Goal: Task Accomplishment & Management: Complete application form

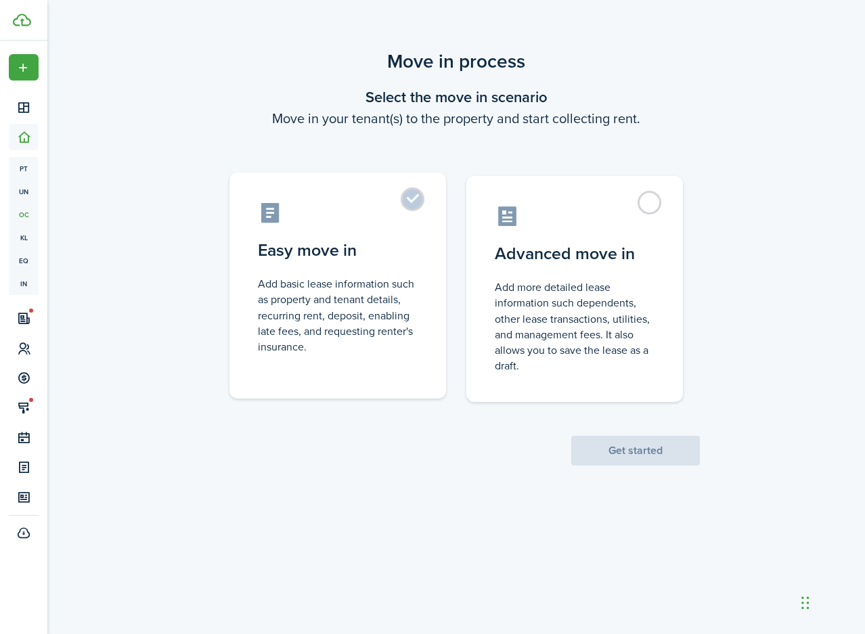
click at [426, 258] on label "Easy move in Add basic lease information such as property and tenant details, r…" at bounding box center [337, 286] width 216 height 226
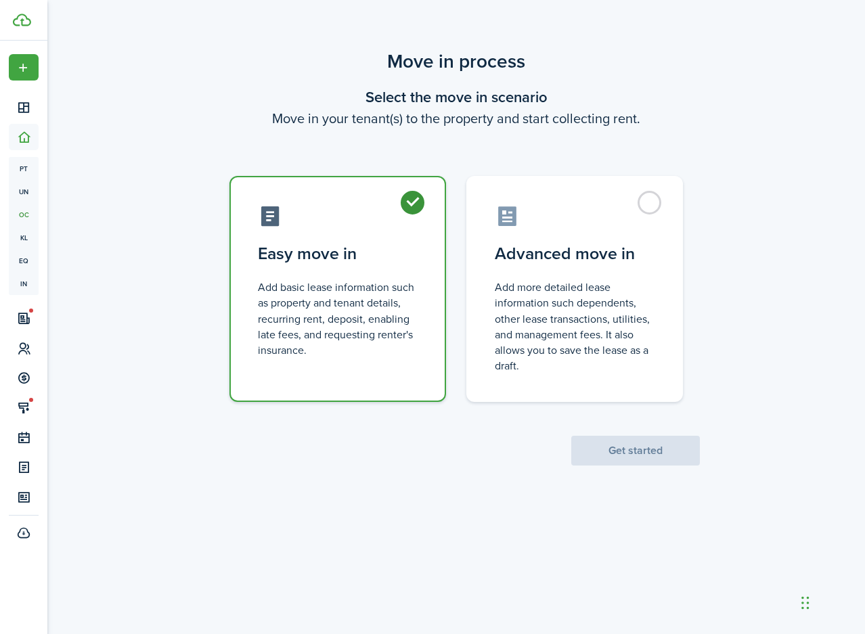
radio input "true"
click at [605, 451] on button "Get started" at bounding box center [635, 451] width 129 height 30
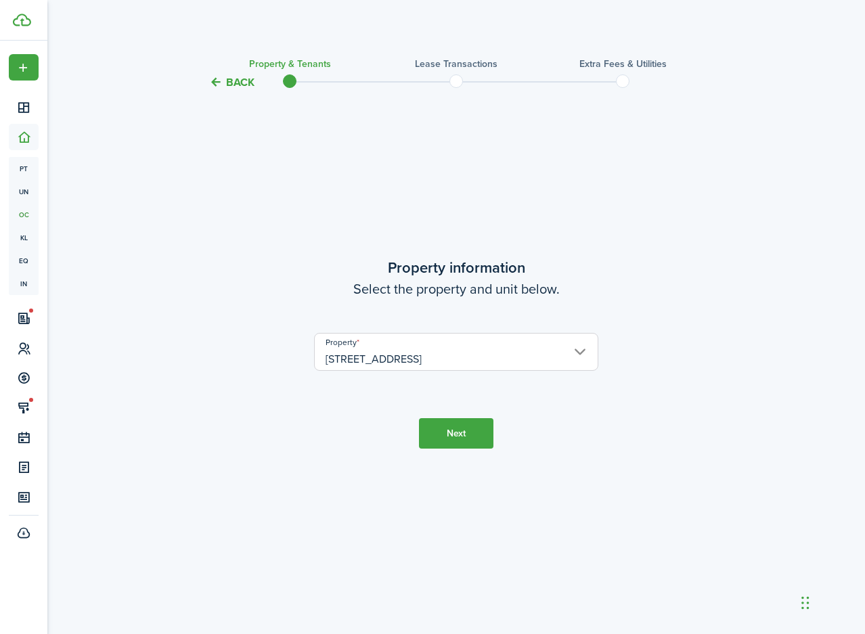
click at [478, 447] on button "Next" at bounding box center [456, 433] width 74 height 30
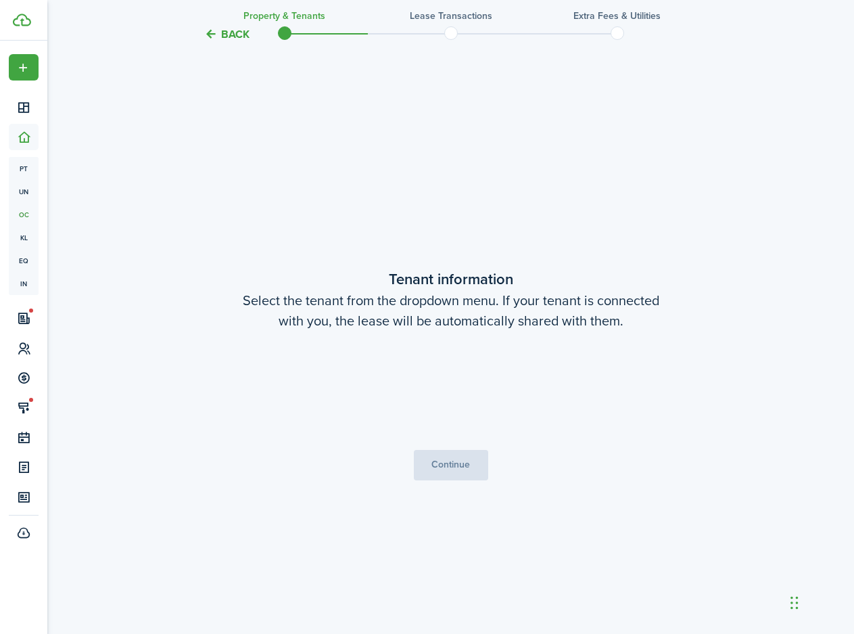
scroll to position [543, 0]
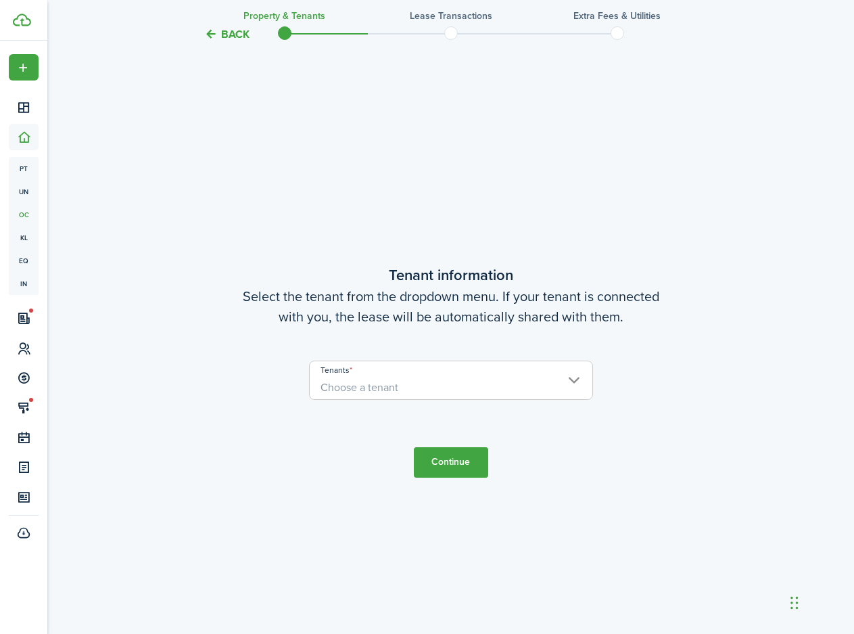
click at [451, 392] on span "Choose a tenant" at bounding box center [451, 387] width 283 height 23
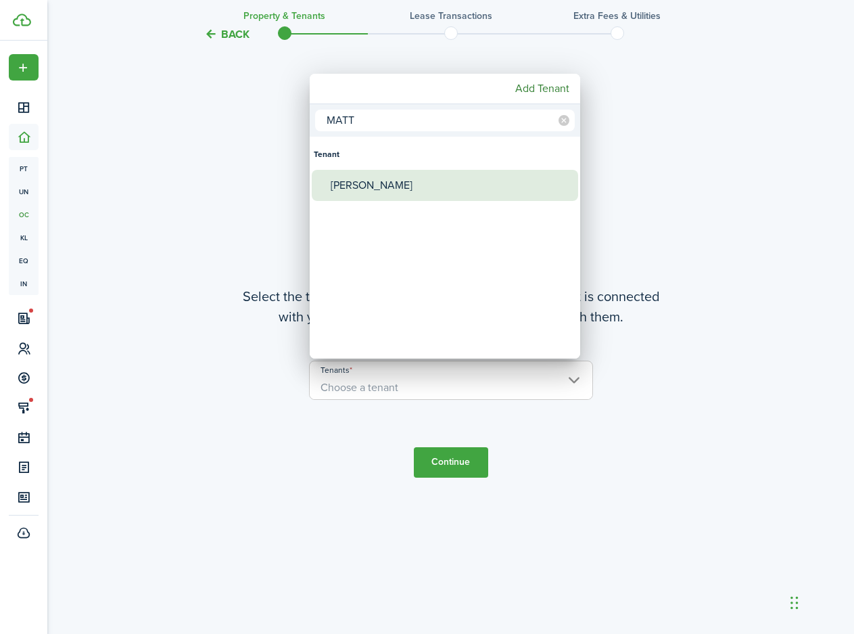
type input "MATT"
click at [396, 179] on div "[PERSON_NAME]" at bounding box center [450, 185] width 239 height 31
type input "[PERSON_NAME]"
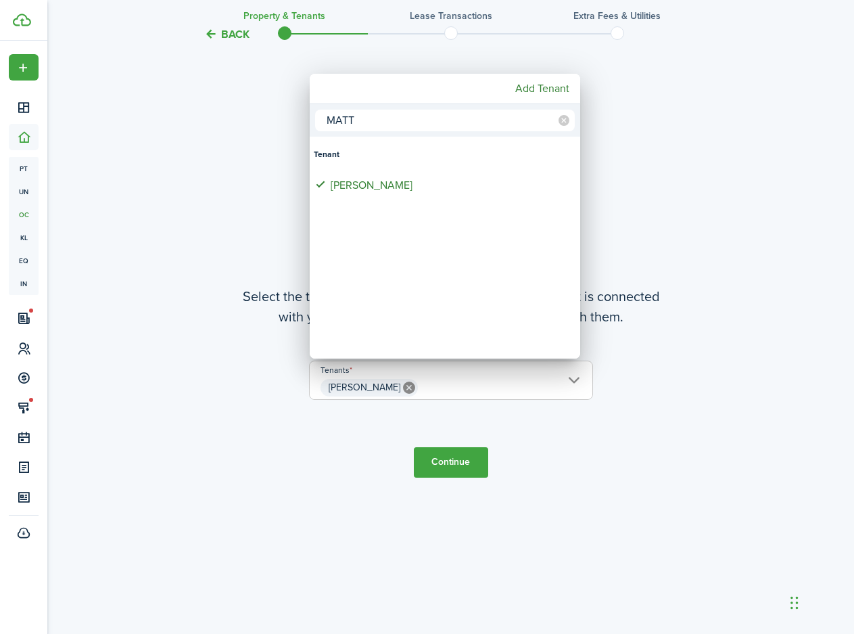
drag, startPoint x: 335, startPoint y: 122, endPoint x: 361, endPoint y: 120, distance: 26.5
click at [361, 120] on input "MATT" at bounding box center [445, 121] width 260 height 22
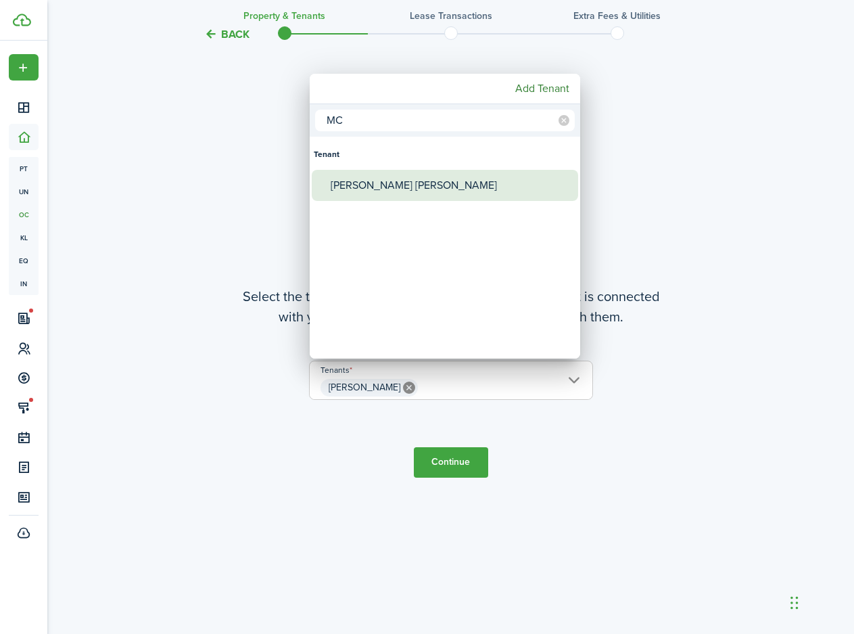
type input "MC"
click at [394, 179] on div "[PERSON_NAME] [PERSON_NAME]" at bounding box center [450, 185] width 239 height 31
type input "[PERSON_NAME], [PERSON_NAME] [PERSON_NAME]"
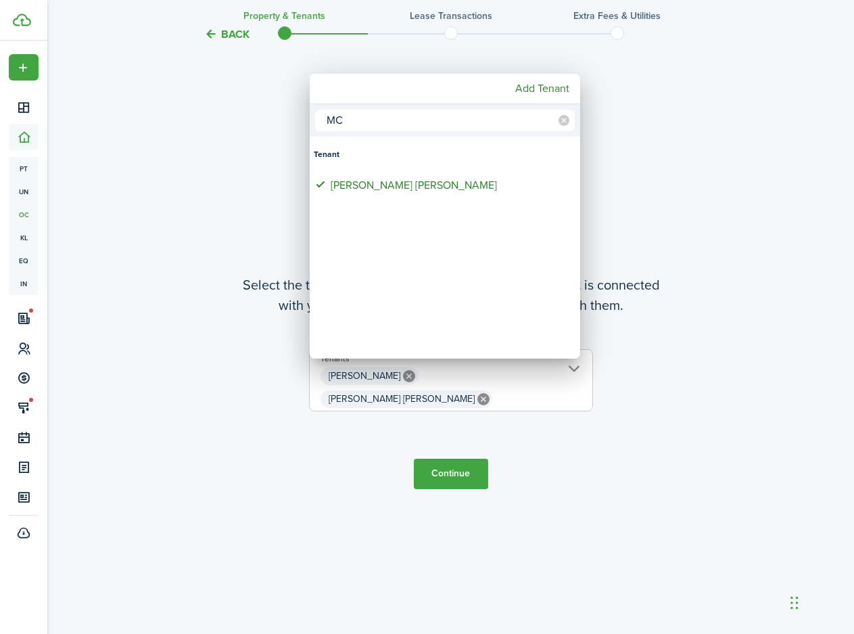
click at [470, 467] on div at bounding box center [427, 317] width 1071 height 850
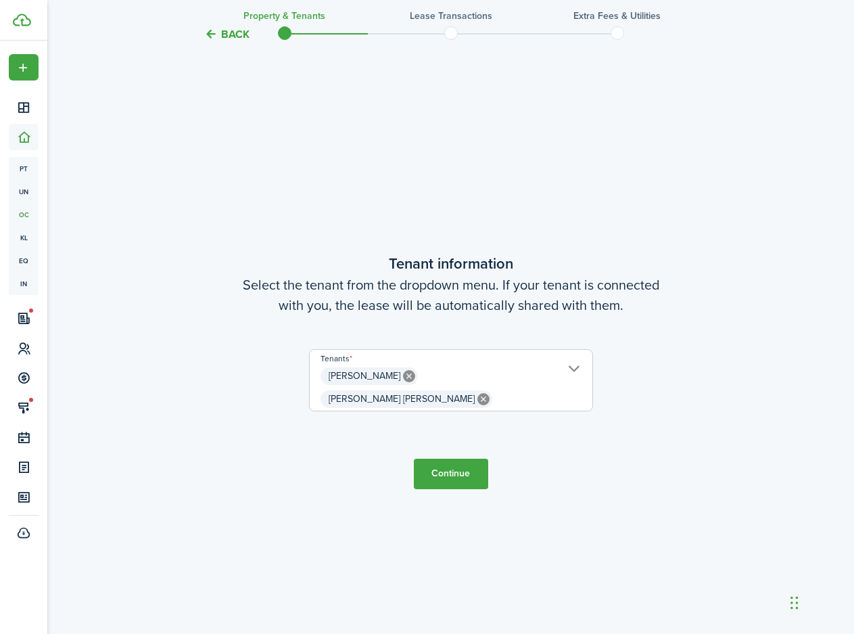
click at [470, 467] on button "Continue" at bounding box center [451, 474] width 74 height 30
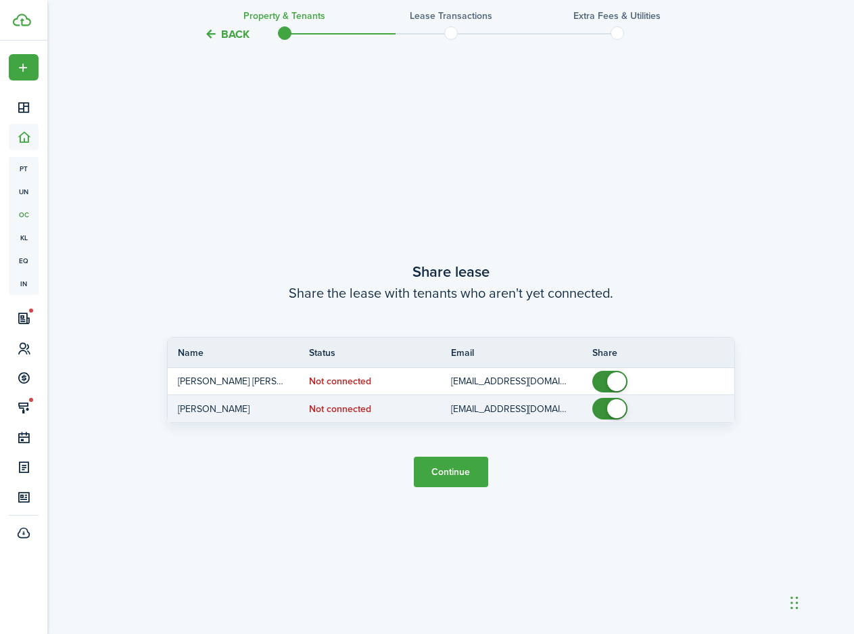
scroll to position [1177, 0]
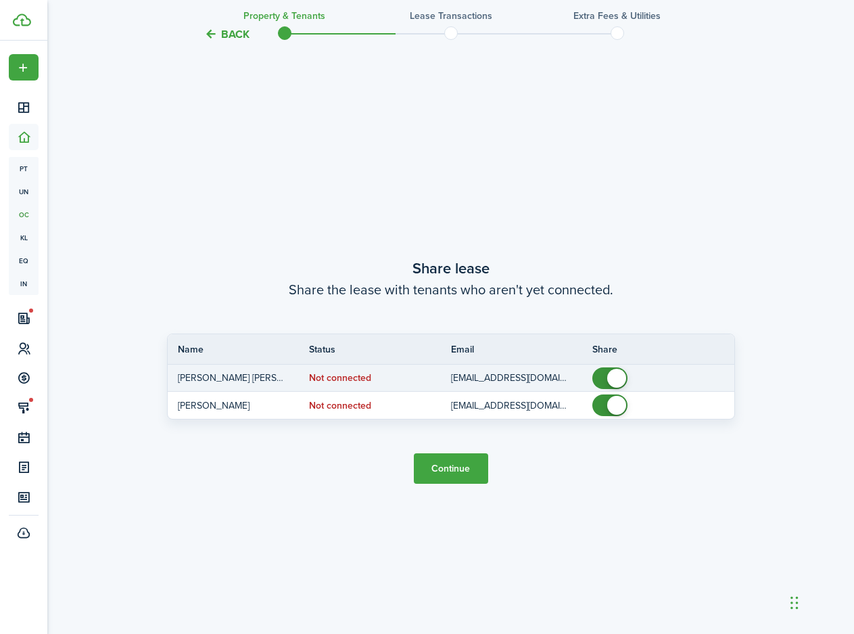
checkbox input "false"
click at [605, 375] on span at bounding box center [610, 378] width 14 height 22
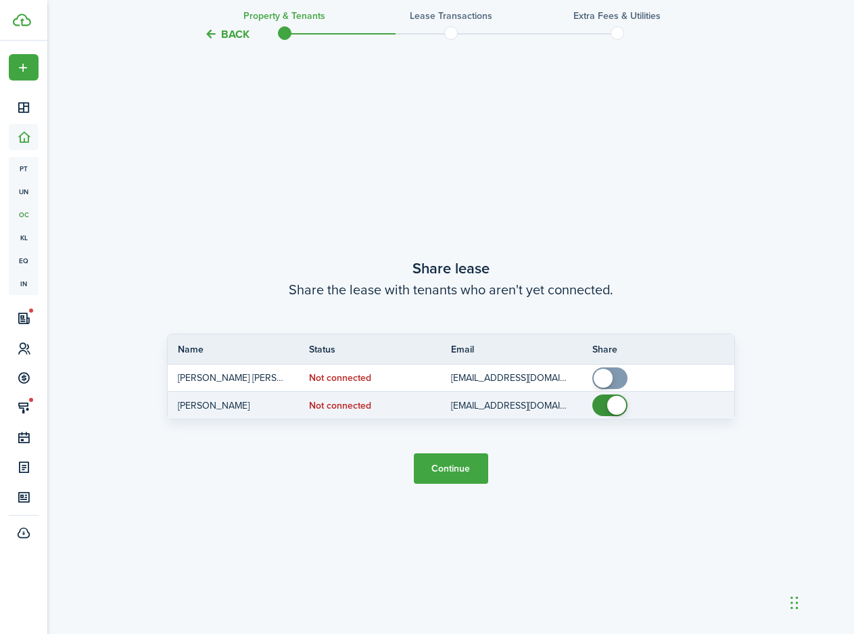
checkbox input "false"
click at [604, 404] on span at bounding box center [610, 405] width 14 height 22
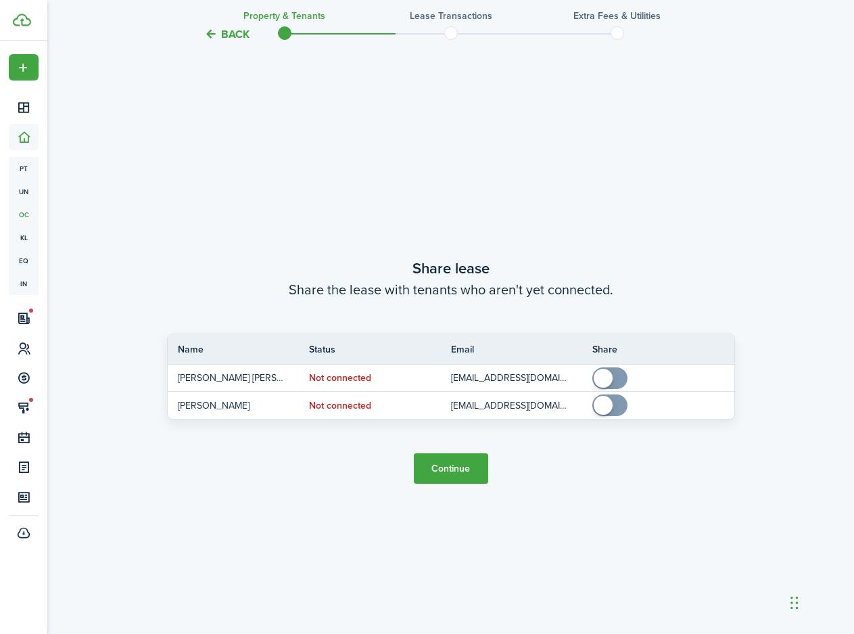
click at [476, 461] on button "Continue" at bounding box center [451, 468] width 74 height 30
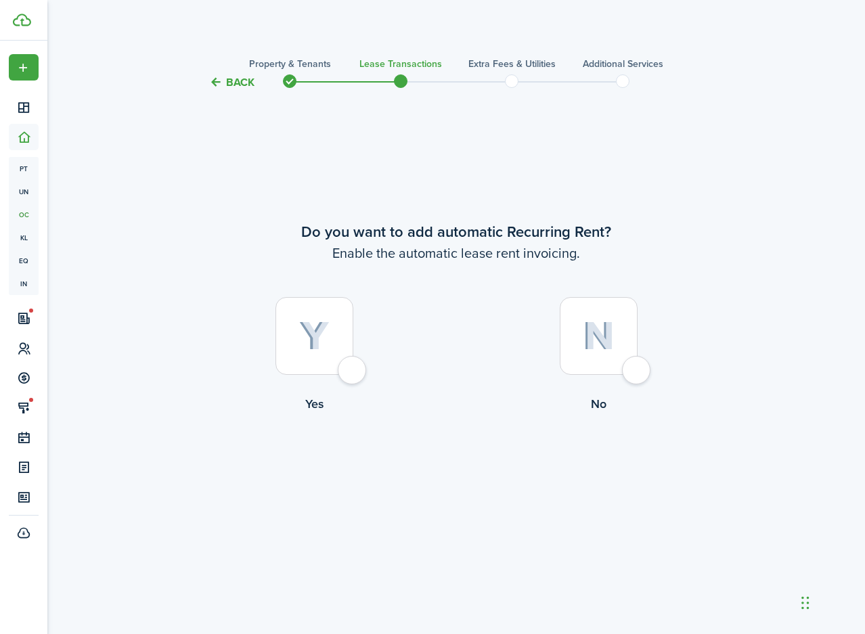
click at [353, 367] on div at bounding box center [314, 336] width 78 height 78
radio input "true"
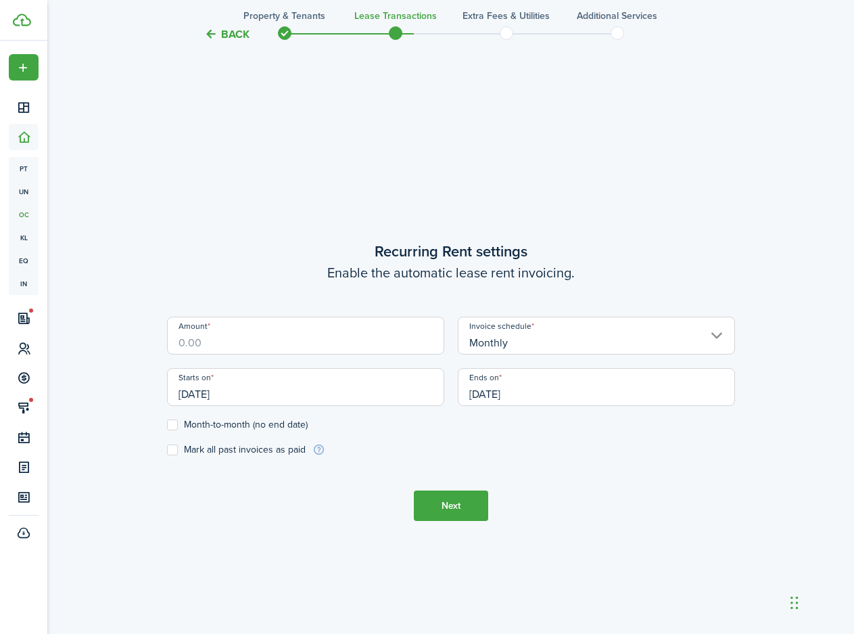
scroll to position [543, 0]
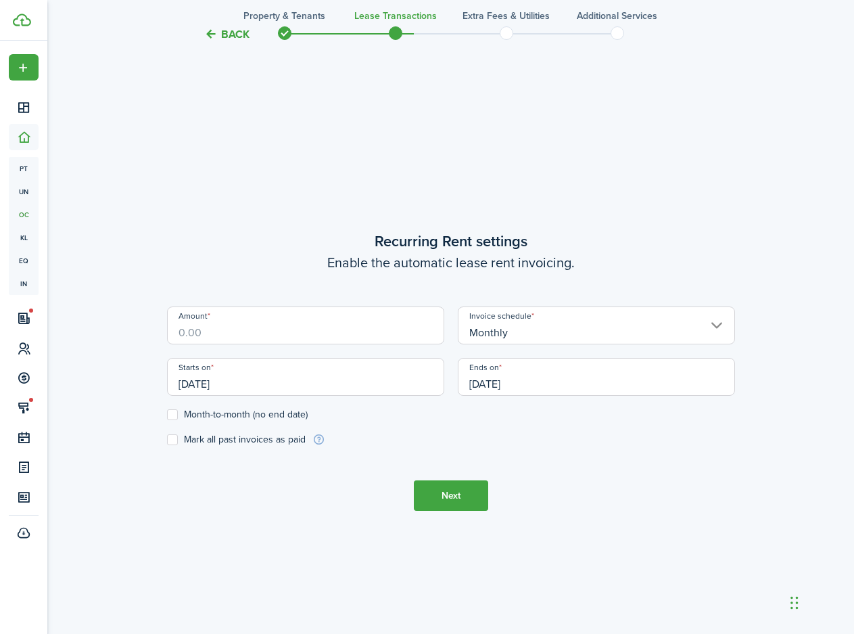
click at [231, 331] on input "Amount" at bounding box center [305, 325] width 277 height 38
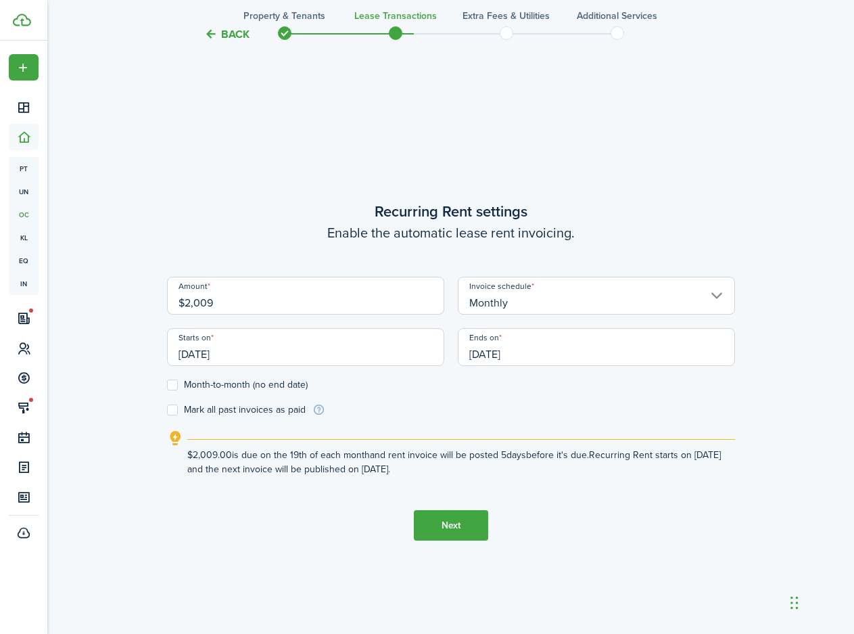
click at [294, 358] on input "[DATE]" at bounding box center [305, 347] width 277 height 38
type input "$2,009.00"
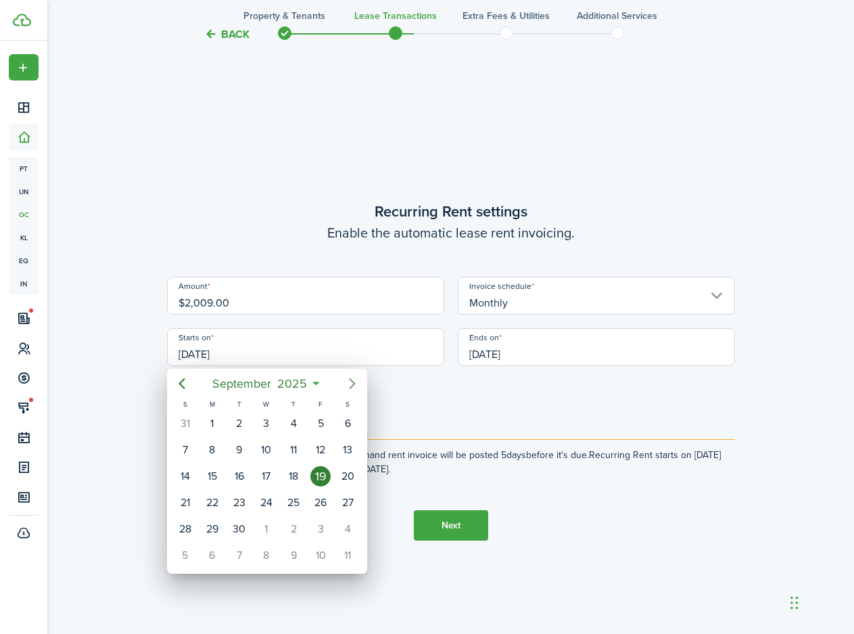
click at [352, 384] on icon "Next page" at bounding box center [352, 383] width 16 height 16
click at [275, 419] on div "1" at bounding box center [266, 423] width 20 height 20
type input "[DATE]"
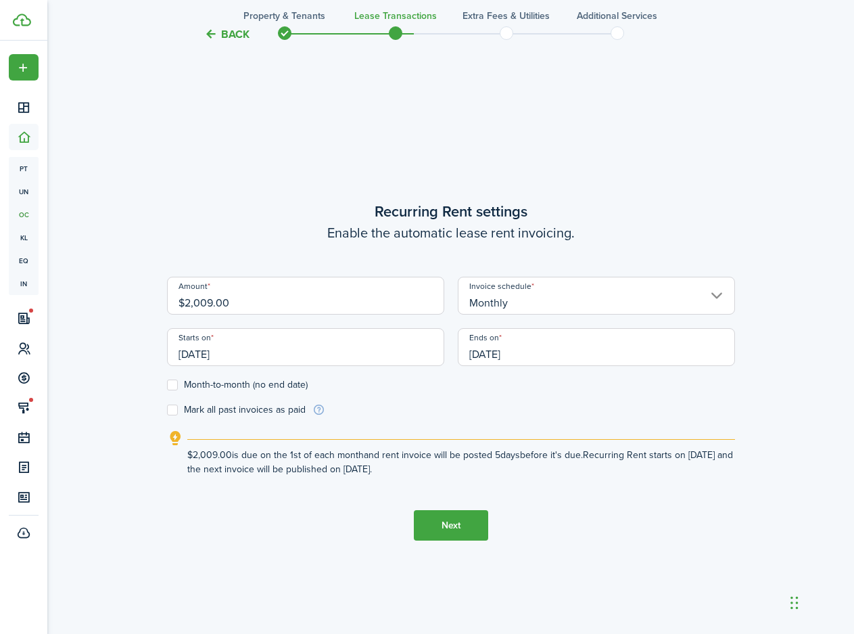
click at [499, 352] on input "[DATE]" at bounding box center [596, 347] width 277 height 38
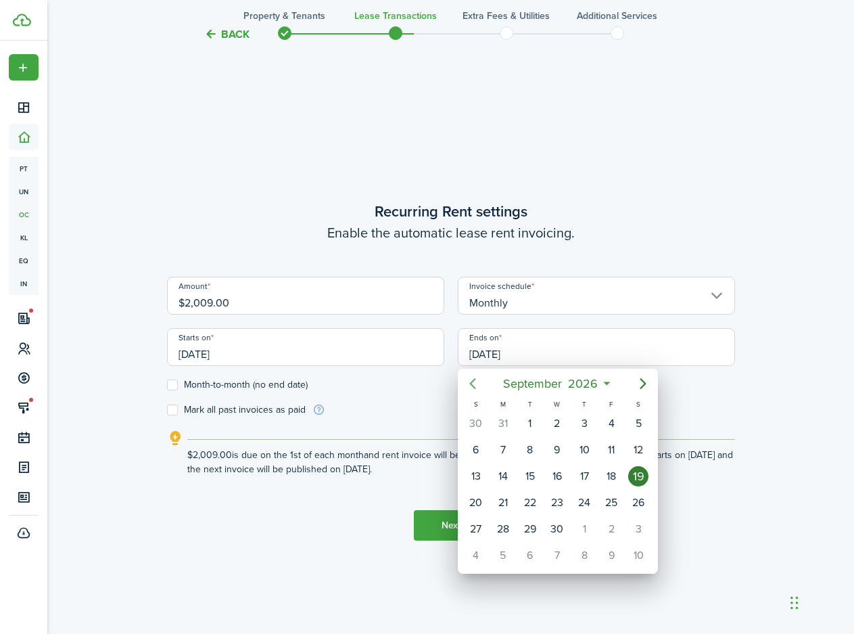
click at [471, 383] on icon "Previous page" at bounding box center [472, 383] width 6 height 11
click at [641, 388] on icon "Next page" at bounding box center [643, 383] width 6 height 11
click at [576, 476] on div "15" at bounding box center [584, 476] width 20 height 20
type input "[DATE]"
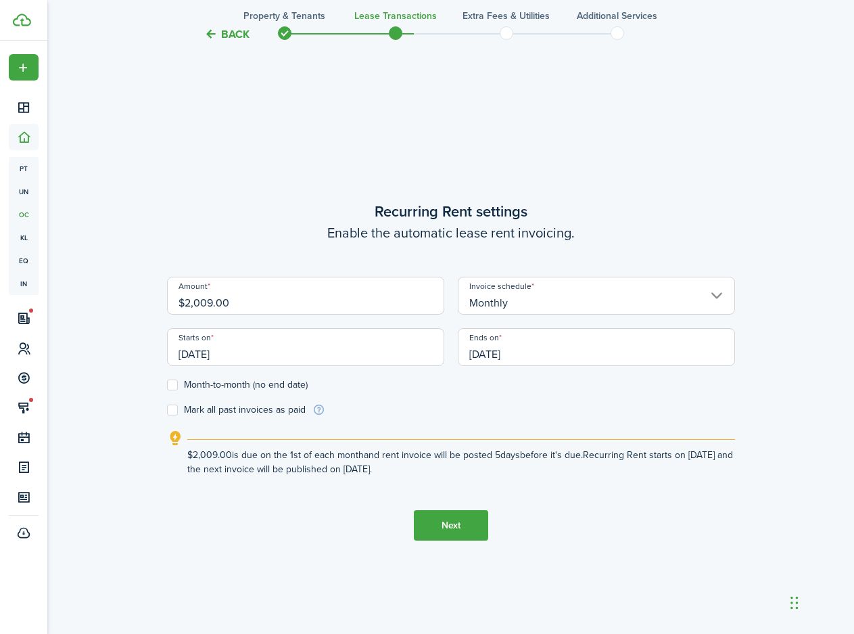
click at [442, 526] on button "Next" at bounding box center [451, 525] width 74 height 30
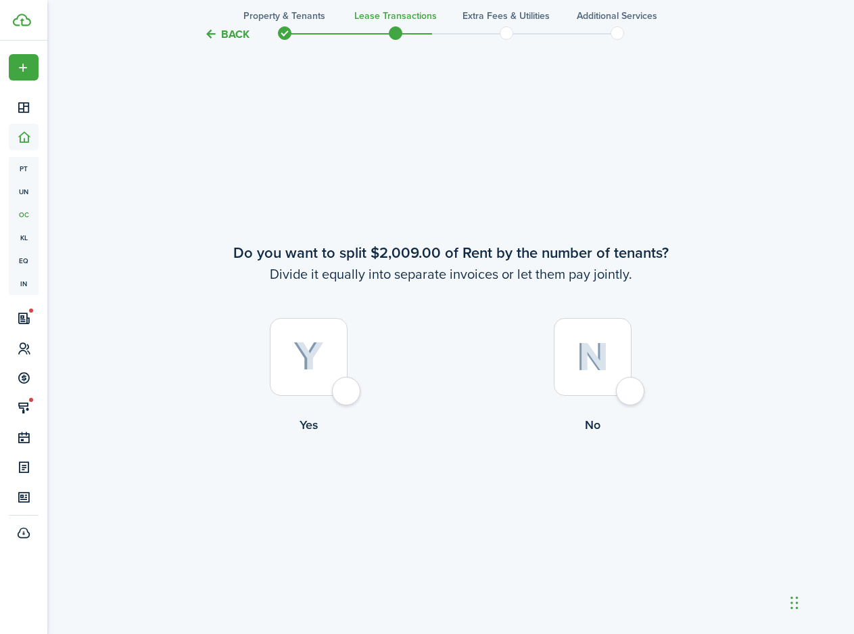
scroll to position [1177, 0]
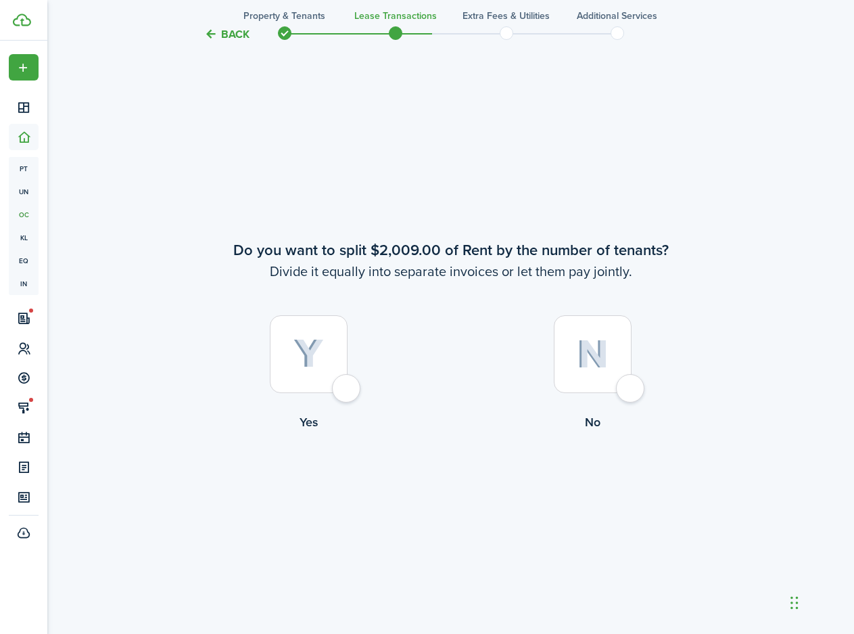
click at [624, 390] on div at bounding box center [593, 354] width 78 height 78
radio input "true"
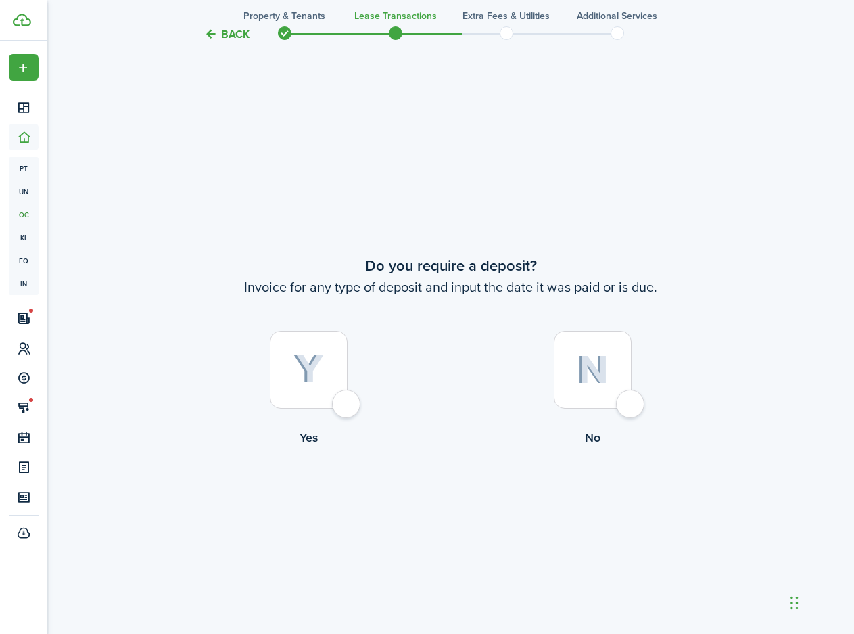
scroll to position [1811, 0]
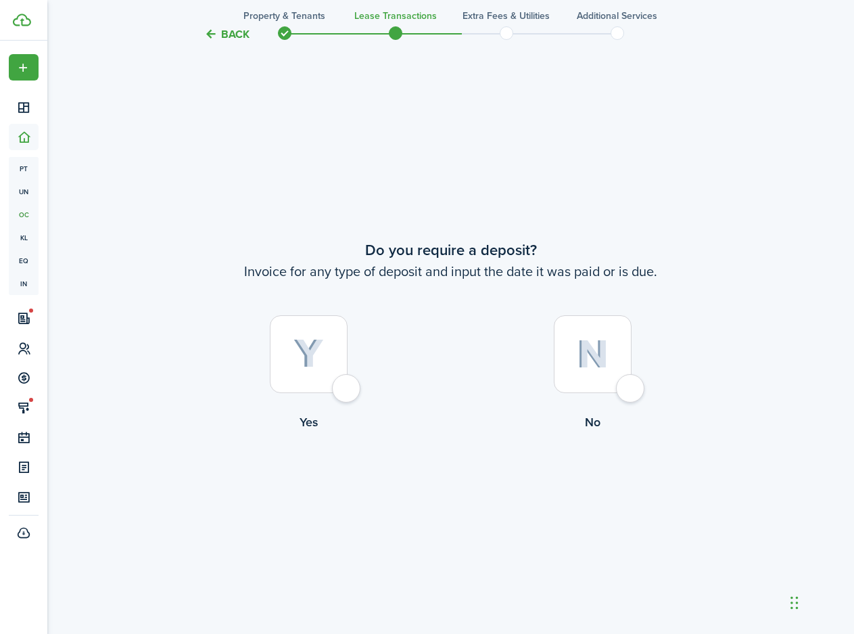
click at [348, 384] on div at bounding box center [309, 354] width 78 height 78
radio input "true"
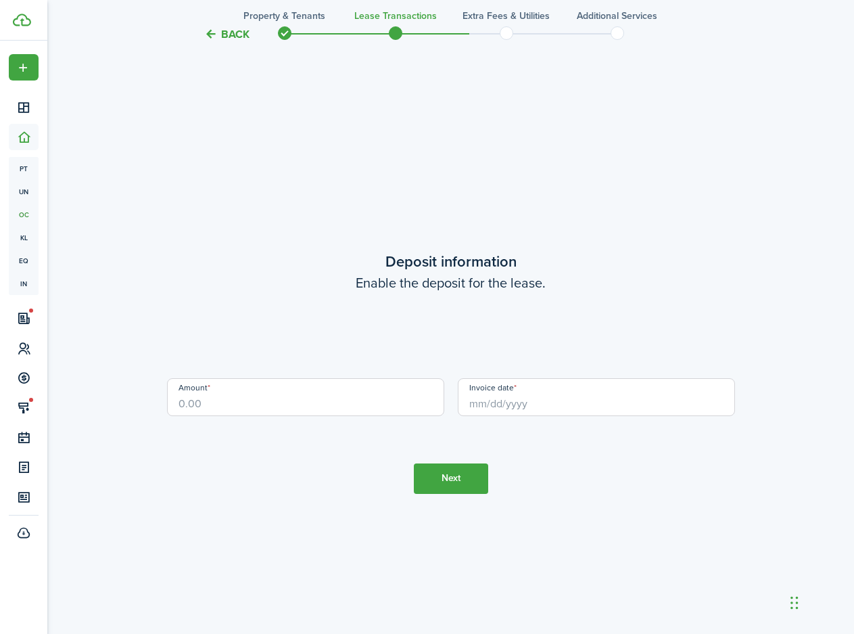
scroll to position [2445, 0]
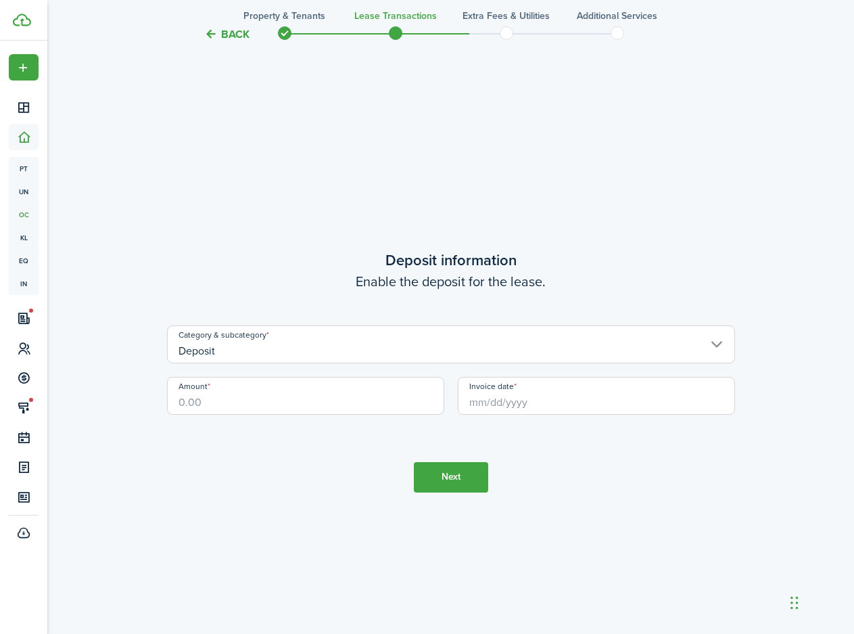
click at [354, 396] on input "Amount" at bounding box center [305, 396] width 277 height 38
click at [515, 403] on input "Invoice date" at bounding box center [596, 396] width 277 height 38
type input "$1,825.00"
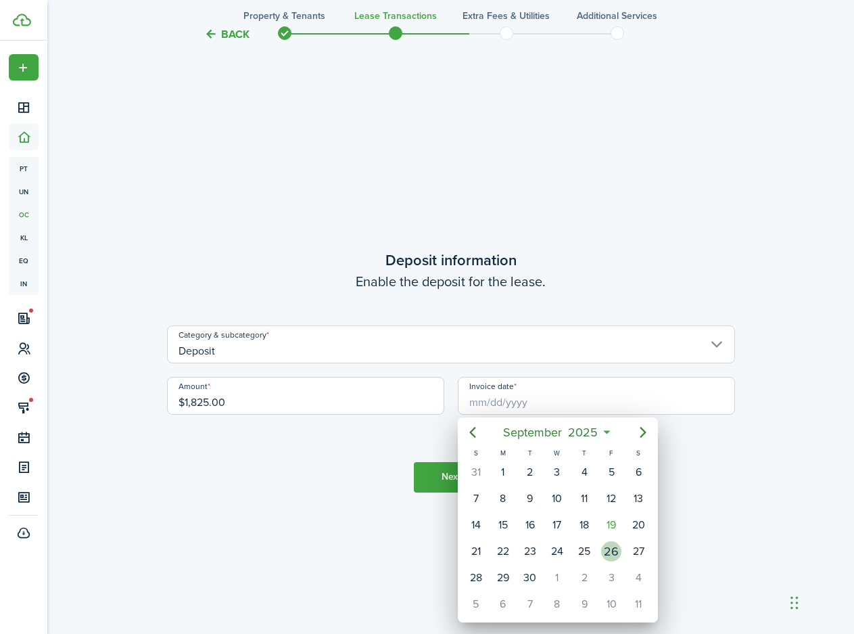
click at [618, 548] on div "26" at bounding box center [611, 551] width 20 height 20
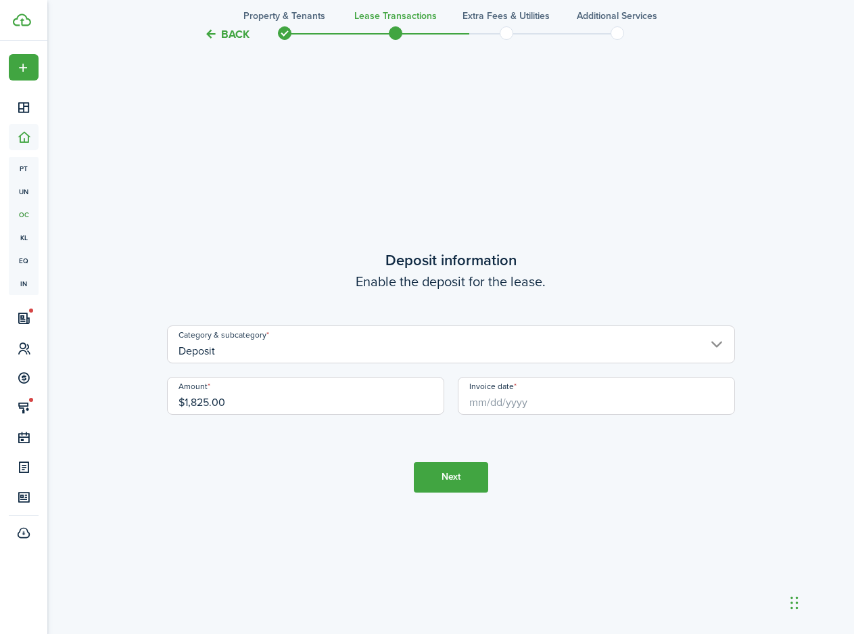
type input "[DATE]"
click at [445, 478] on button "Next" at bounding box center [451, 477] width 74 height 30
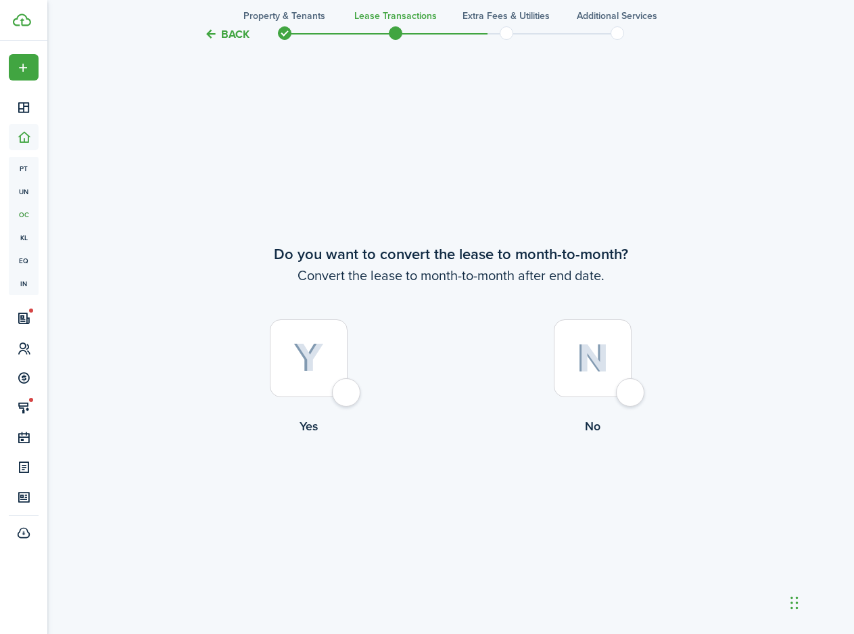
scroll to position [3079, 0]
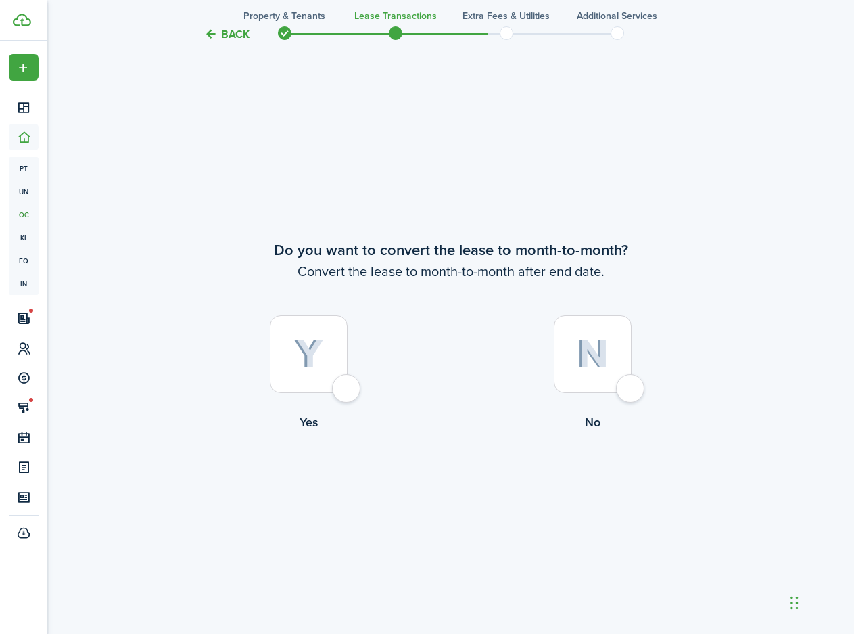
click at [331, 388] on div at bounding box center [309, 354] width 78 height 78
radio input "true"
click at [471, 484] on button "Continue" at bounding box center [451, 487] width 74 height 30
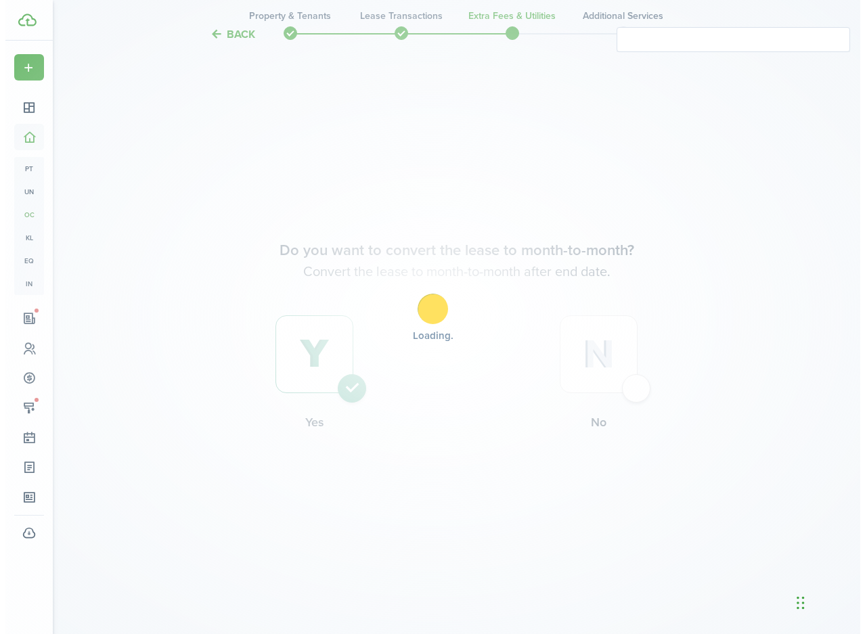
scroll to position [0, 0]
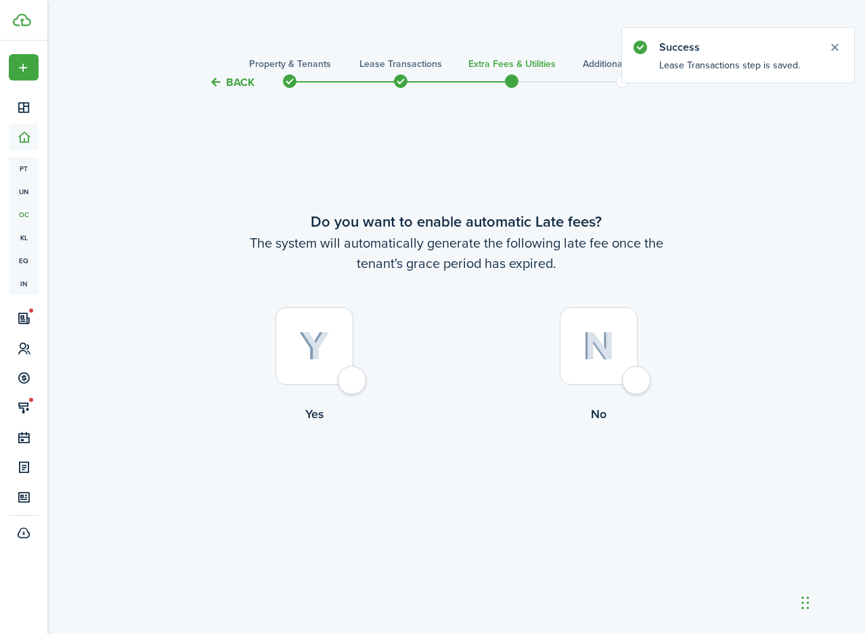
click at [343, 380] on div at bounding box center [314, 346] width 78 height 78
radio input "true"
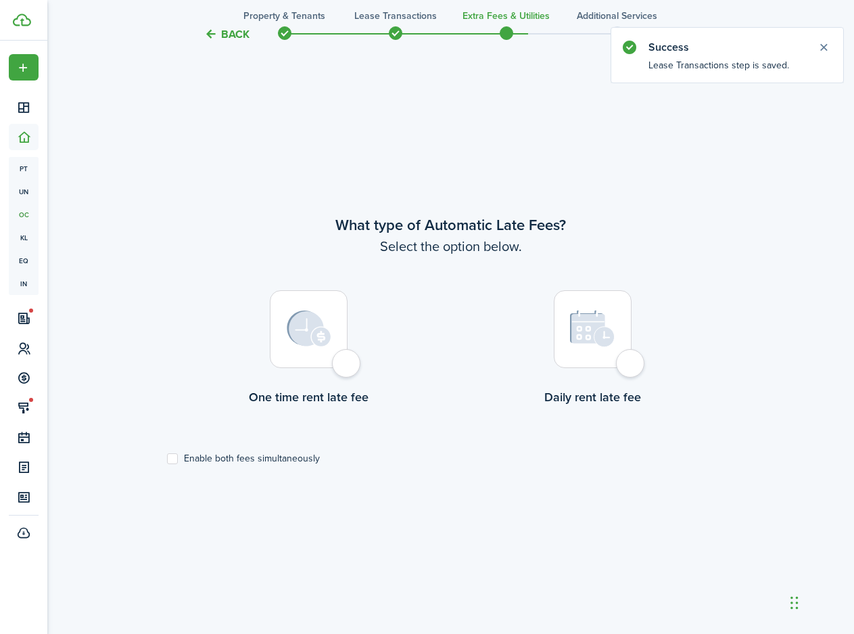
scroll to position [543, 0]
click at [251, 459] on label "Enable both fees simultaneously" at bounding box center [243, 458] width 153 height 11
click at [167, 459] on input "Enable both fees simultaneously" at bounding box center [166, 458] width 1 height 1
click at [251, 459] on label "Enable both fees simultaneously" at bounding box center [243, 458] width 153 height 11
click at [167, 459] on input "Enable both fees simultaneously" at bounding box center [166, 458] width 1 height 1
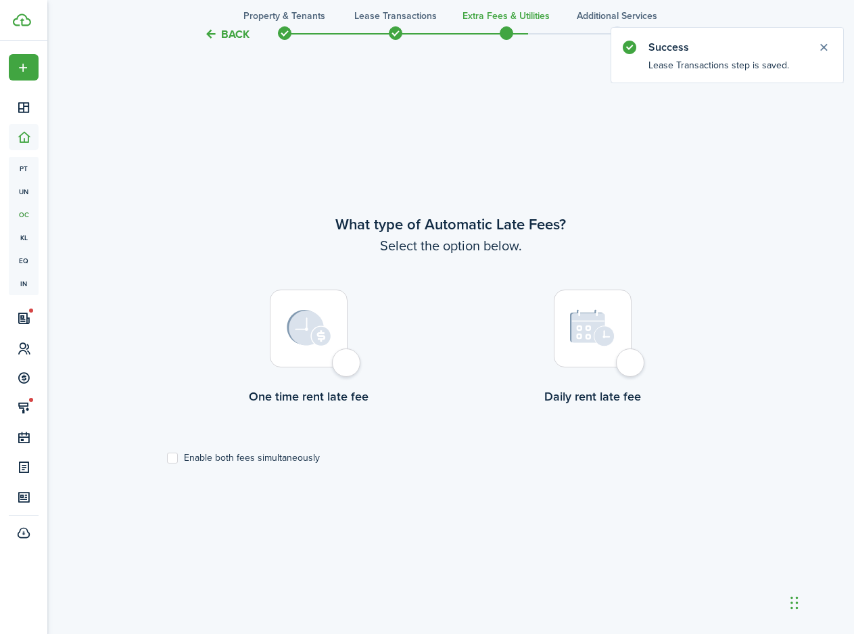
click at [251, 459] on label "Enable both fees simultaneously" at bounding box center [243, 458] width 153 height 11
click at [167, 459] on input "Enable both fees simultaneously" at bounding box center [166, 458] width 1 height 1
checkbox input "true"
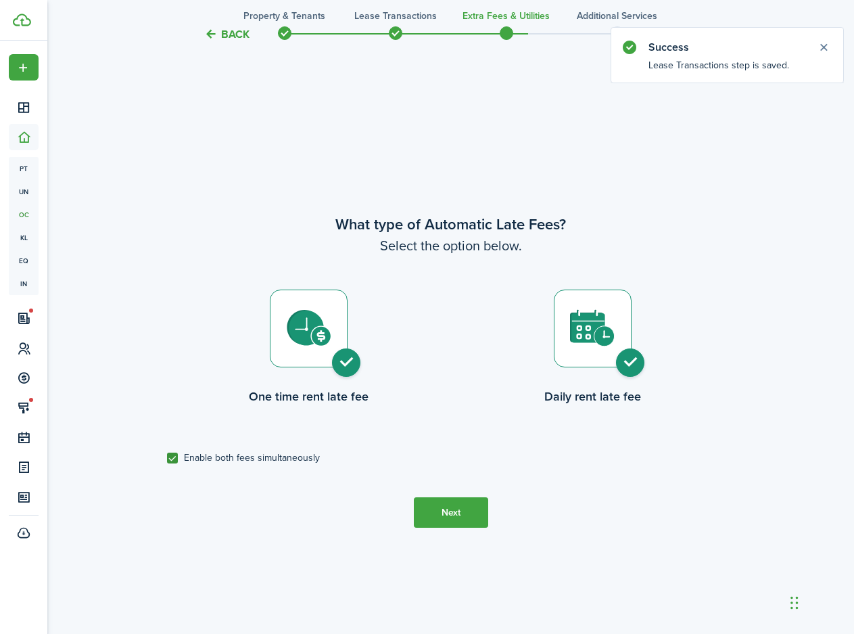
click at [442, 511] on button "Next" at bounding box center [451, 512] width 74 height 30
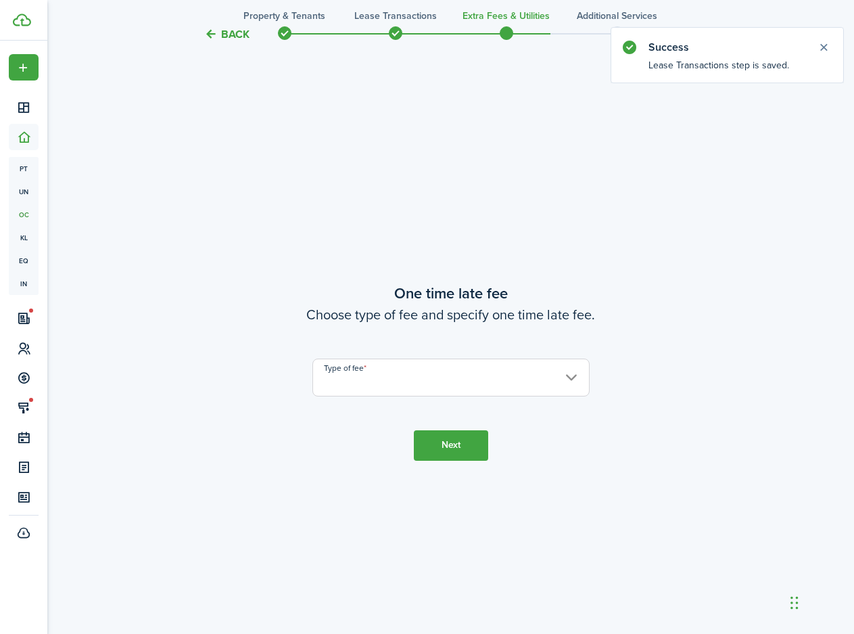
scroll to position [1177, 0]
click at [416, 380] on input "Type of fee" at bounding box center [451, 377] width 277 height 38
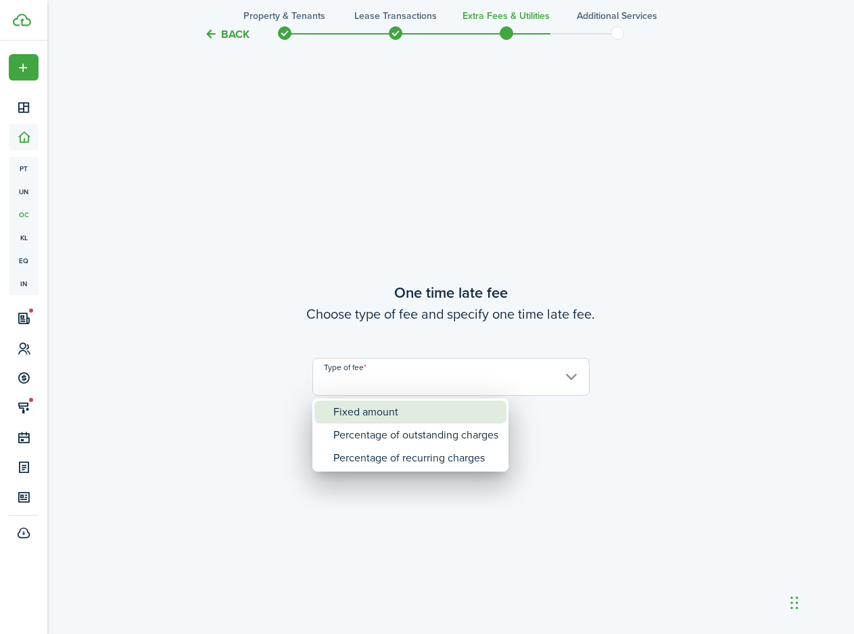
click at [414, 409] on div "Fixed amount" at bounding box center [416, 411] width 165 height 23
type input "Fixed amount"
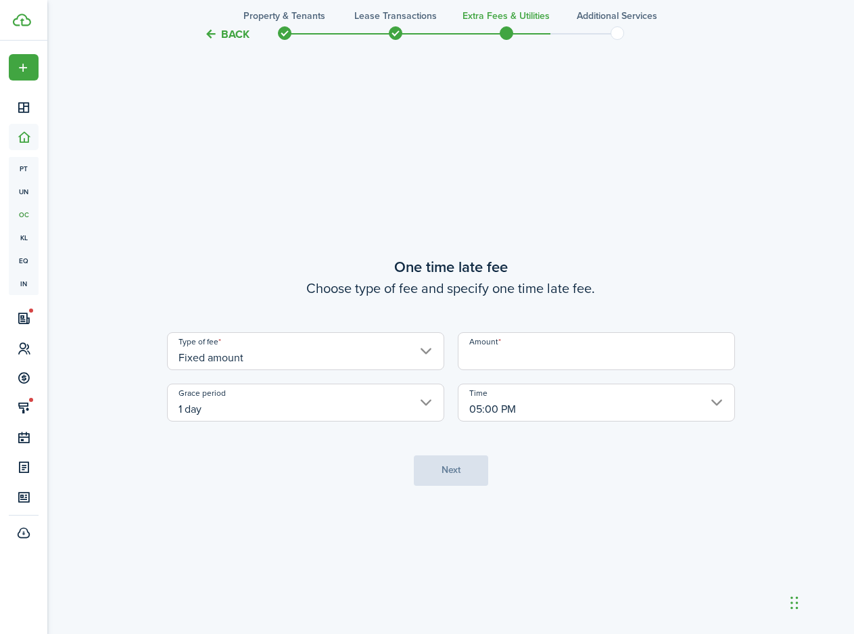
click at [492, 345] on input "Amount" at bounding box center [596, 351] width 277 height 38
click at [394, 411] on input "1 day" at bounding box center [305, 403] width 277 height 38
type input "$55.00"
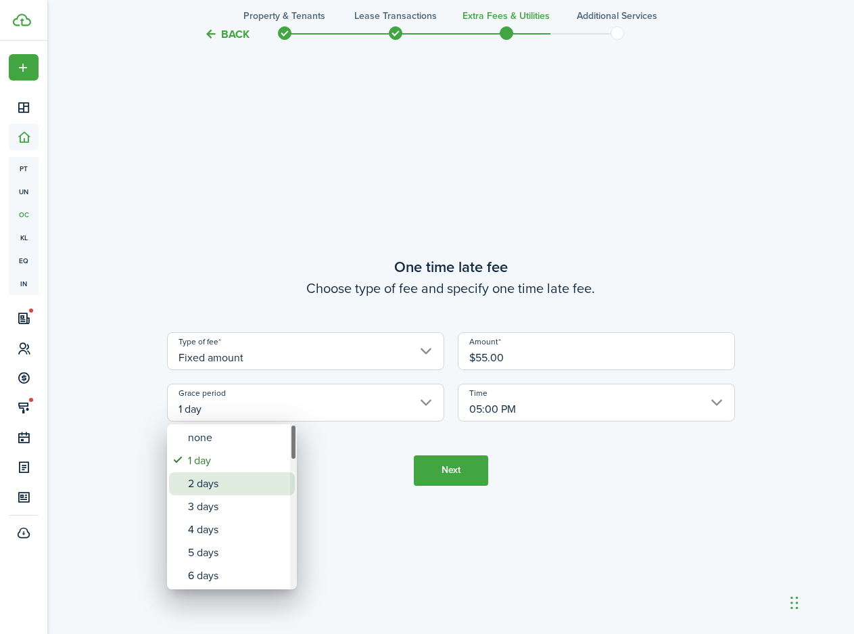
click at [272, 482] on div "2 days" at bounding box center [237, 483] width 99 height 23
type input "2 days"
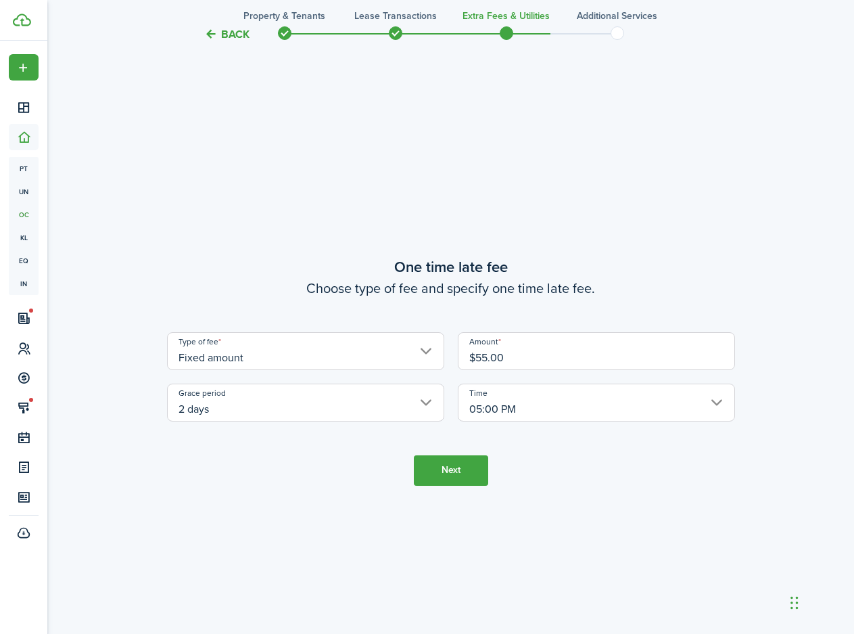
click at [447, 467] on button "Next" at bounding box center [451, 470] width 74 height 30
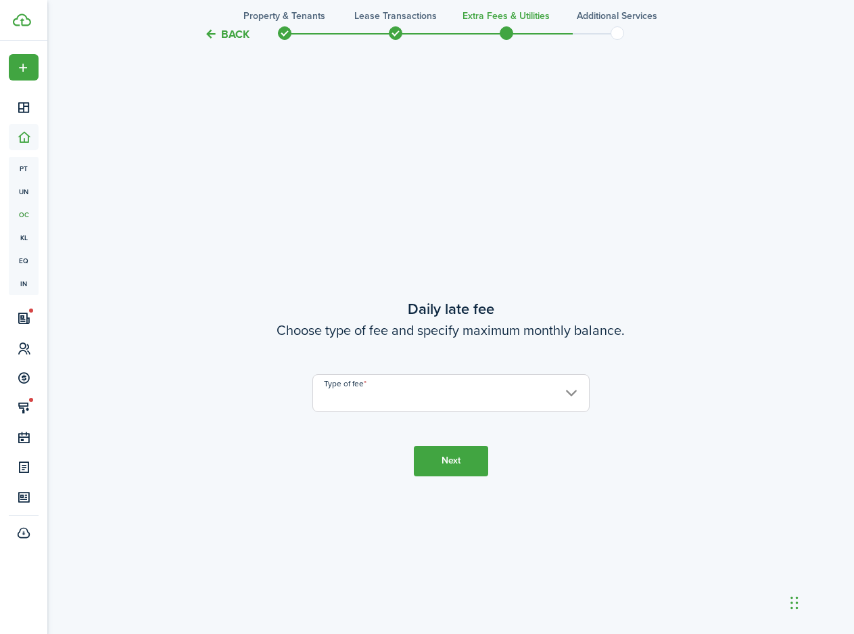
scroll to position [1811, 0]
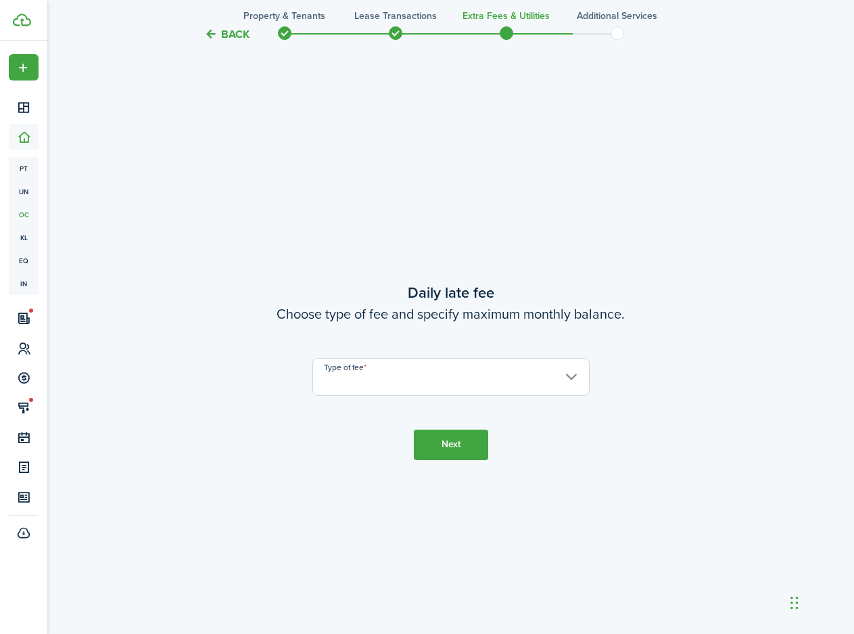
click at [429, 382] on input "Type of fee" at bounding box center [451, 377] width 277 height 38
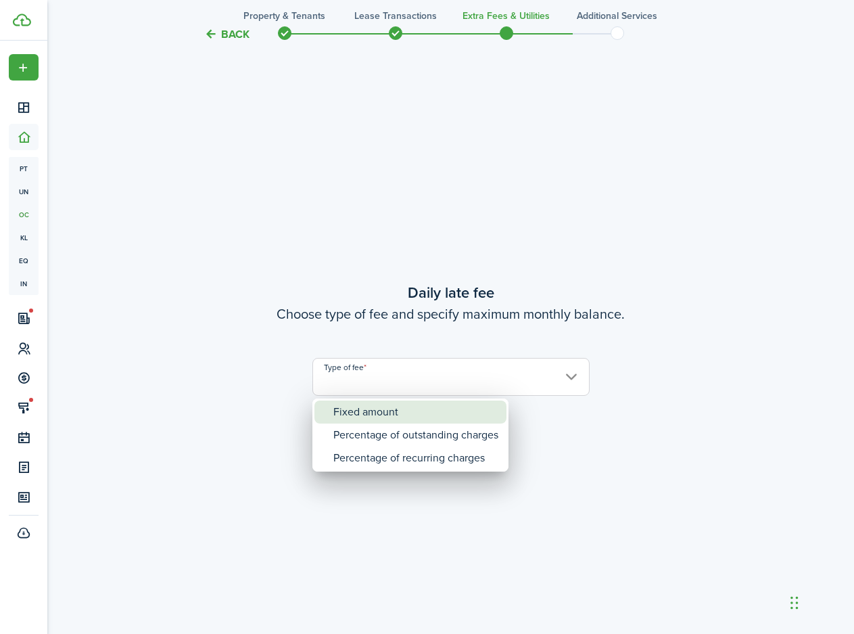
click at [421, 415] on div "Fixed amount" at bounding box center [416, 411] width 165 height 23
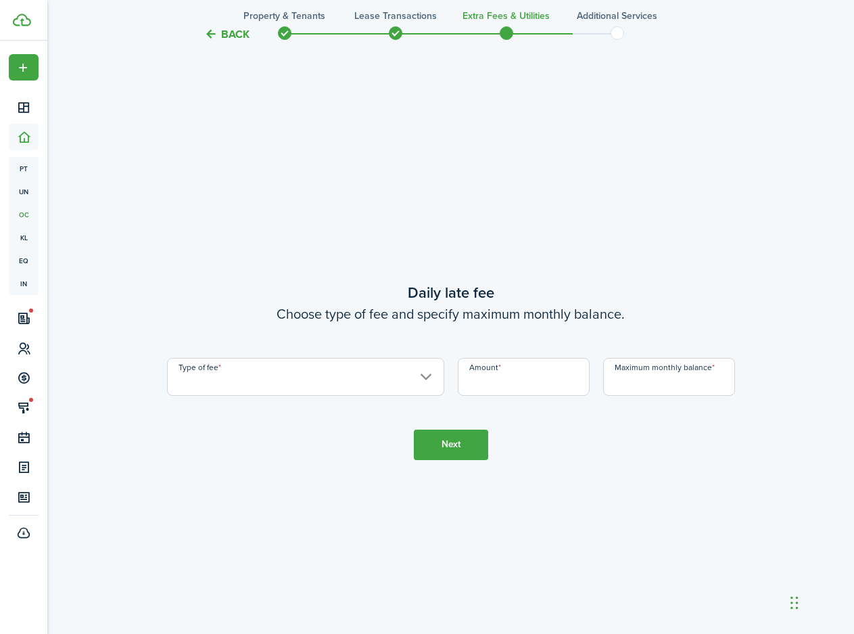
type input "Fixed amount"
click at [504, 381] on input "Amount" at bounding box center [524, 377] width 132 height 38
type input "$7.00"
click at [660, 386] on input "Maximum monthly balance" at bounding box center [669, 377] width 132 height 38
click at [700, 484] on tc-wizard-step "Daily late fee Choose type of fee and specify maximum monthly balance. Type of …" at bounding box center [451, 370] width 568 height 634
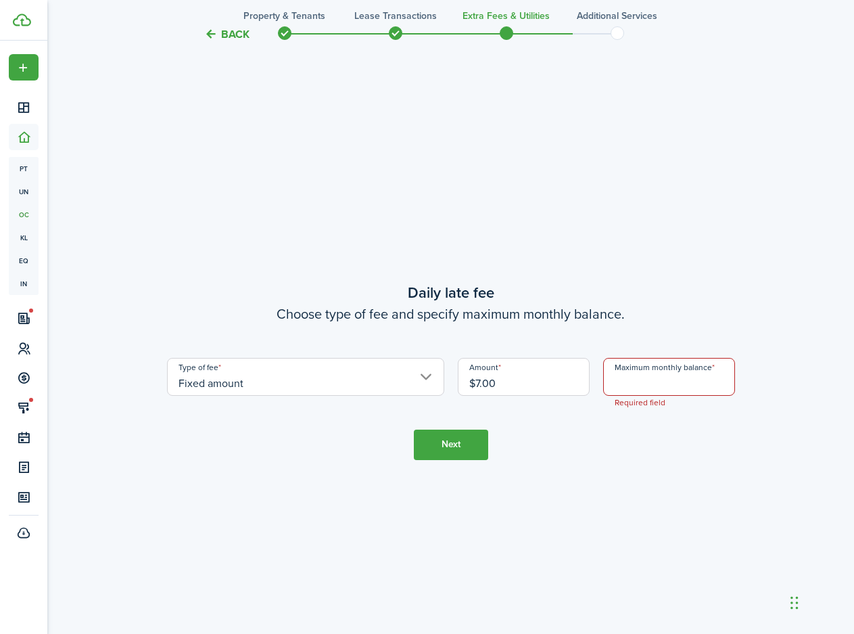
click at [662, 386] on input "Maximum monthly balance" at bounding box center [669, 377] width 132 height 38
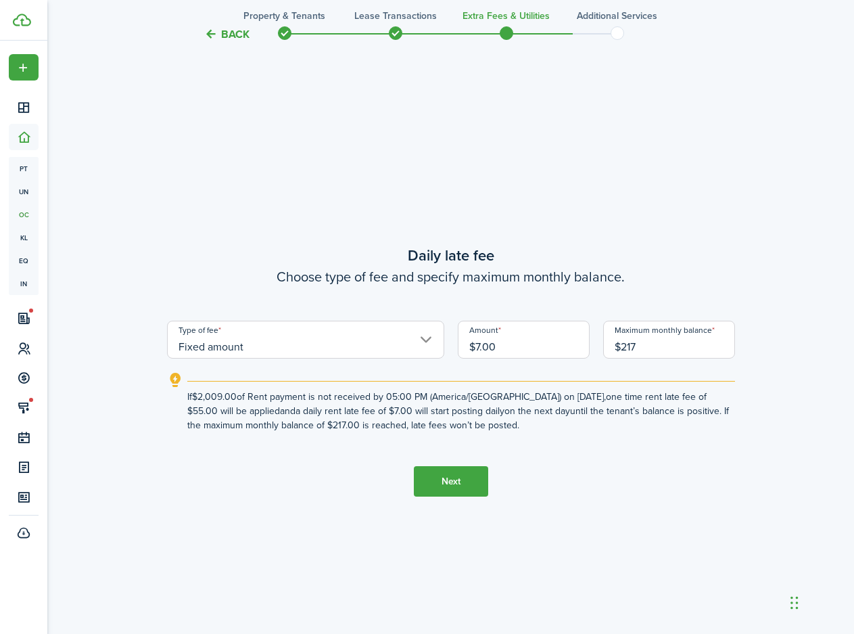
type input "$217.00"
click at [452, 485] on button "Next" at bounding box center [451, 481] width 74 height 30
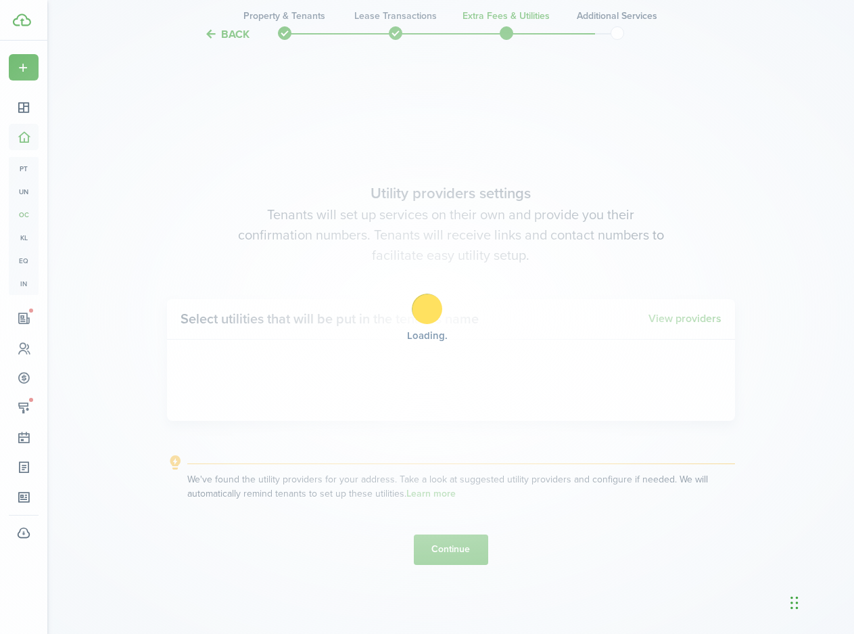
scroll to position [2445, 0]
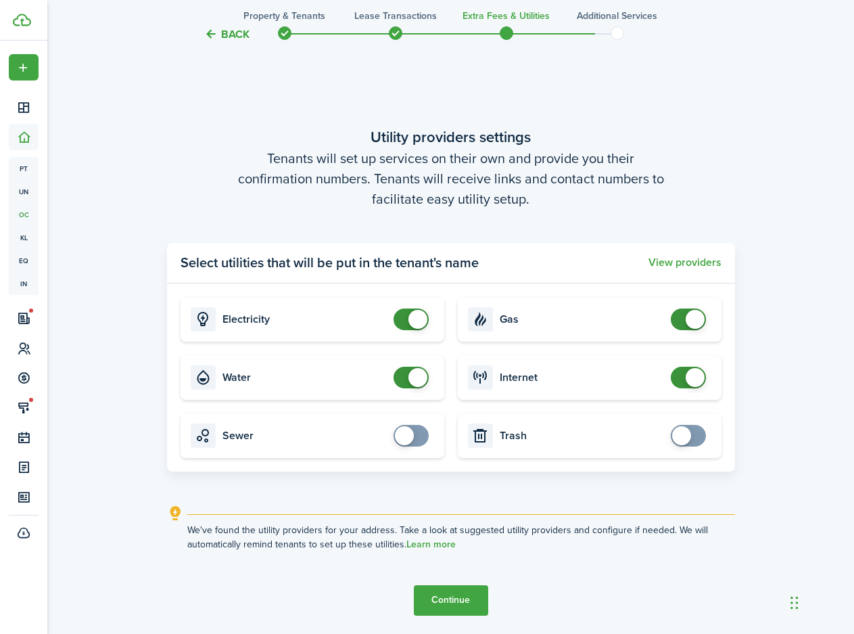
checkbox input "true"
click at [693, 445] on span at bounding box center [689, 436] width 14 height 22
checkbox input "true"
click at [400, 436] on span at bounding box center [404, 435] width 19 height 19
click at [449, 606] on button "Continue" at bounding box center [451, 600] width 74 height 30
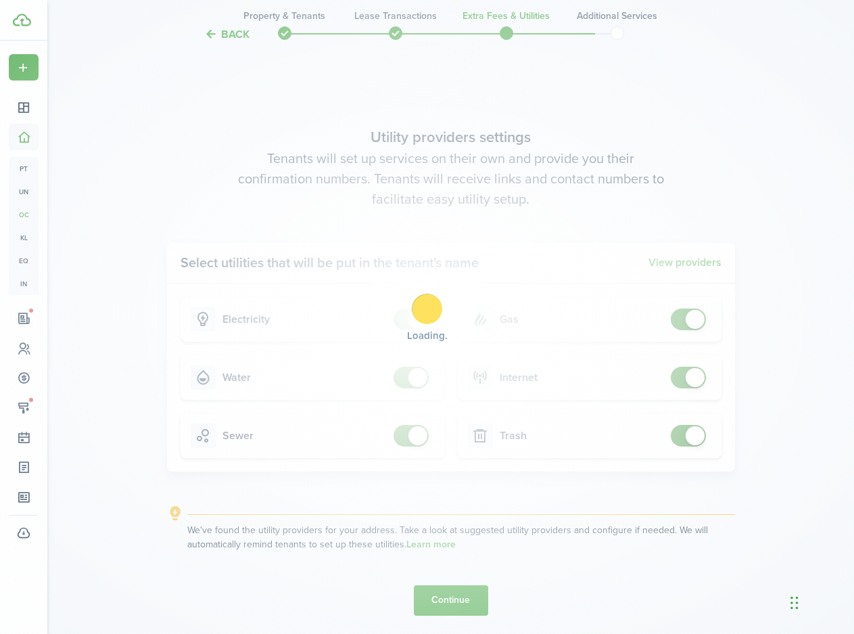
scroll to position [0, 0]
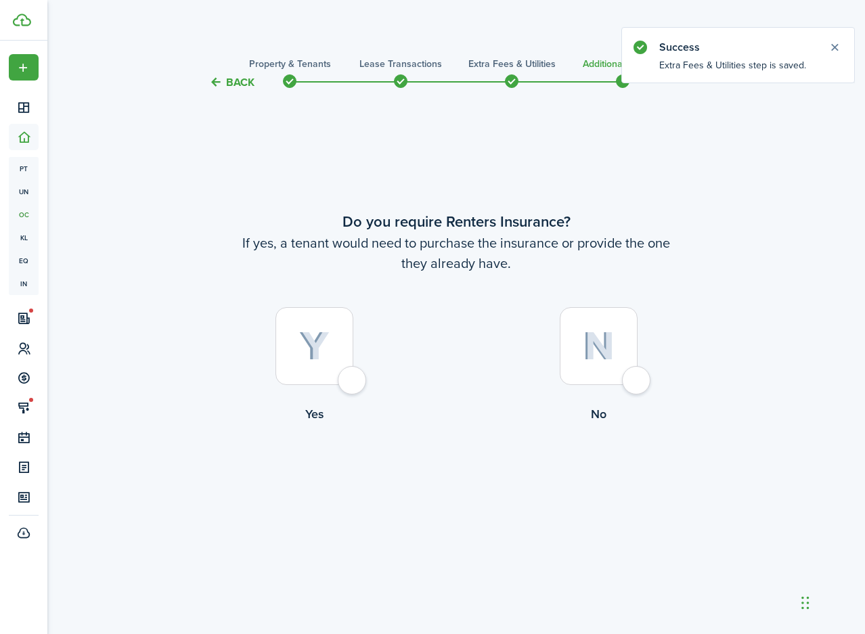
click at [637, 385] on div at bounding box center [598, 346] width 78 height 78
radio input "true"
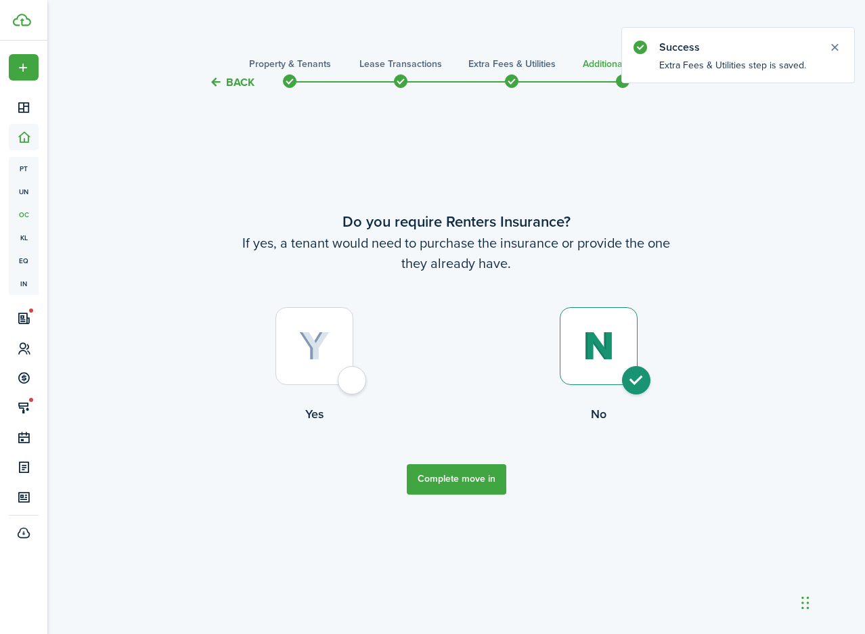
click at [486, 472] on button "Complete move in" at bounding box center [456, 479] width 99 height 30
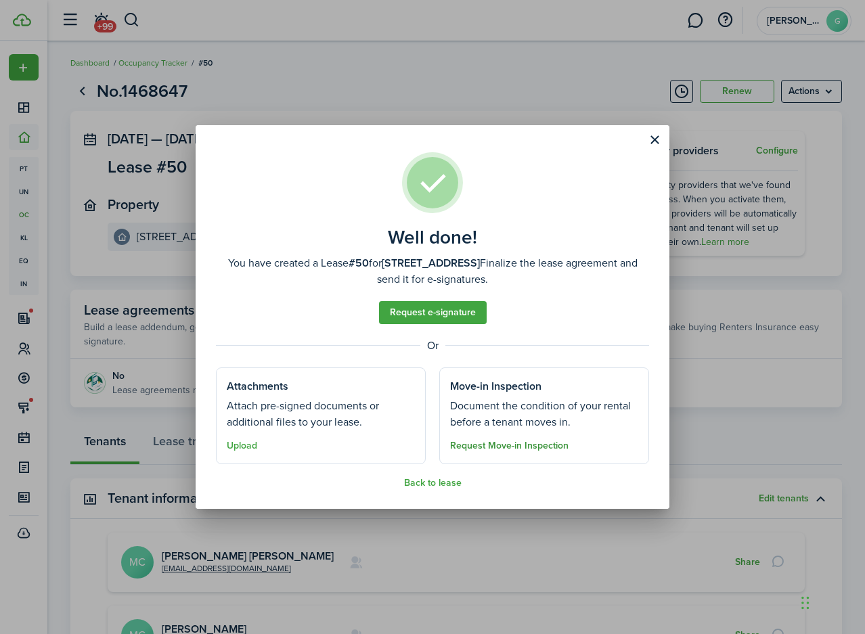
click at [531, 446] on button "Request Move-in Inspection" at bounding box center [509, 445] width 118 height 11
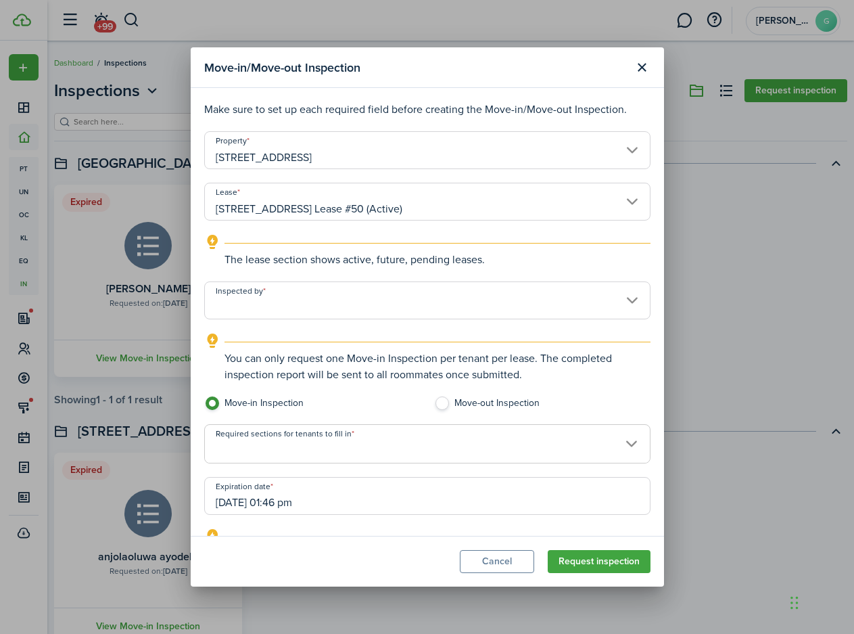
click at [335, 304] on input "Inspected by" at bounding box center [427, 300] width 446 height 38
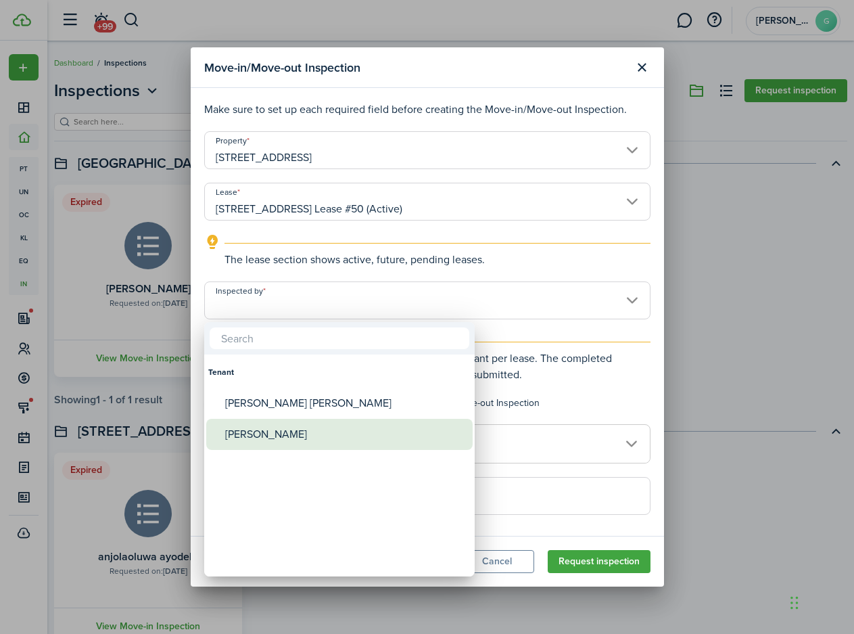
click at [288, 440] on div "[PERSON_NAME]" at bounding box center [344, 434] width 239 height 31
type input "[PERSON_NAME]"
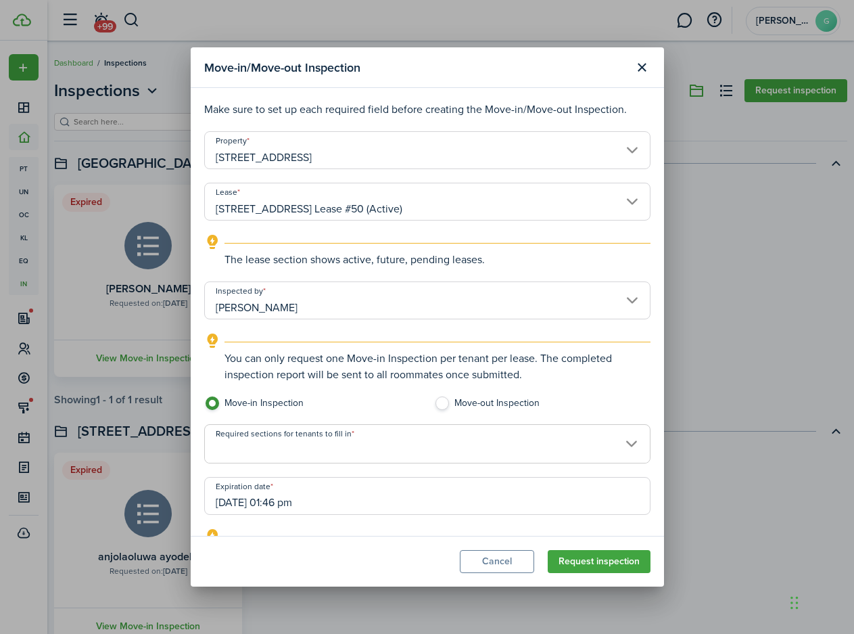
click at [370, 444] on span at bounding box center [427, 451] width 445 height 23
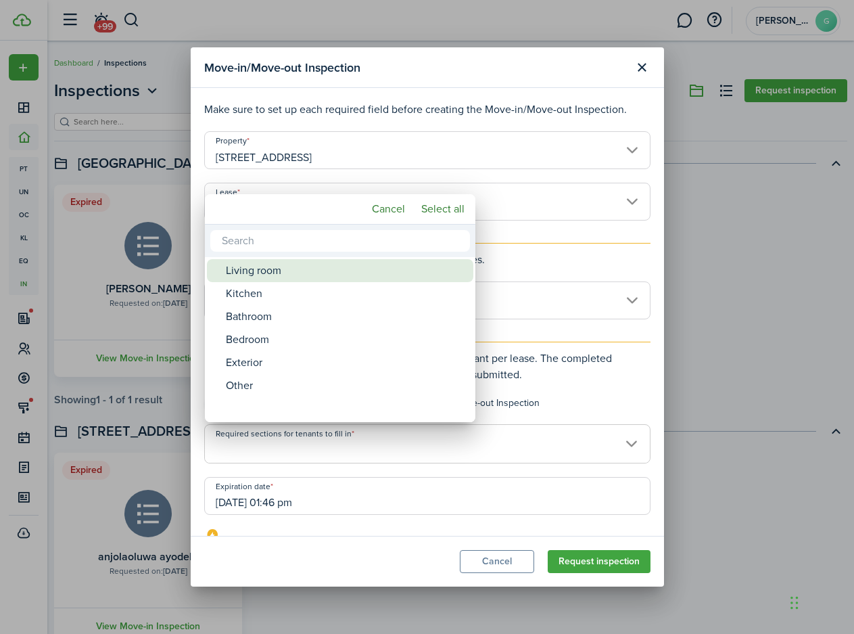
click at [262, 277] on div "Living room" at bounding box center [345, 270] width 239 height 23
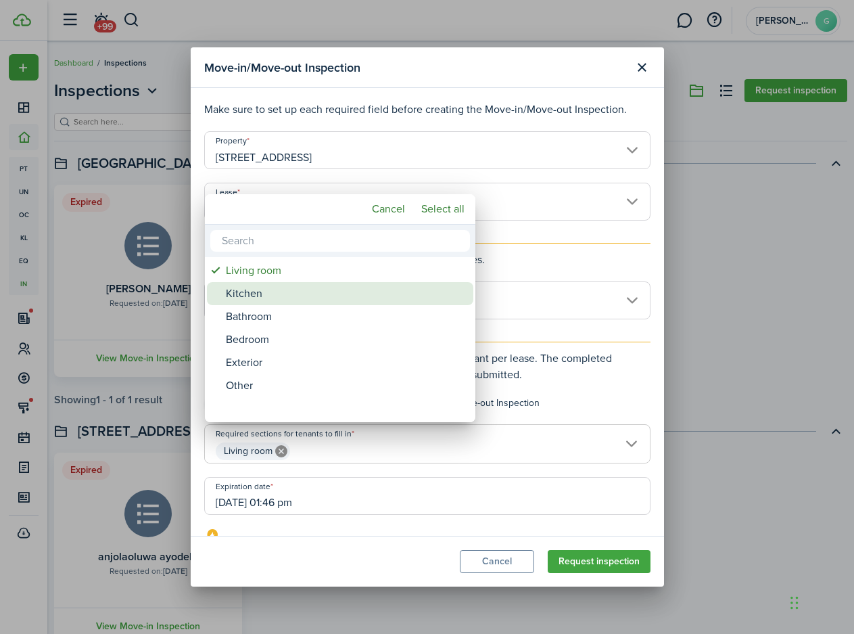
click at [263, 292] on div "Kitchen" at bounding box center [345, 293] width 239 height 23
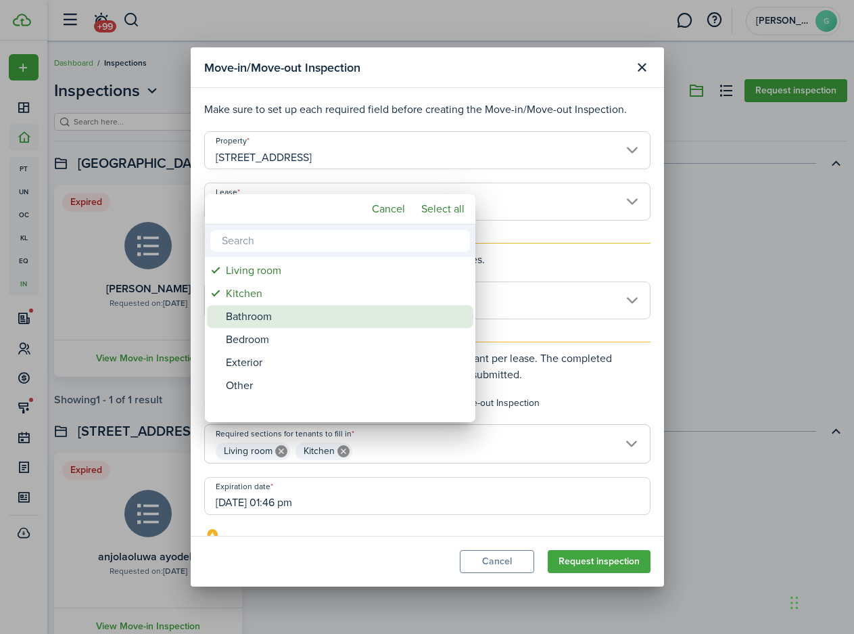
click at [270, 314] on div "Bathroom" at bounding box center [345, 316] width 239 height 23
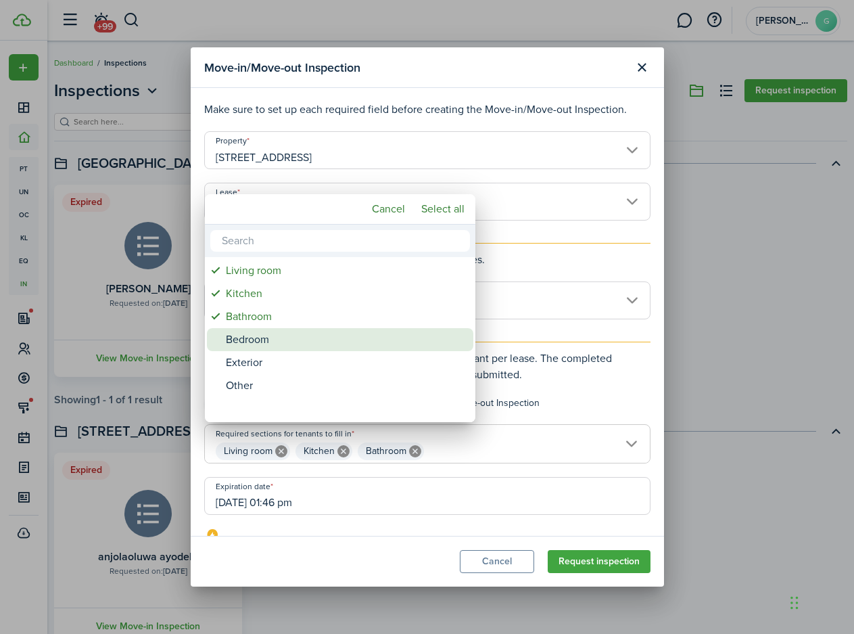
click at [271, 341] on div "Bedroom" at bounding box center [345, 339] width 239 height 23
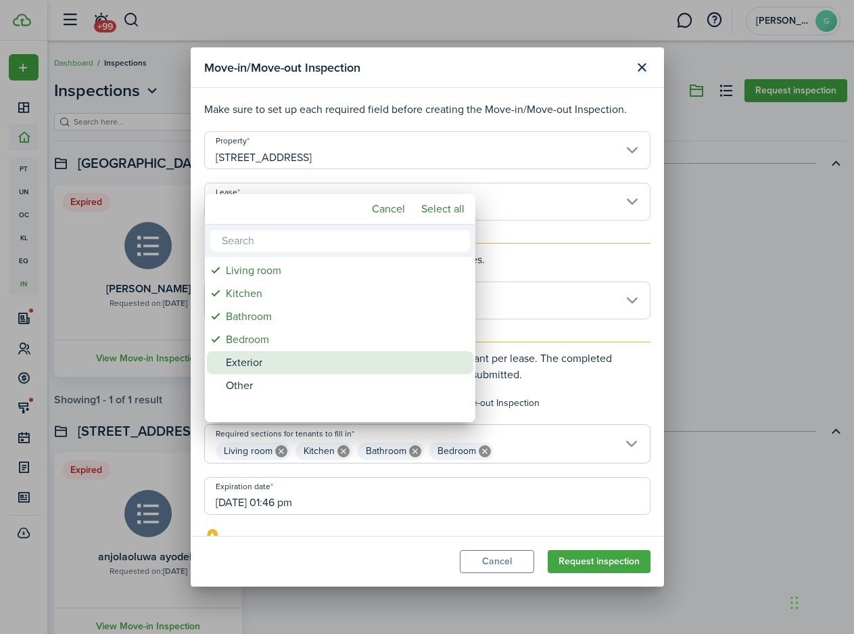
click at [271, 357] on div "Exterior" at bounding box center [345, 362] width 239 height 23
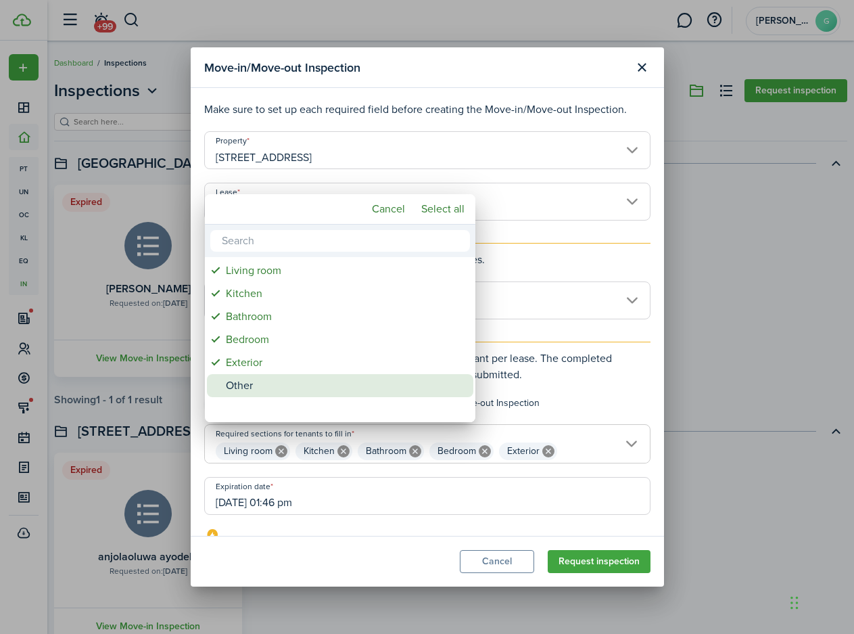
click at [269, 385] on div "Other" at bounding box center [345, 385] width 239 height 23
type input "Living room, Kitchen, Bathroom, Bedroom, Exterior, Other"
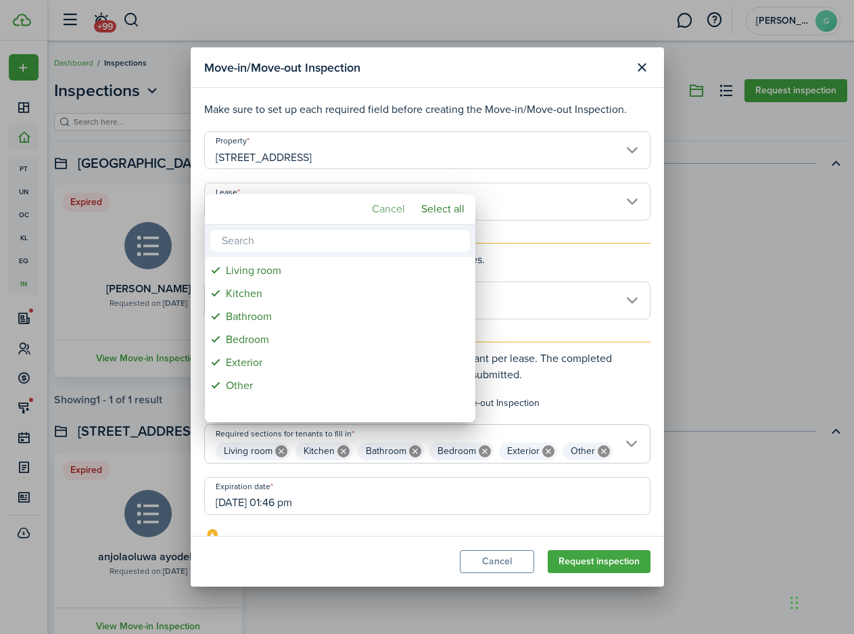
click at [386, 210] on mbsc-button "Cancel" at bounding box center [389, 209] width 44 height 24
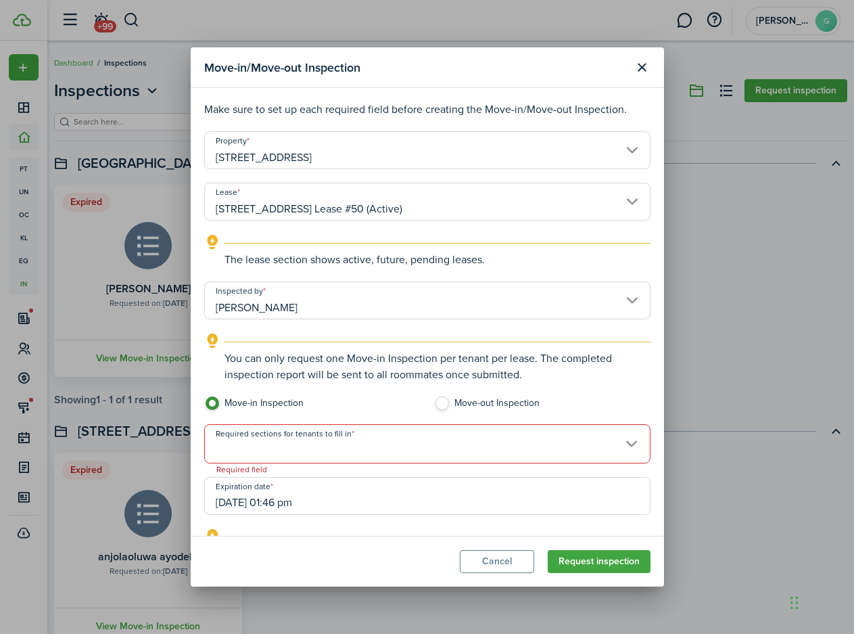
click at [366, 455] on span at bounding box center [427, 451] width 445 height 23
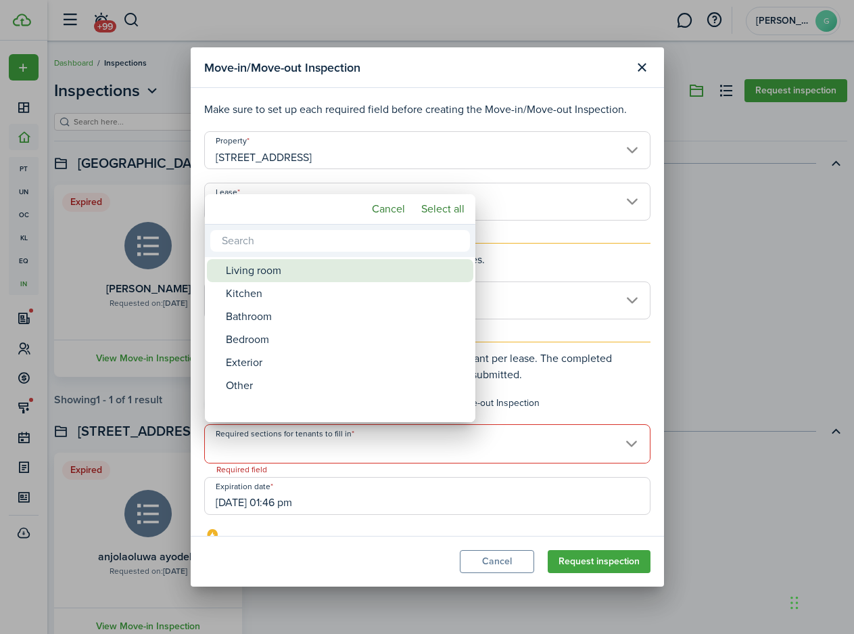
click at [283, 271] on div "Living room" at bounding box center [345, 270] width 239 height 23
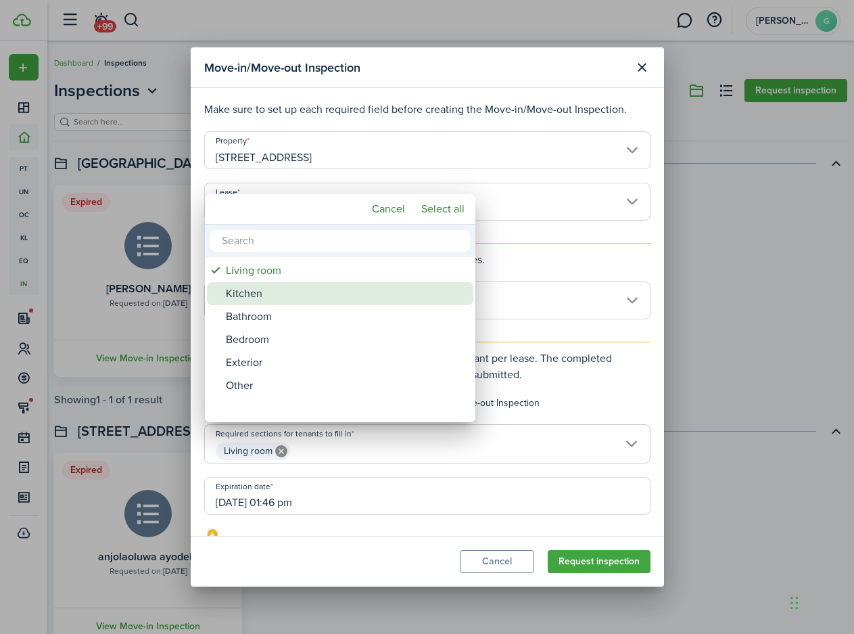
click at [279, 293] on div "Kitchen" at bounding box center [345, 293] width 239 height 23
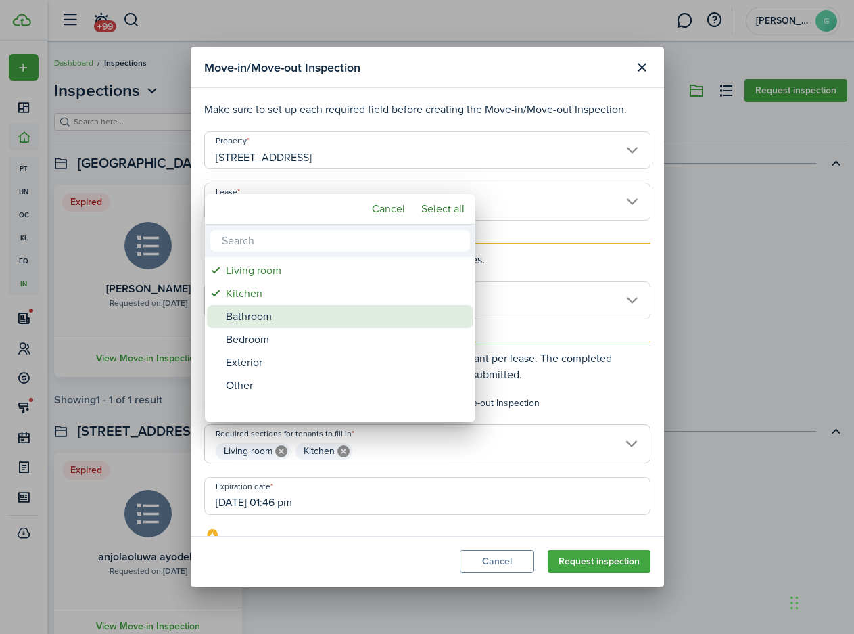
click at [279, 313] on div "Bathroom" at bounding box center [345, 316] width 239 height 23
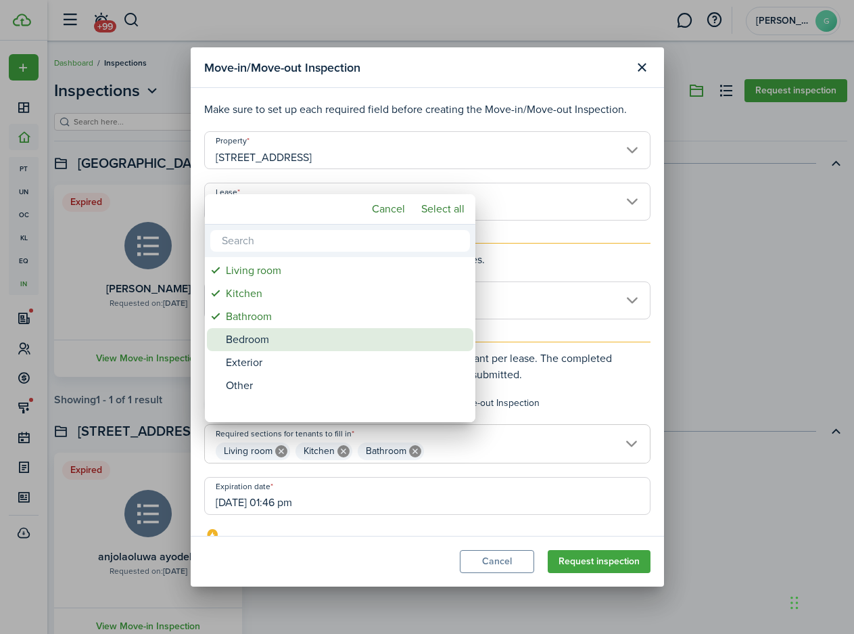
click at [281, 331] on div "Bedroom" at bounding box center [345, 339] width 239 height 23
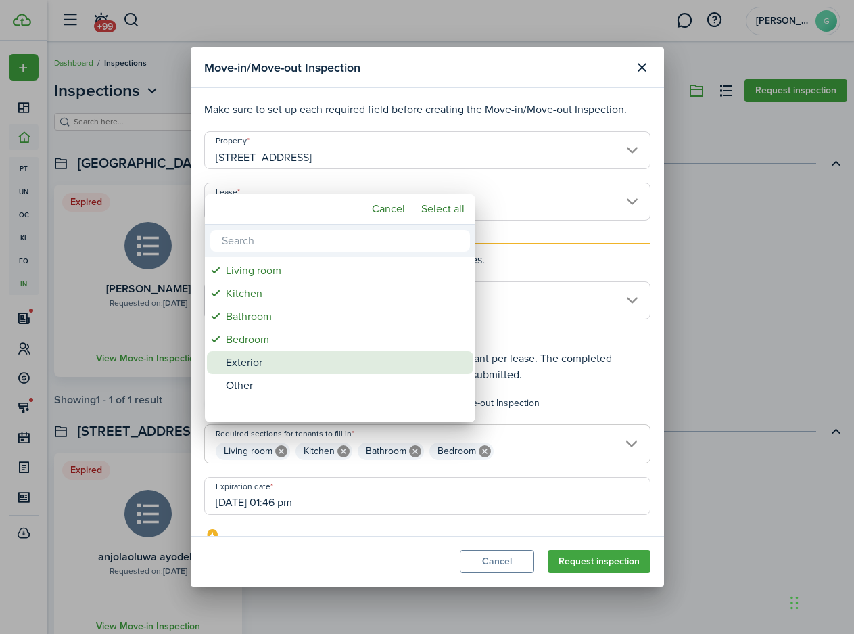
click at [279, 358] on div "Exterior" at bounding box center [345, 362] width 239 height 23
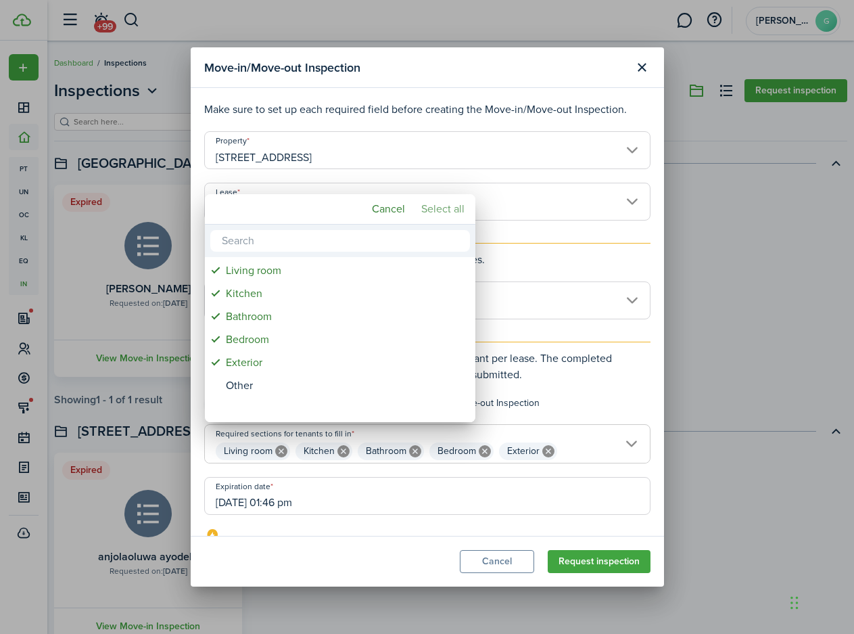
click at [438, 210] on mbsc-button "Select all" at bounding box center [443, 209] width 54 height 24
type input "Living room, Kitchen, Bathroom, Bedroom, Exterior, Other"
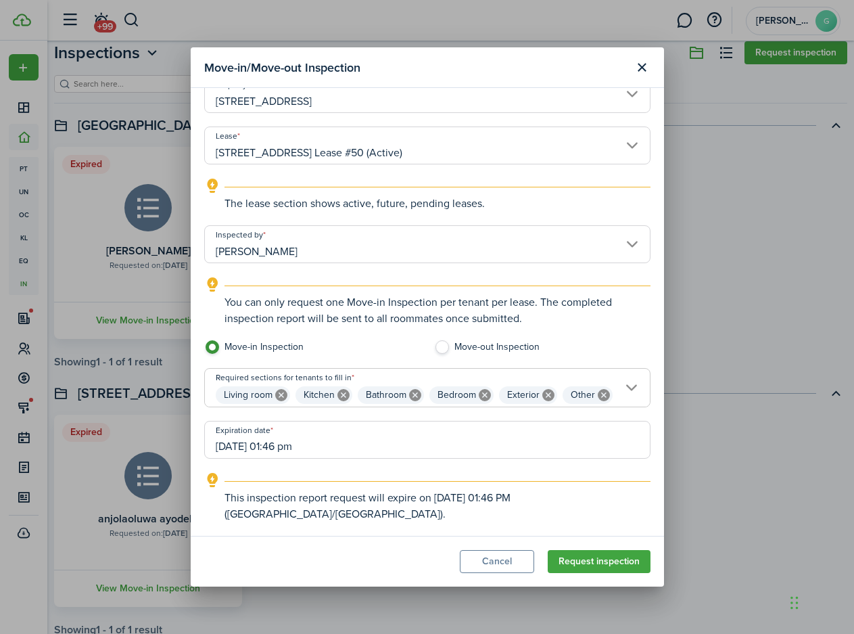
scroll to position [68, 0]
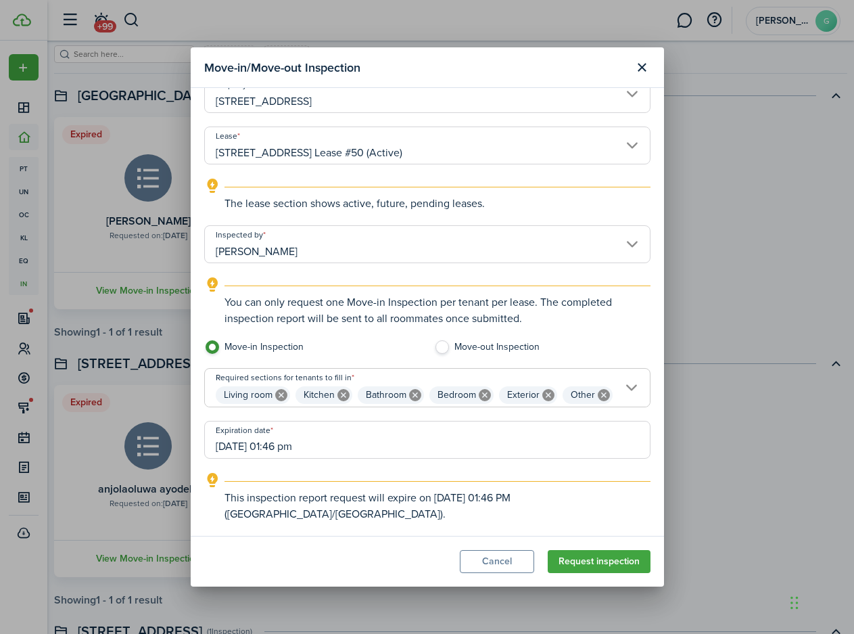
click at [396, 459] on input "[DATE] 01:46 pm" at bounding box center [427, 440] width 446 height 38
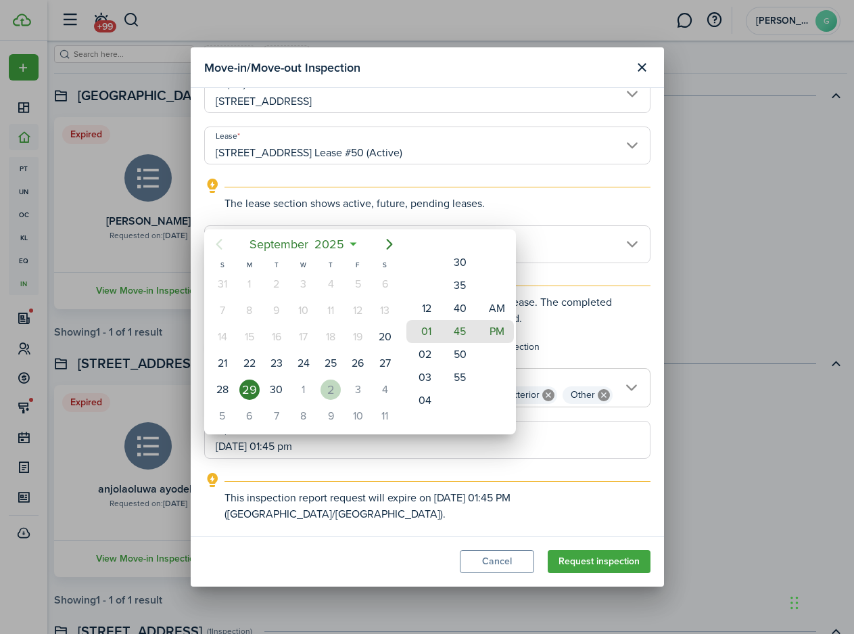
click at [331, 392] on div "2" at bounding box center [331, 390] width 20 height 20
type input "[DATE] 01:45 pm"
click at [555, 431] on div at bounding box center [427, 317] width 1071 height 850
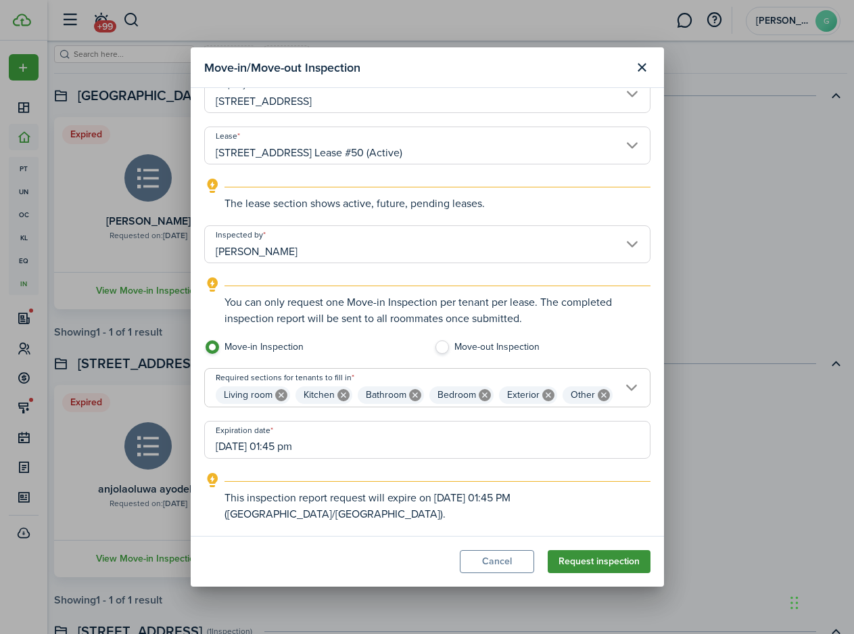
click at [602, 566] on button "Request inspection" at bounding box center [599, 561] width 103 height 23
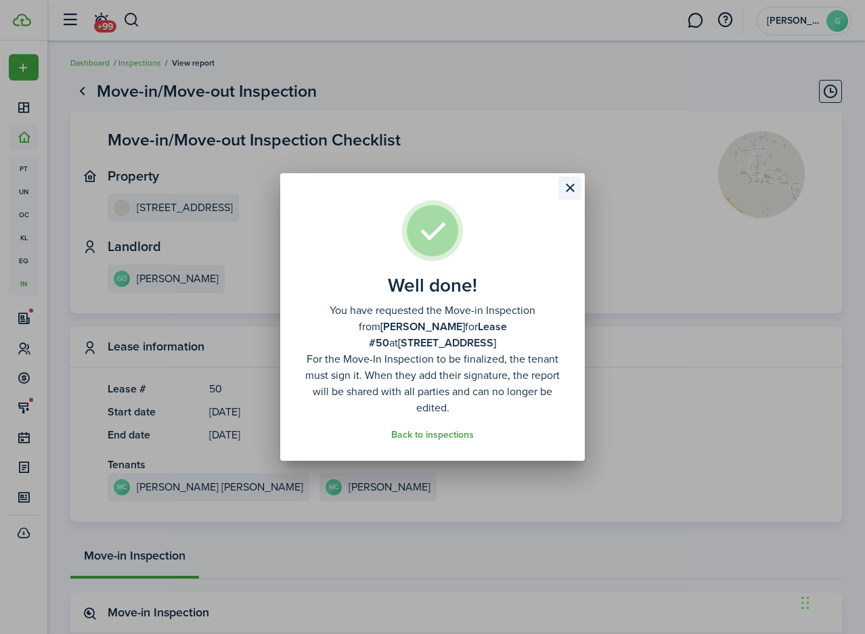
click at [569, 195] on button "Close modal" at bounding box center [569, 188] width 23 height 23
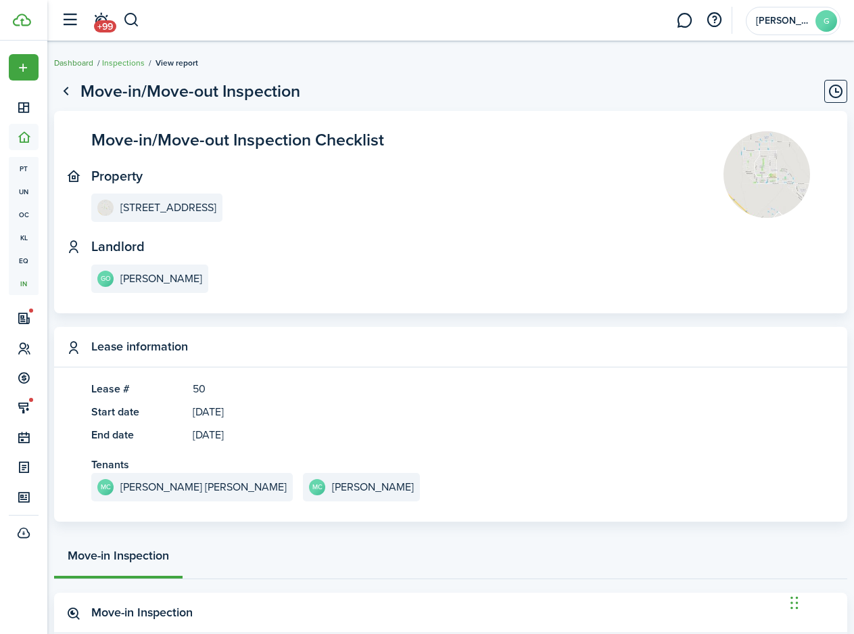
click at [86, 65] on link "Dashboard" at bounding box center [73, 63] width 39 height 12
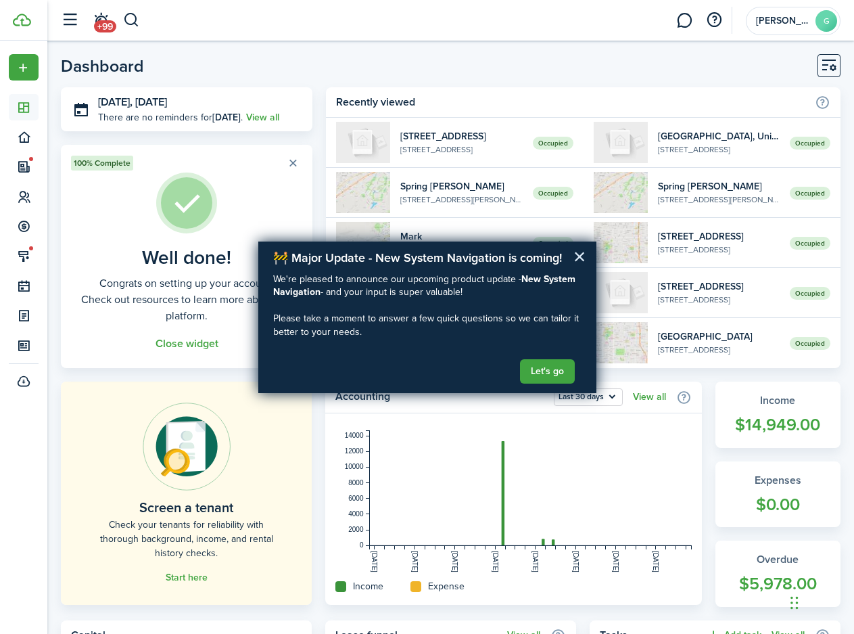
click at [580, 252] on button "×" at bounding box center [580, 257] width 13 height 22
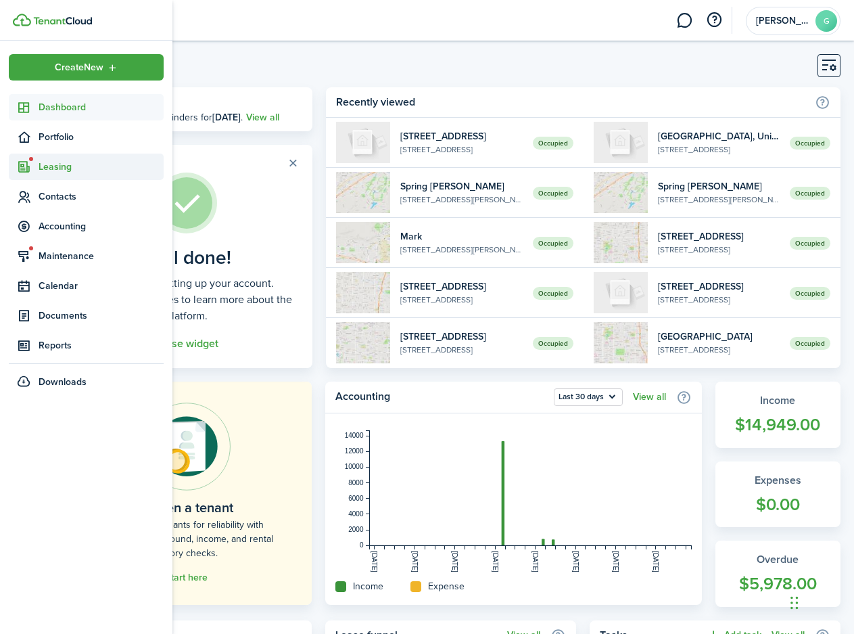
click at [83, 164] on span "Leasing" at bounding box center [101, 167] width 125 height 14
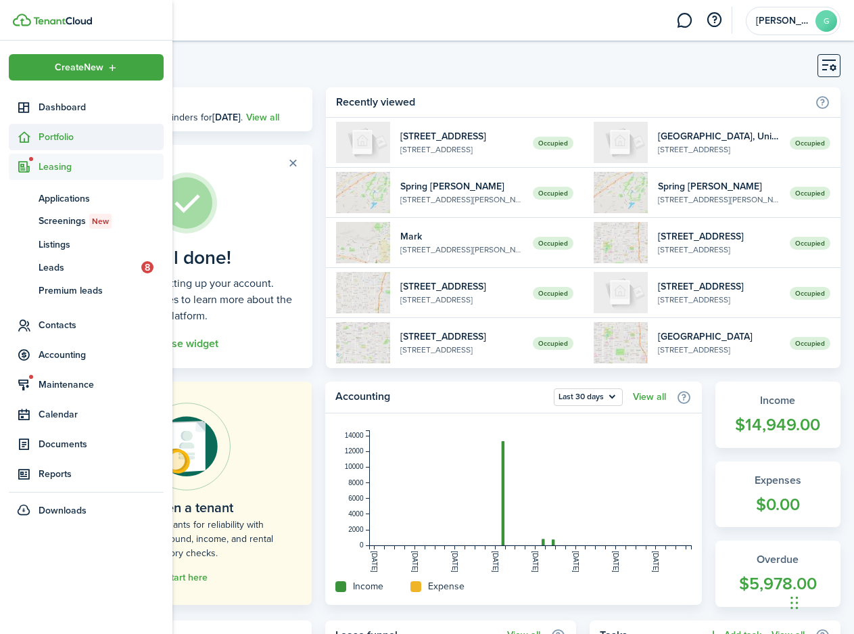
click at [75, 147] on span "Portfolio" at bounding box center [86, 137] width 155 height 26
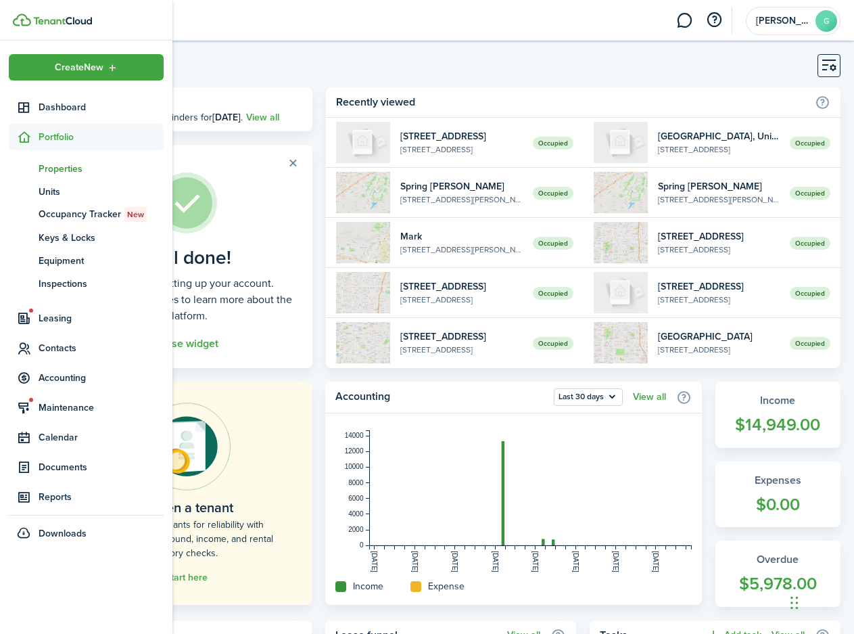
click at [75, 173] on span "Properties" at bounding box center [101, 169] width 125 height 14
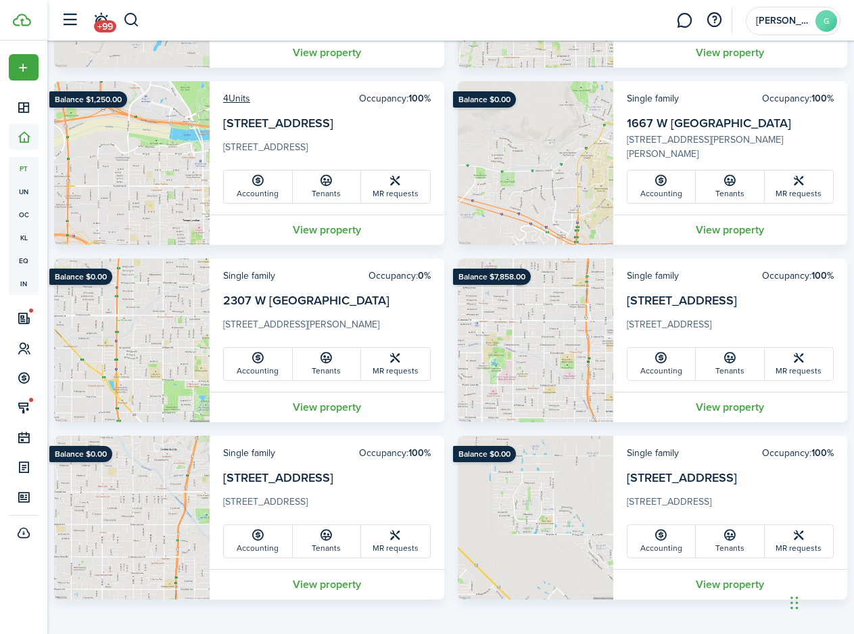
scroll to position [959, 0]
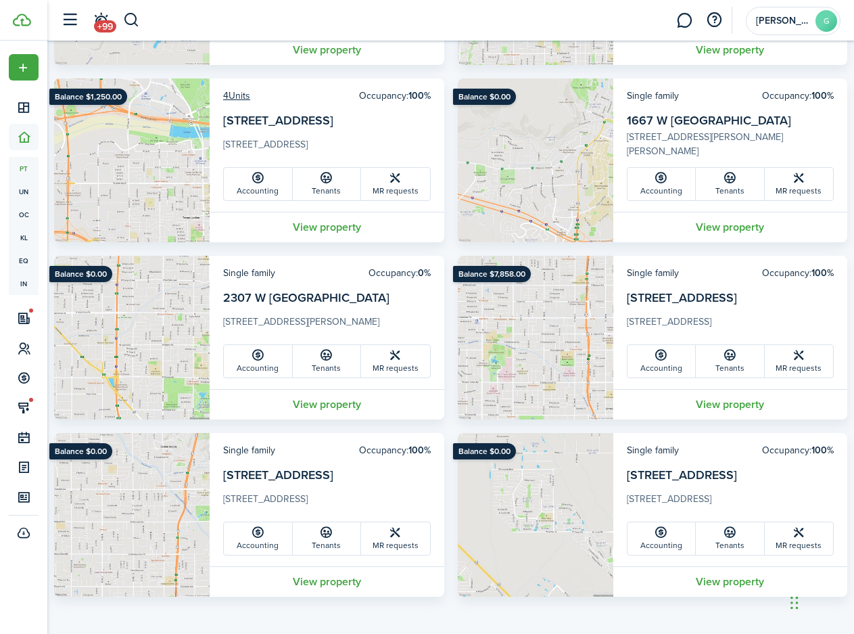
click at [668, 457] on card-header-left "Single family" at bounding box center [653, 450] width 52 height 14
click at [661, 539] on link "Accounting" at bounding box center [662, 538] width 69 height 32
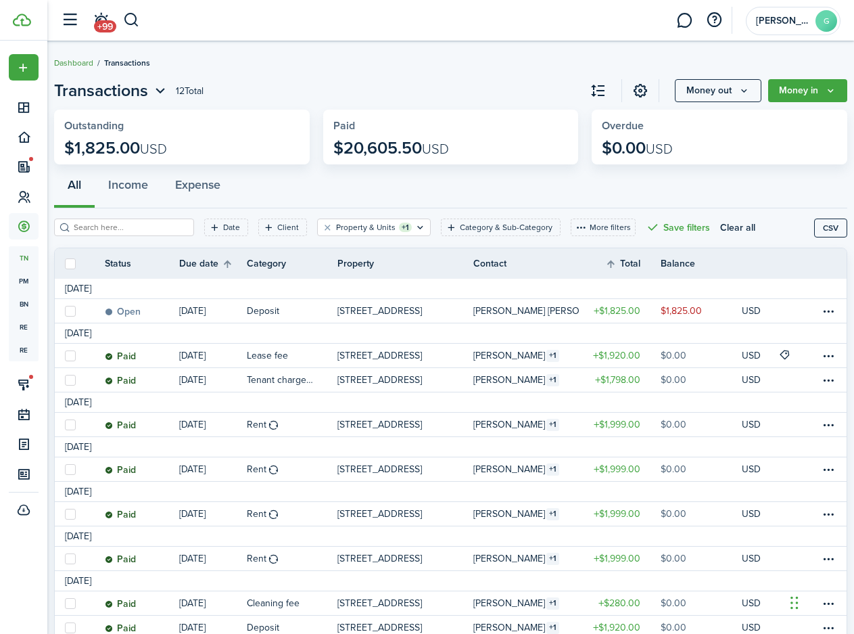
click at [87, 62] on link "Dashboard" at bounding box center [73, 63] width 39 height 12
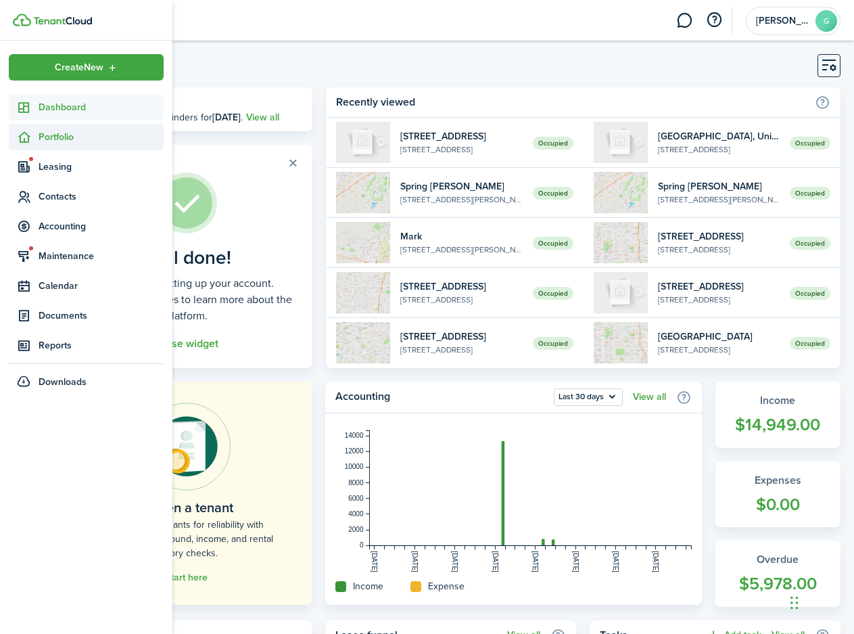
click at [42, 141] on span "Portfolio" at bounding box center [101, 137] width 125 height 14
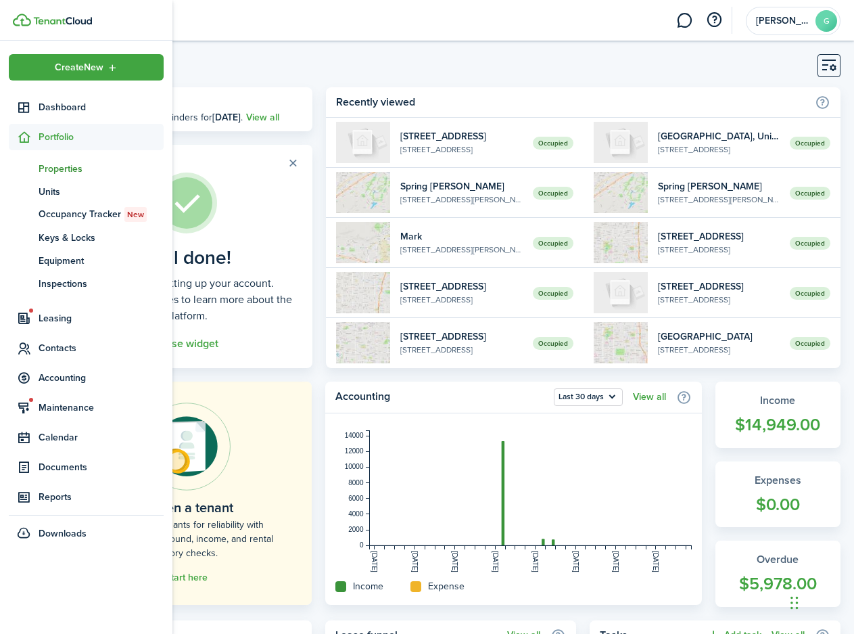
click at [60, 171] on span "Properties" at bounding box center [101, 169] width 125 height 14
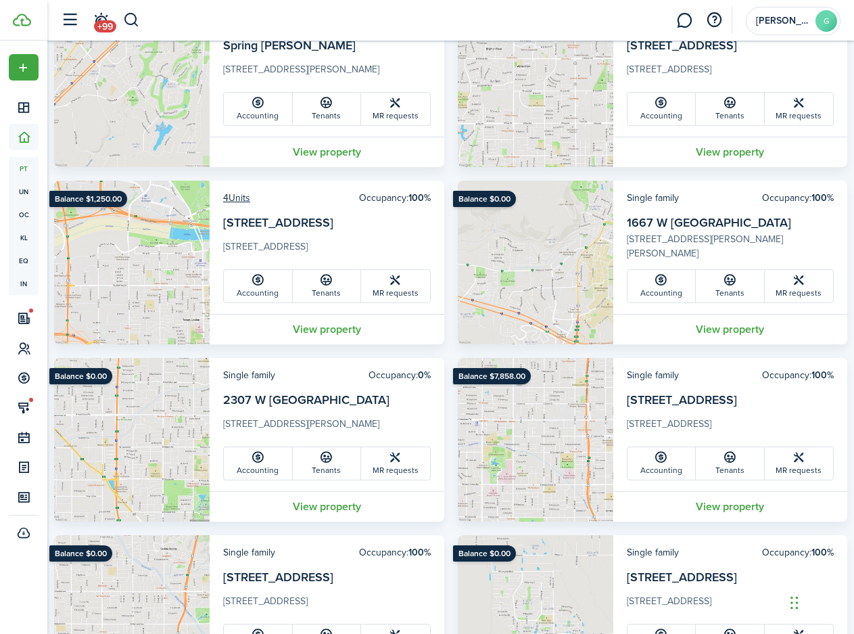
scroll to position [959, 0]
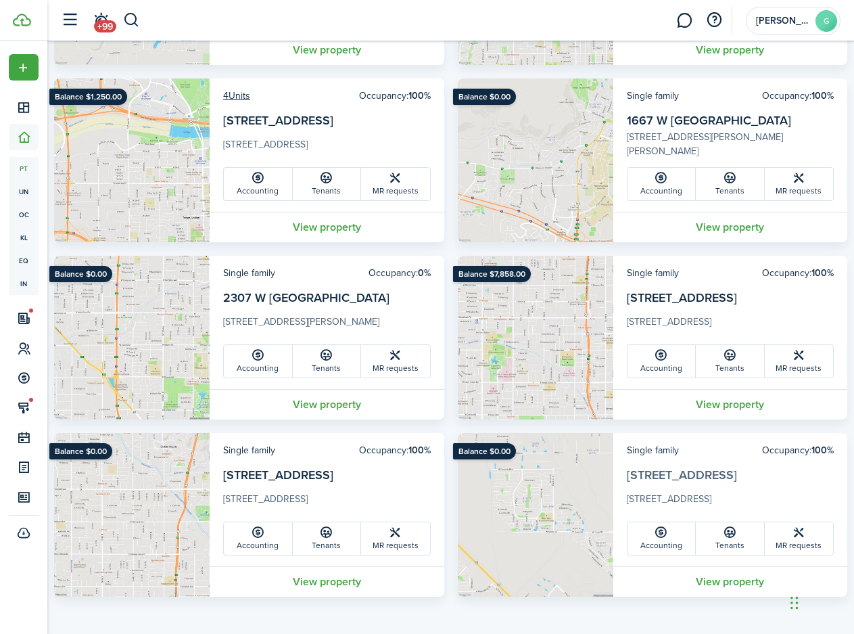
click at [641, 476] on link "[STREET_ADDRESS]" at bounding box center [682, 475] width 110 height 18
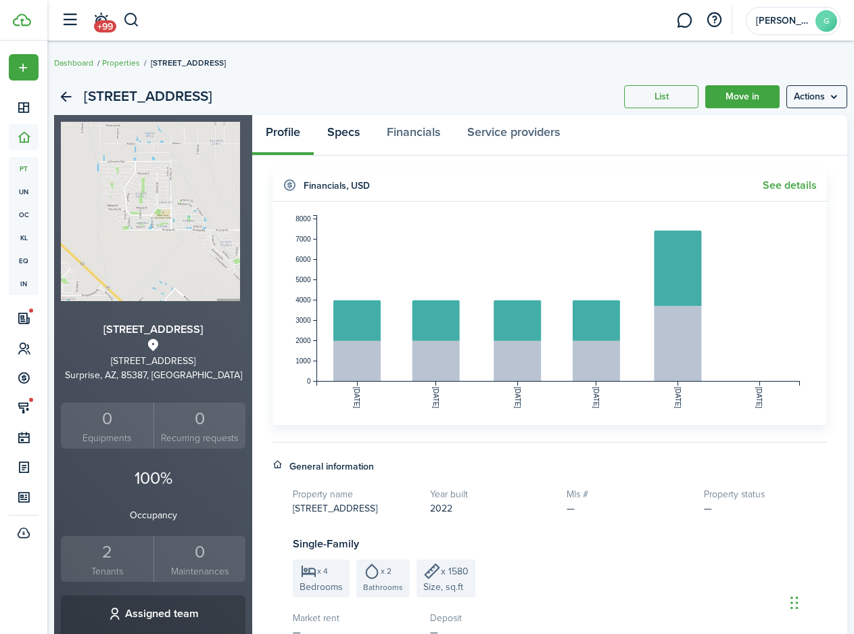
click at [352, 134] on link "Specs" at bounding box center [344, 135] width 60 height 41
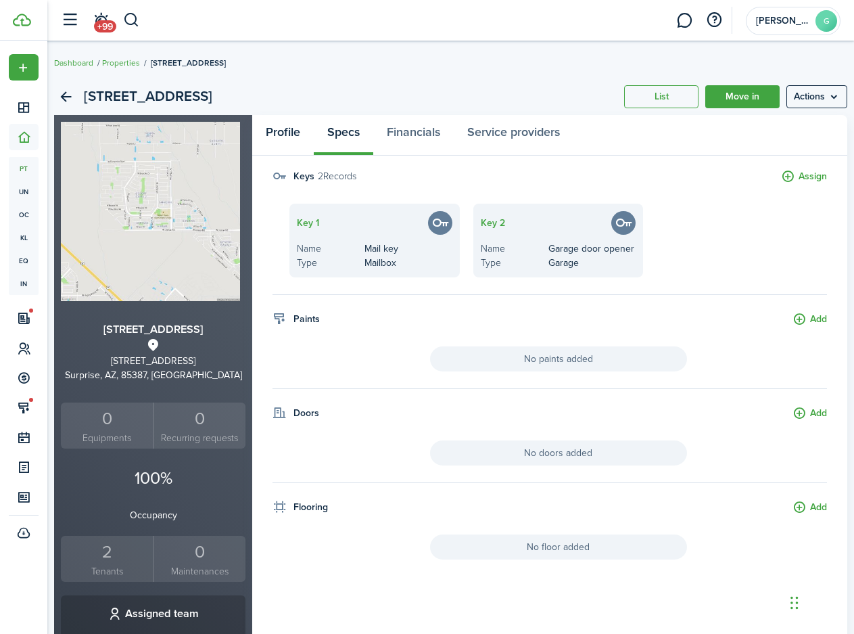
click at [292, 137] on link "Profile" at bounding box center [283, 135] width 62 height 41
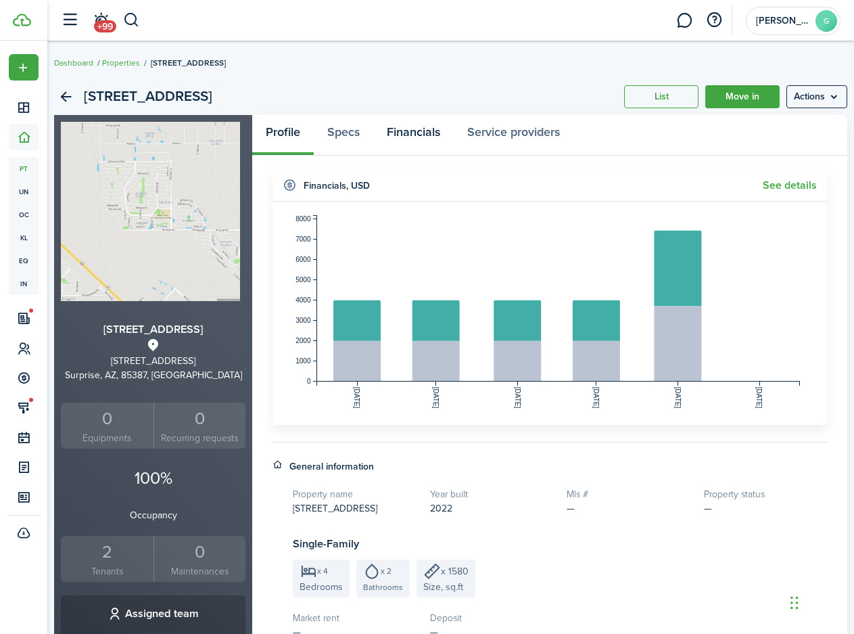
click at [443, 137] on link "Financials" at bounding box center [413, 135] width 81 height 41
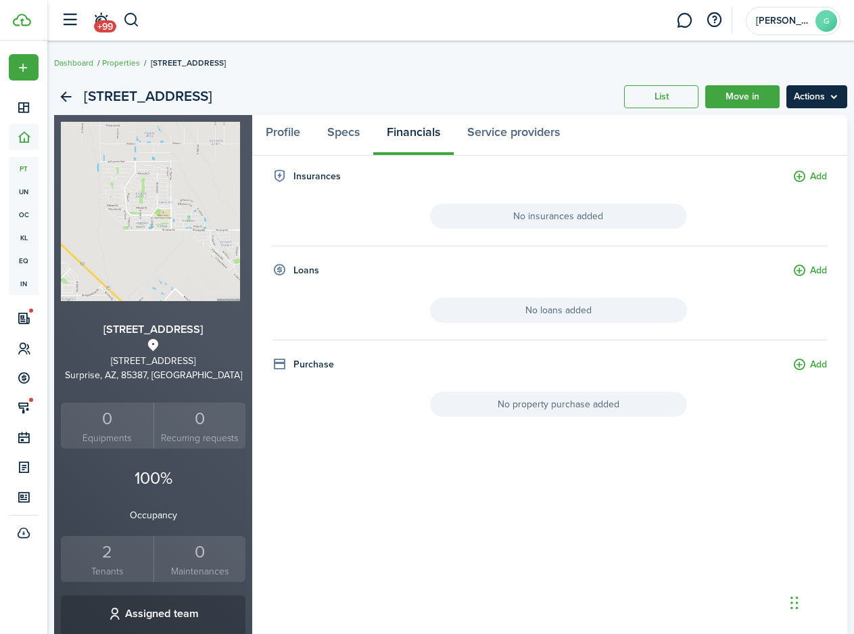
click at [798, 105] on menu-btn "Actions" at bounding box center [817, 96] width 61 height 23
click at [298, 135] on link "Profile" at bounding box center [283, 135] width 62 height 41
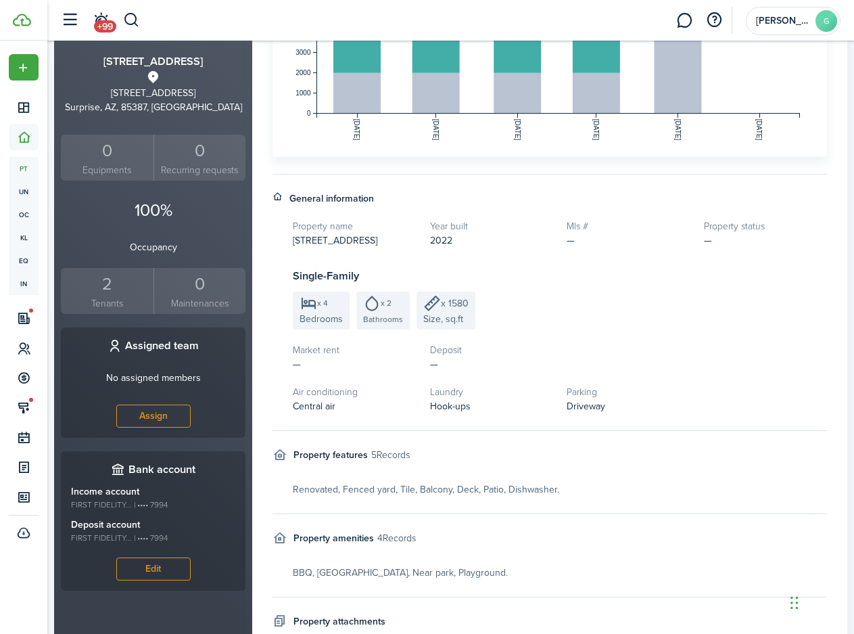
scroll to position [338, 0]
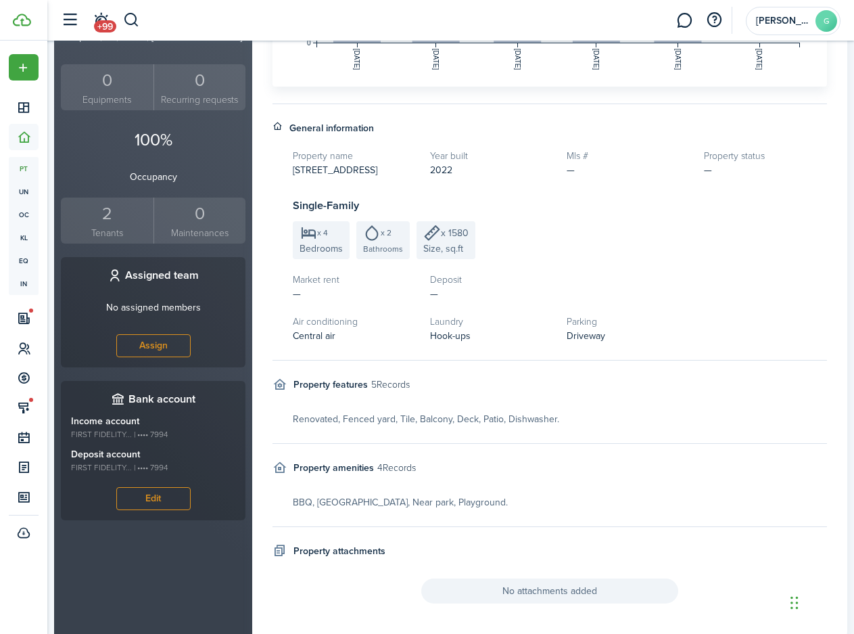
click at [105, 236] on small "Tenants" at bounding box center [107, 233] width 86 height 14
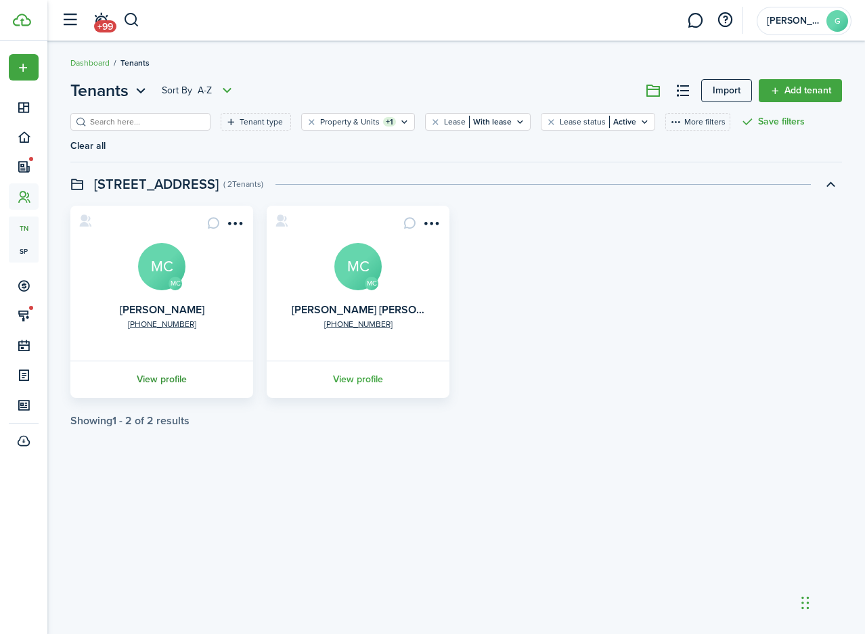
click at [179, 361] on link "View profile" at bounding box center [161, 379] width 187 height 37
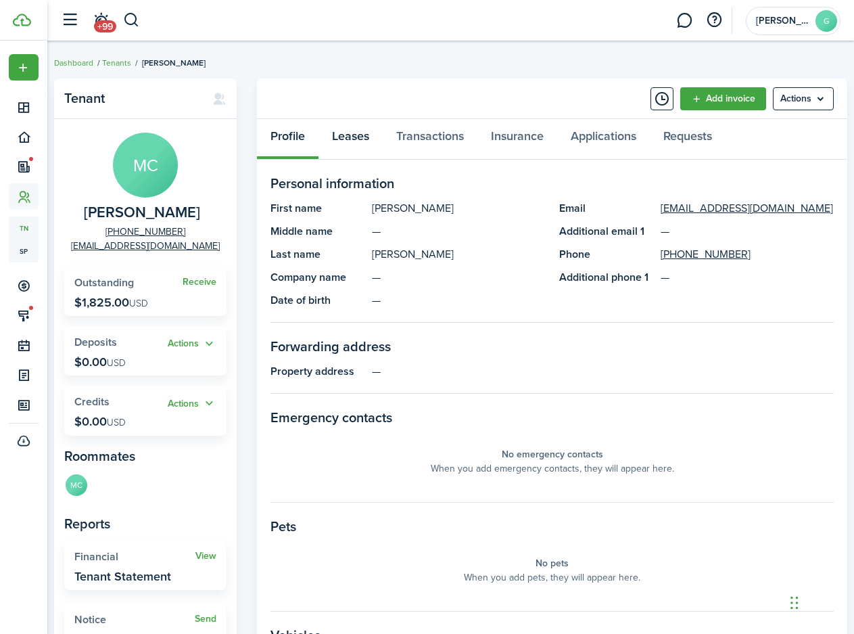
click at [375, 142] on link "Leases" at bounding box center [351, 139] width 64 height 41
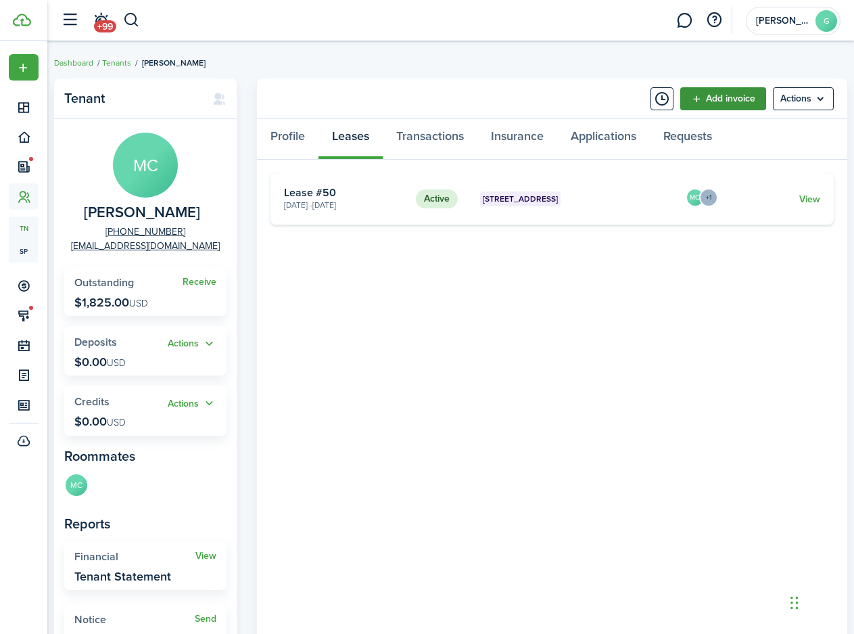
click at [716, 106] on link "Add invoice" at bounding box center [724, 98] width 86 height 23
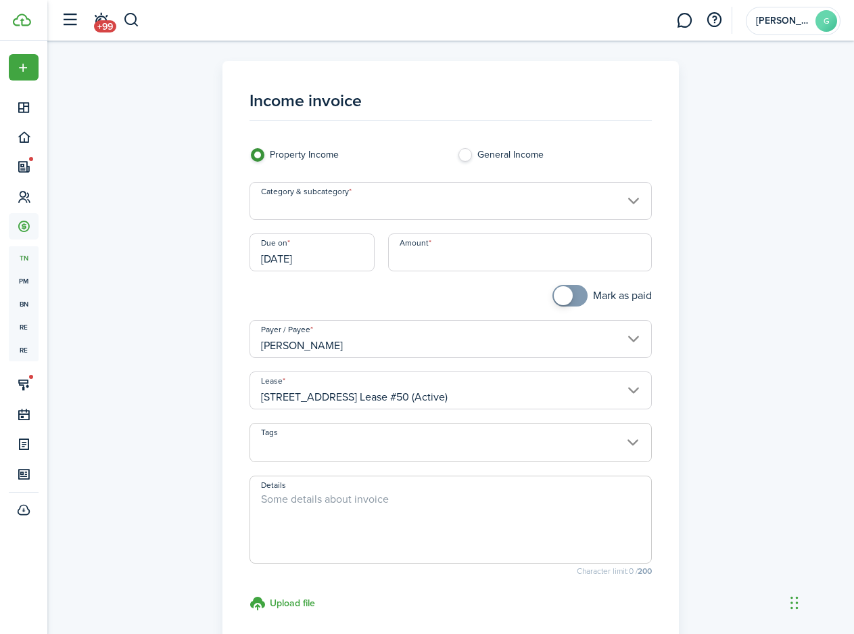
click at [412, 211] on input "Category & subcategory" at bounding box center [451, 201] width 403 height 38
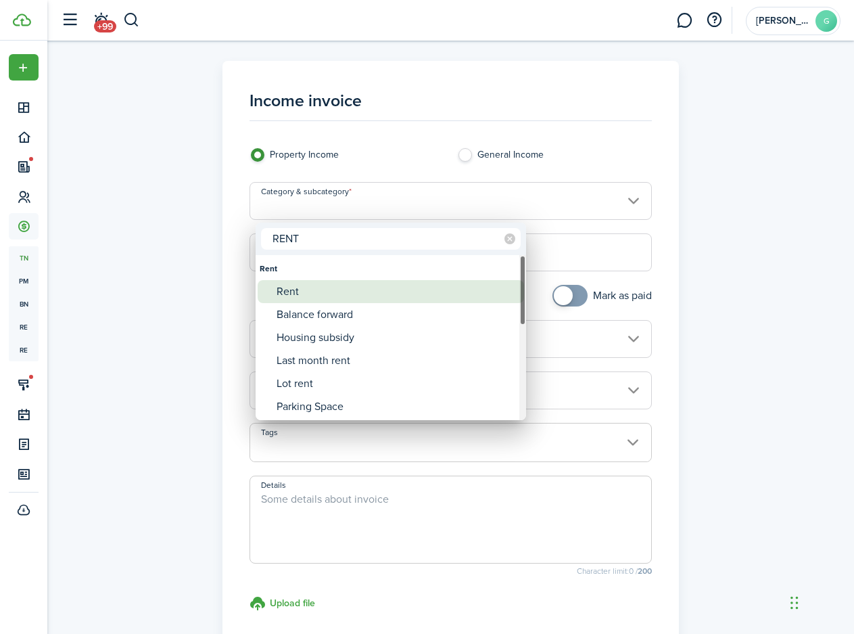
type input "RENT"
click at [392, 292] on div "Rent" at bounding box center [396, 291] width 239 height 23
type input "Rent"
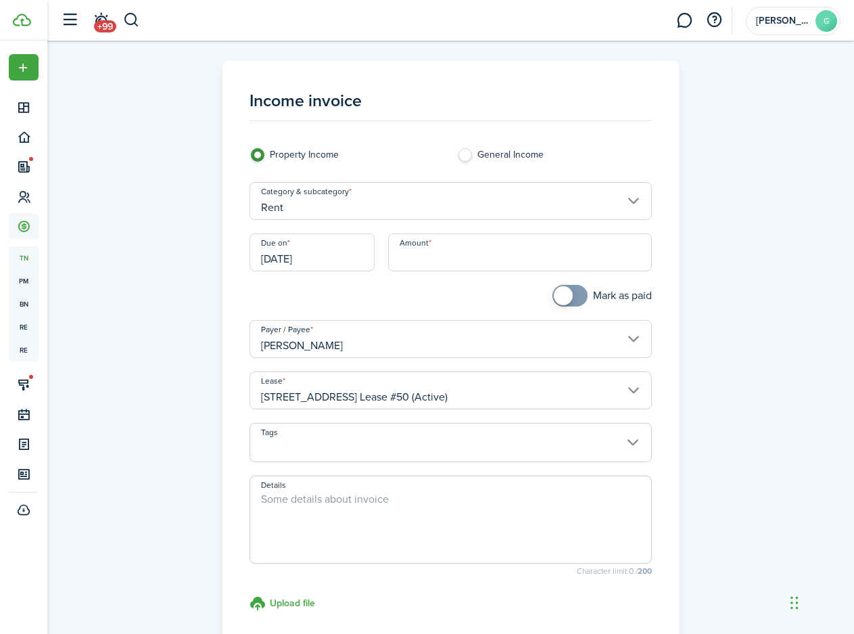
click at [300, 263] on input "[DATE]" at bounding box center [312, 252] width 125 height 38
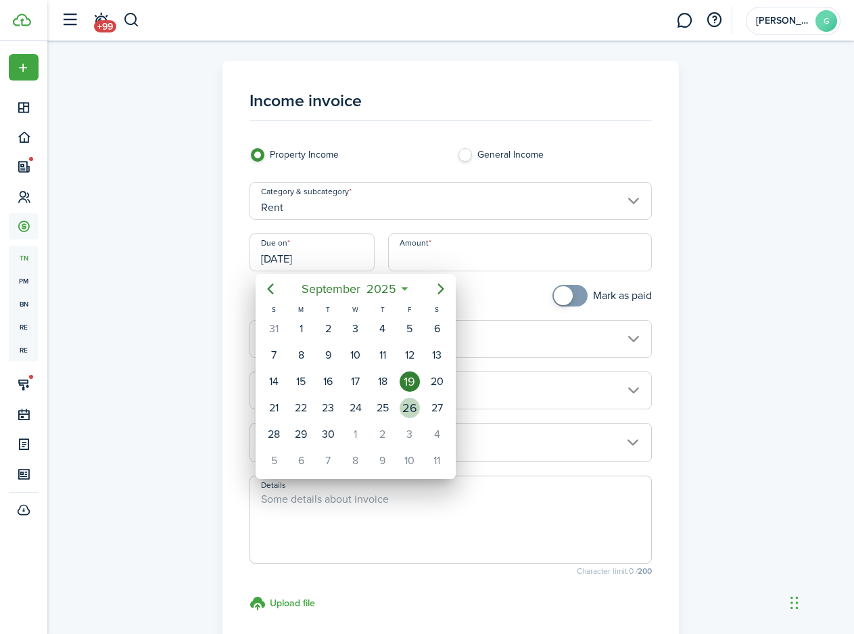
click at [405, 413] on div "26" at bounding box center [410, 408] width 20 height 20
type input "[DATE]"
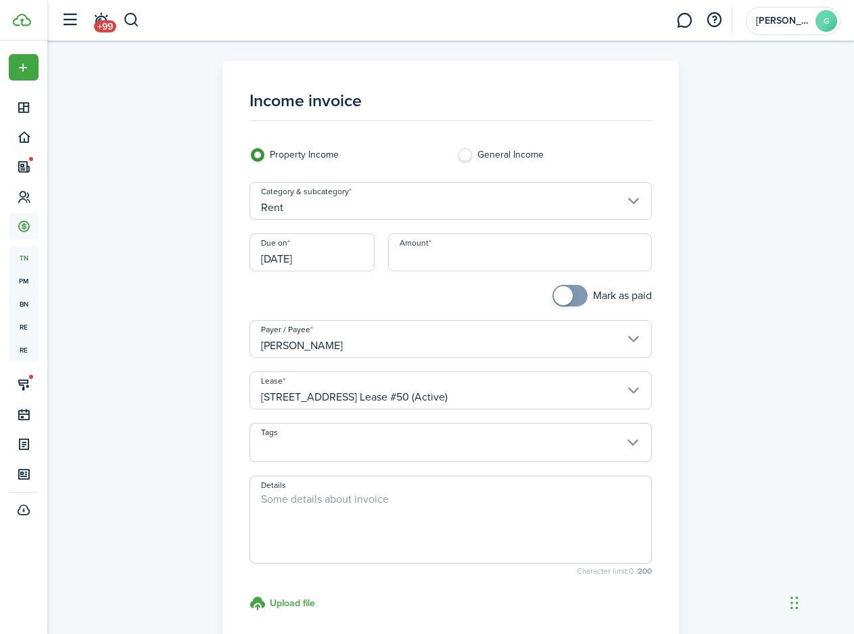
click at [418, 260] on input "Amount" at bounding box center [520, 252] width 265 height 38
click at [448, 249] on input "Amount" at bounding box center [520, 252] width 265 height 38
click at [475, 507] on textarea "Details" at bounding box center [451, 523] width 402 height 65
type input "$35.00"
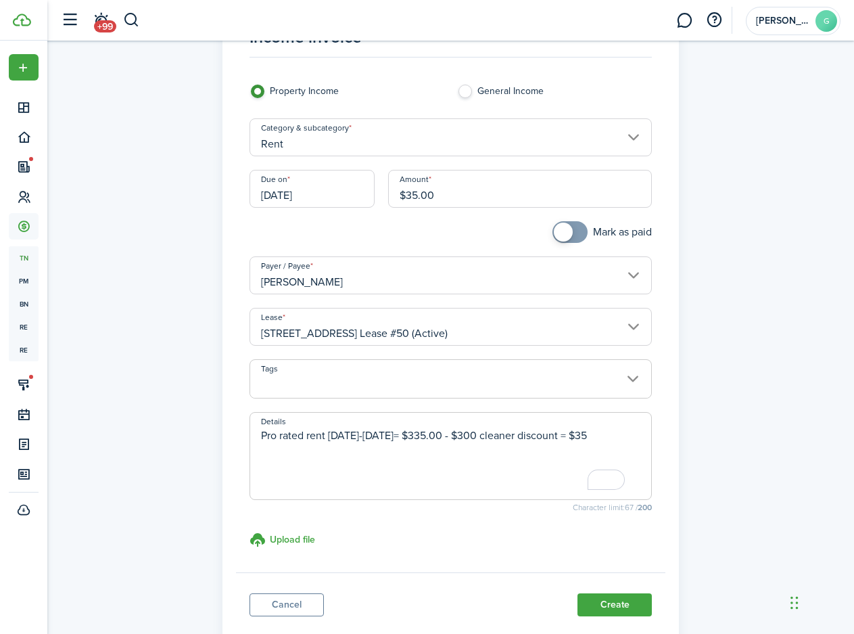
scroll to position [135, 0]
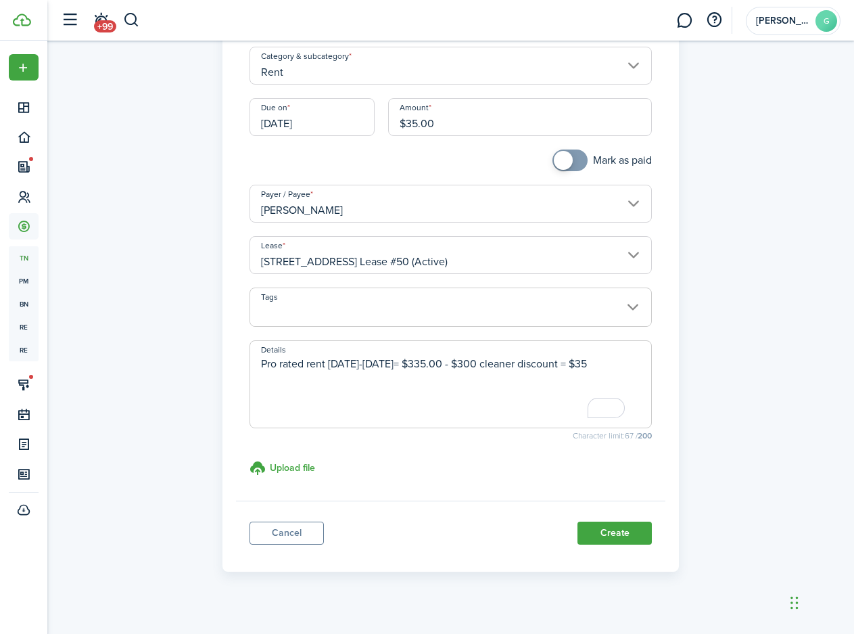
click at [294, 301] on input "Tags" at bounding box center [451, 296] width 402 height 16
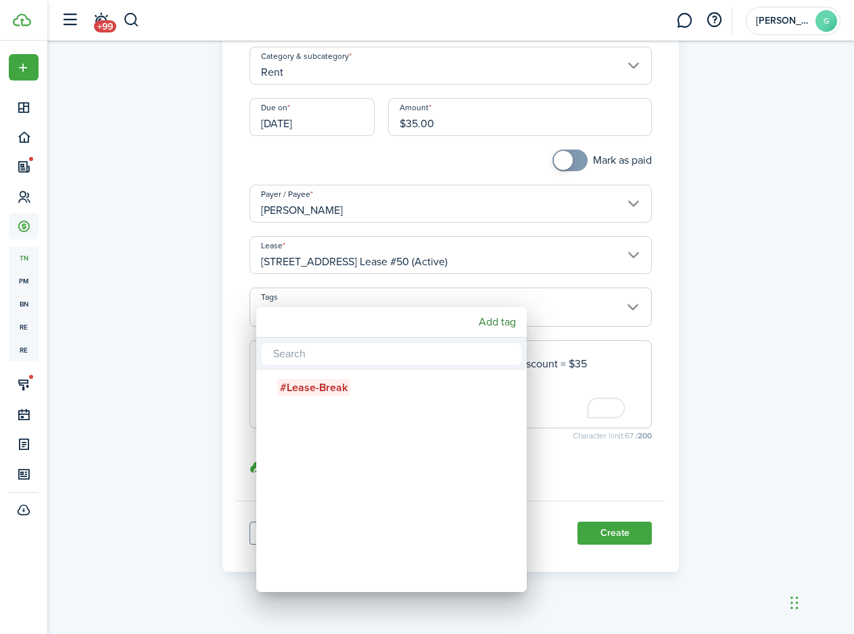
click at [248, 302] on div at bounding box center [427, 317] width 1071 height 850
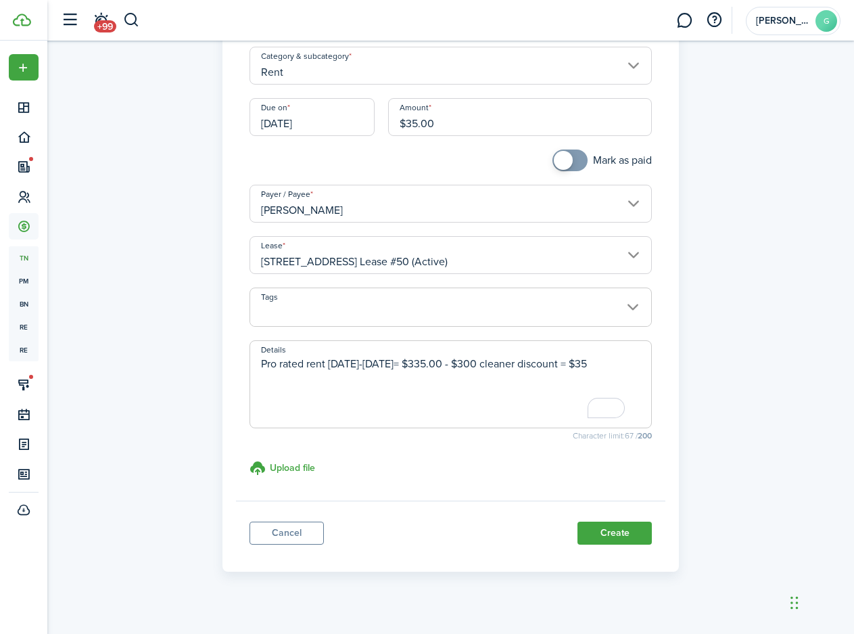
click at [269, 367] on textarea "Pro rated rent [DATE]-[DATE]= $335.00 - $300 cleaner discount = $35" at bounding box center [451, 388] width 402 height 65
click at [281, 365] on textarea "Se[temberPro rated rent [DATE]-[DATE]= $335.00 - $300 cleaner discount = $35" at bounding box center [451, 388] width 402 height 65
click at [318, 364] on textarea "SeptemberPro rated rent [DATE]-[DATE]= $335.00 - $300 cleaner discount = $35" at bounding box center [451, 388] width 402 height 65
type textarea "September Pro rated rent [DATE]-[DATE]= $335.00 - $300 cleaner discount = $35"
click at [585, 526] on button "Create" at bounding box center [615, 533] width 74 height 23
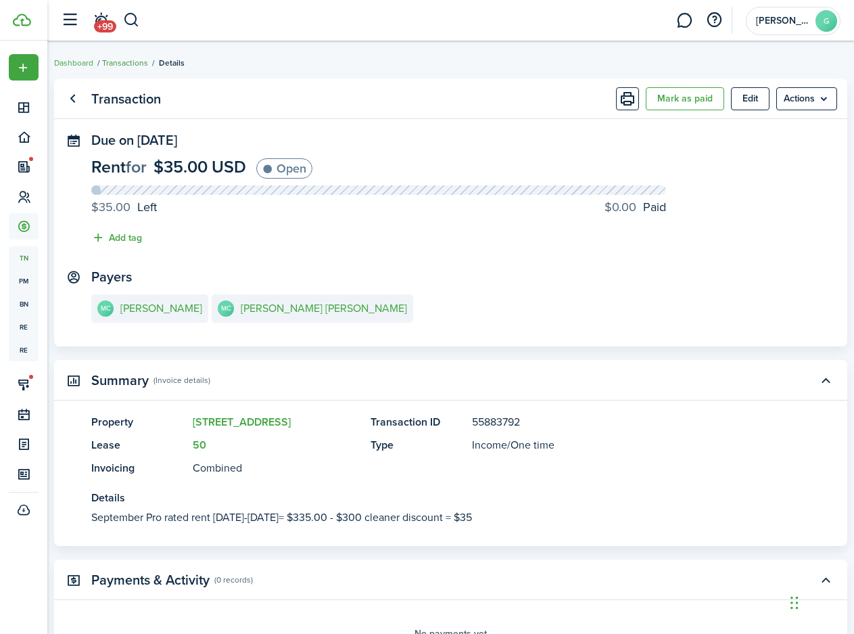
click at [137, 61] on link "Transactions" at bounding box center [125, 63] width 46 height 12
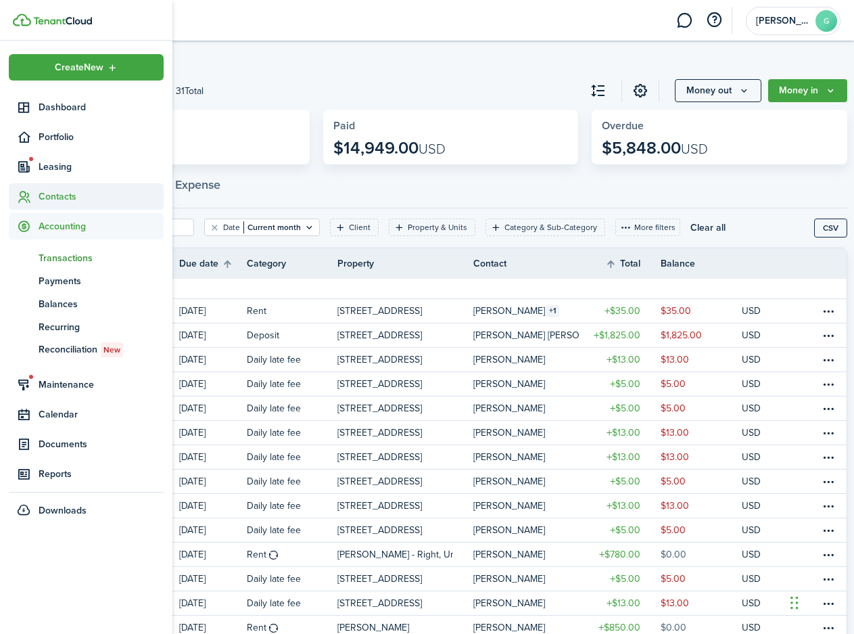
click at [37, 196] on sidebar-link-icon at bounding box center [24, 196] width 30 height 14
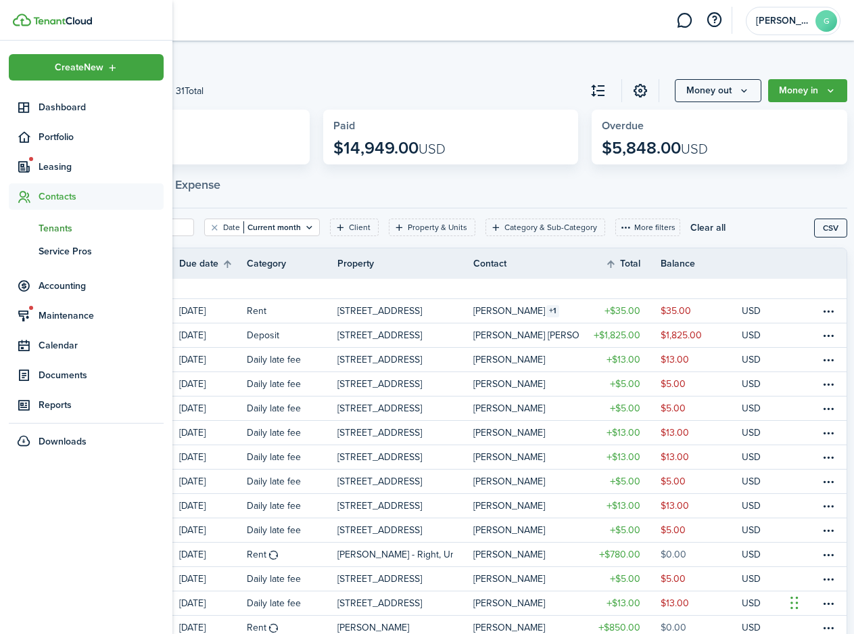
click at [43, 225] on span "Tenants" at bounding box center [101, 228] width 125 height 14
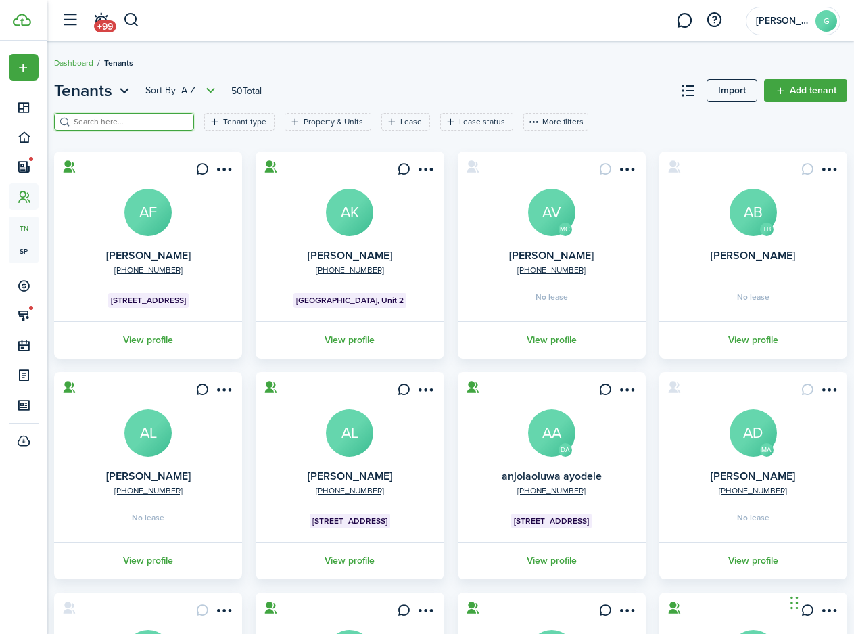
click at [150, 120] on input "search" at bounding box center [129, 122] width 119 height 13
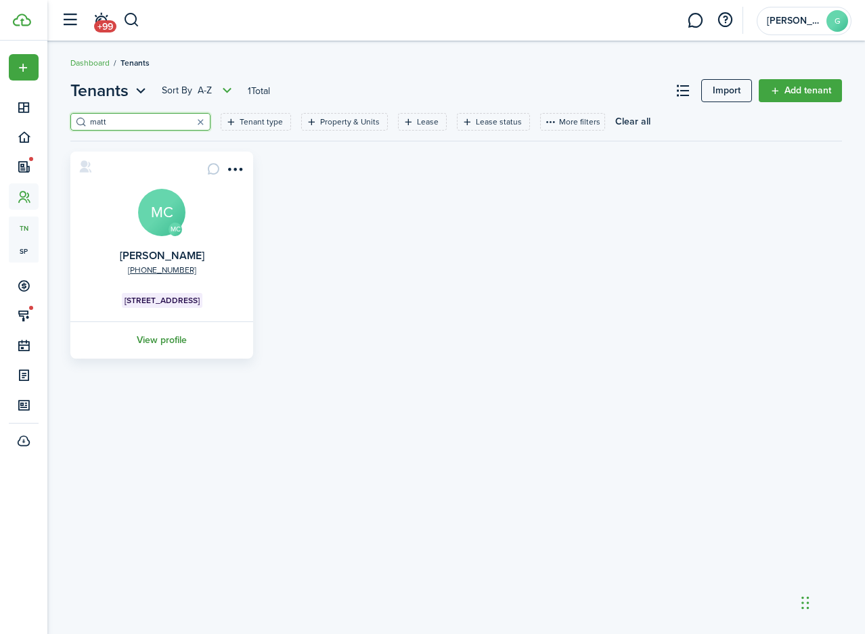
type input "matt"
click at [166, 338] on link "View profile" at bounding box center [161, 339] width 187 height 37
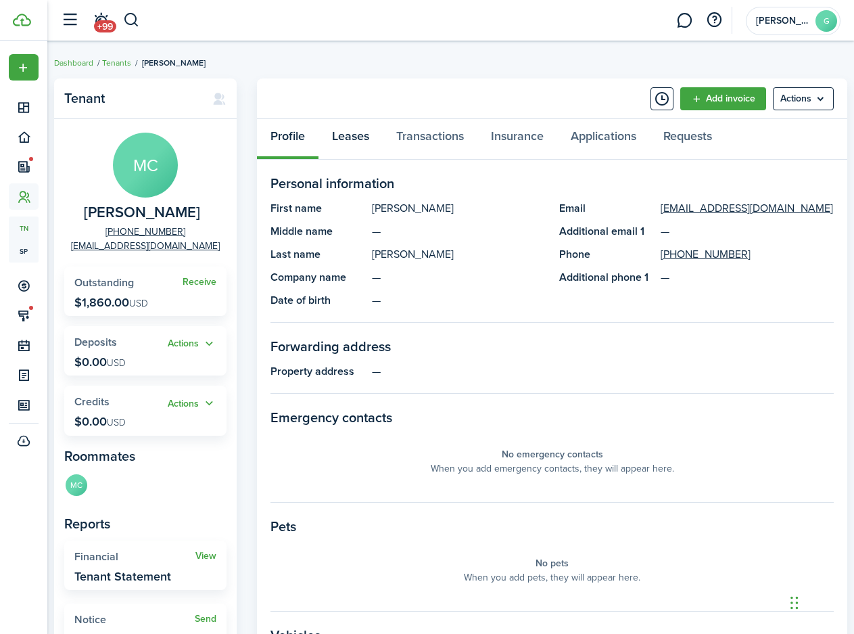
click at [361, 135] on link "Leases" at bounding box center [351, 139] width 64 height 41
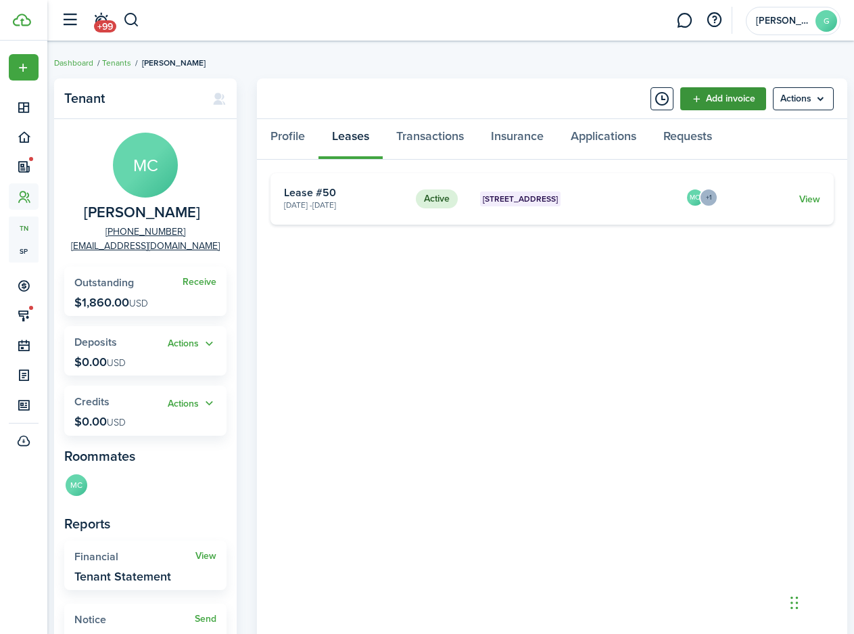
click at [728, 98] on link "Add invoice" at bounding box center [724, 98] width 86 height 23
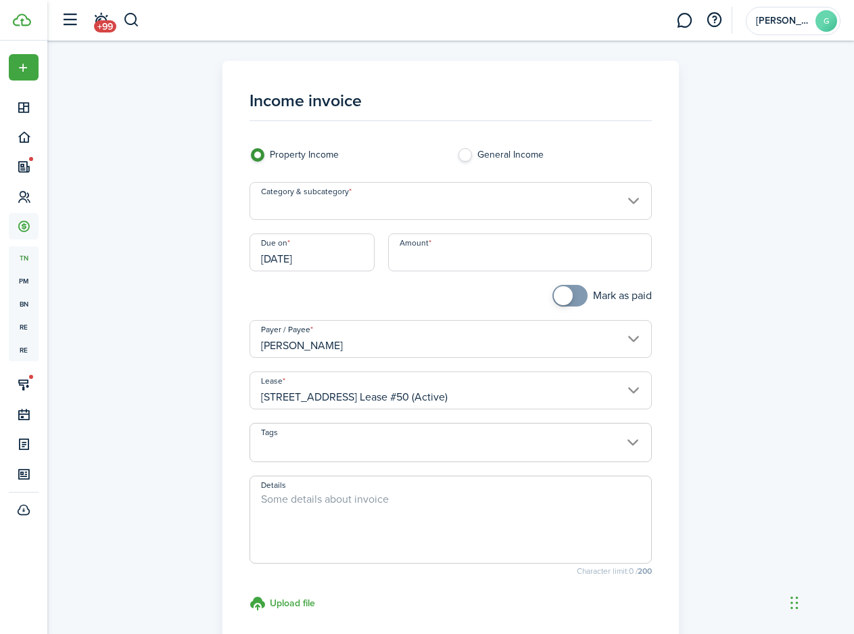
click at [489, 204] on input "Category & subcategory" at bounding box center [451, 201] width 403 height 38
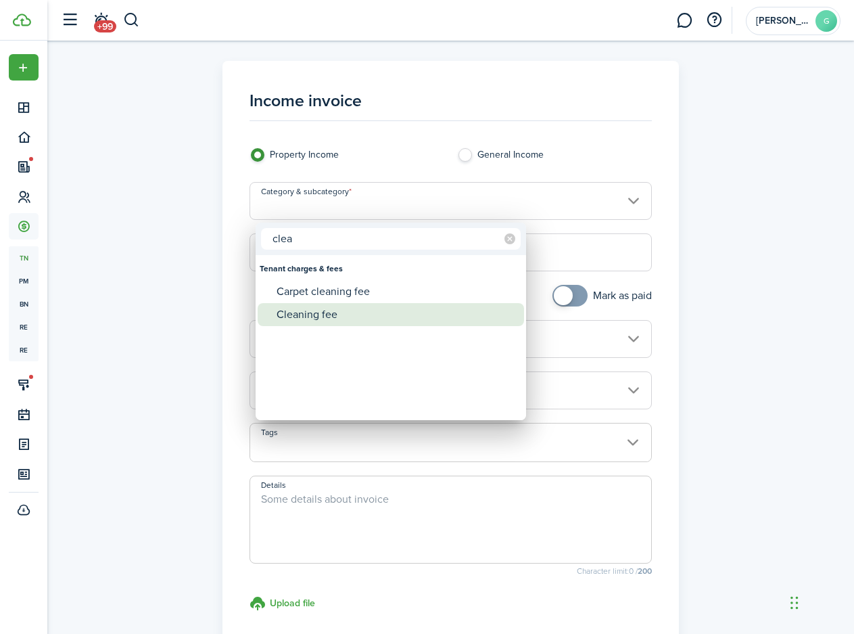
type input "clea"
click at [369, 316] on div "Cleaning fee" at bounding box center [396, 314] width 239 height 23
type input "Tenant charges & fees / Cleaning fee"
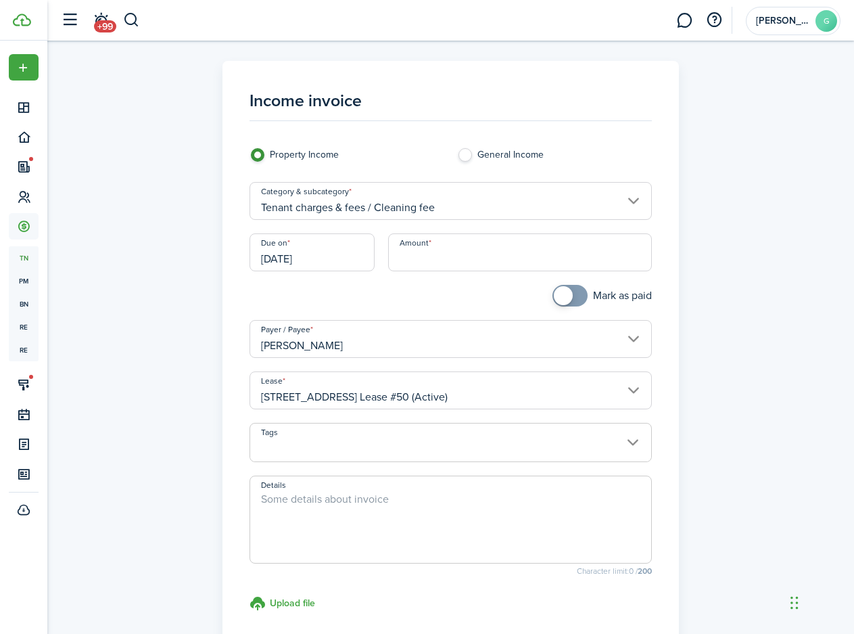
click at [428, 260] on input "Amount" at bounding box center [520, 252] width 265 height 38
click at [433, 492] on textarea "Details" at bounding box center [451, 523] width 402 height 65
type input "$275.00"
click at [687, 388] on div "Income invoice Property Income General Income Category & subcategory Tenant cha…" at bounding box center [450, 384] width 807 height 646
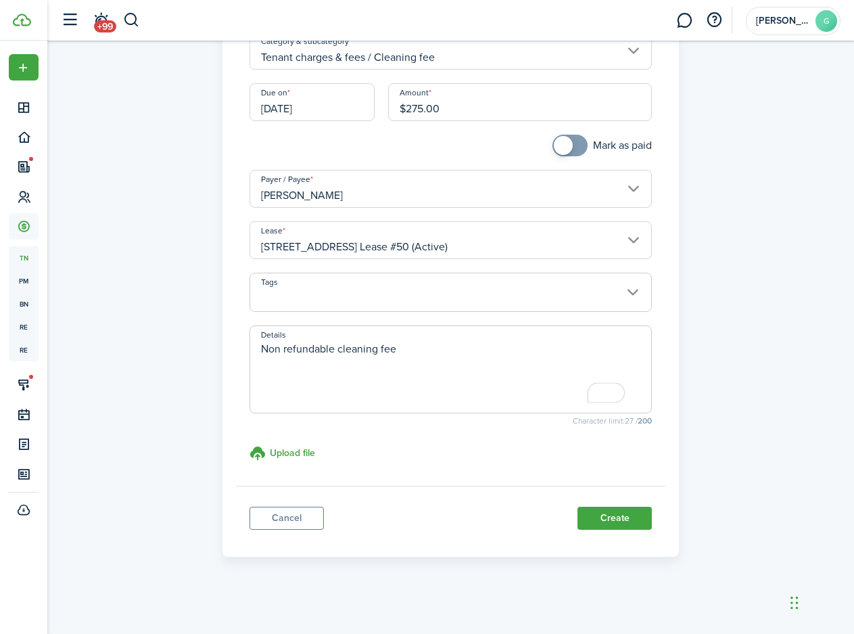
scroll to position [151, 0]
type textarea "Non-refundable cleaning fee"
click at [591, 521] on button "Create" at bounding box center [615, 517] width 74 height 23
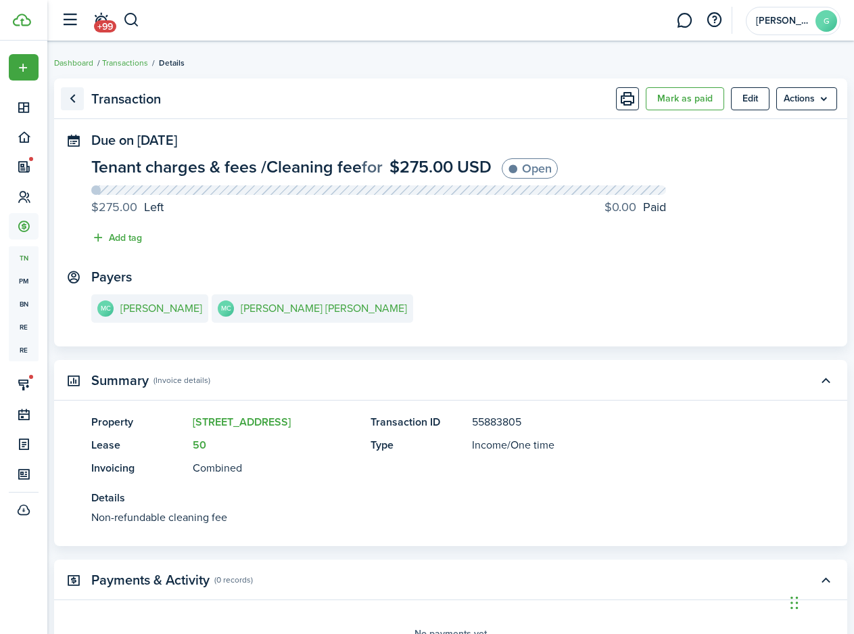
click at [84, 102] on link "Go back" at bounding box center [72, 98] width 23 height 23
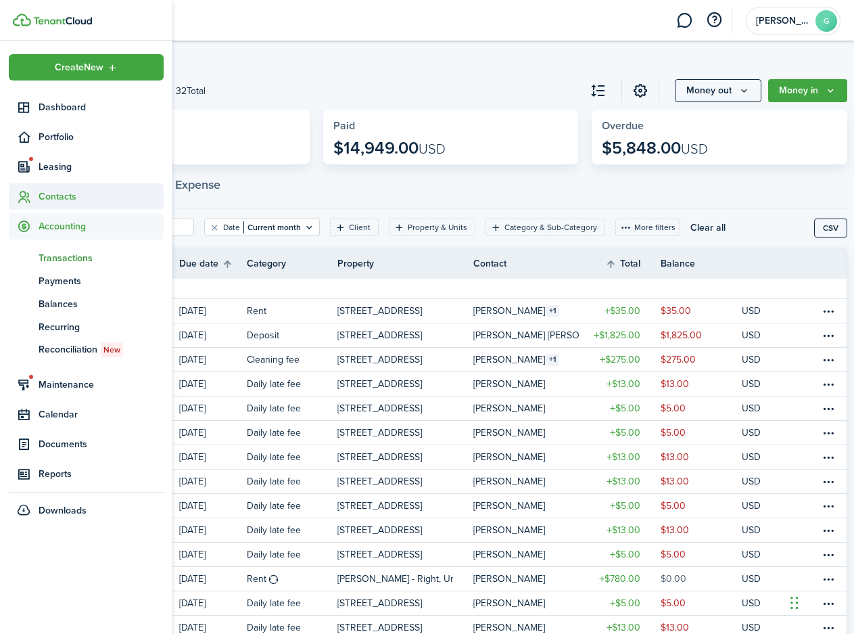
click at [66, 200] on span "Contacts" at bounding box center [101, 196] width 125 height 14
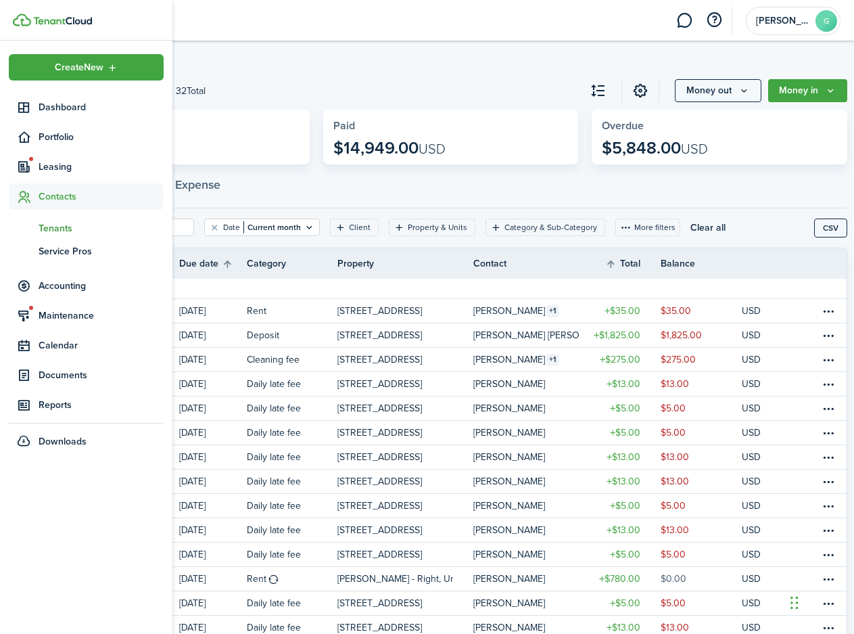
click at [118, 227] on span "Tenants" at bounding box center [101, 228] width 125 height 14
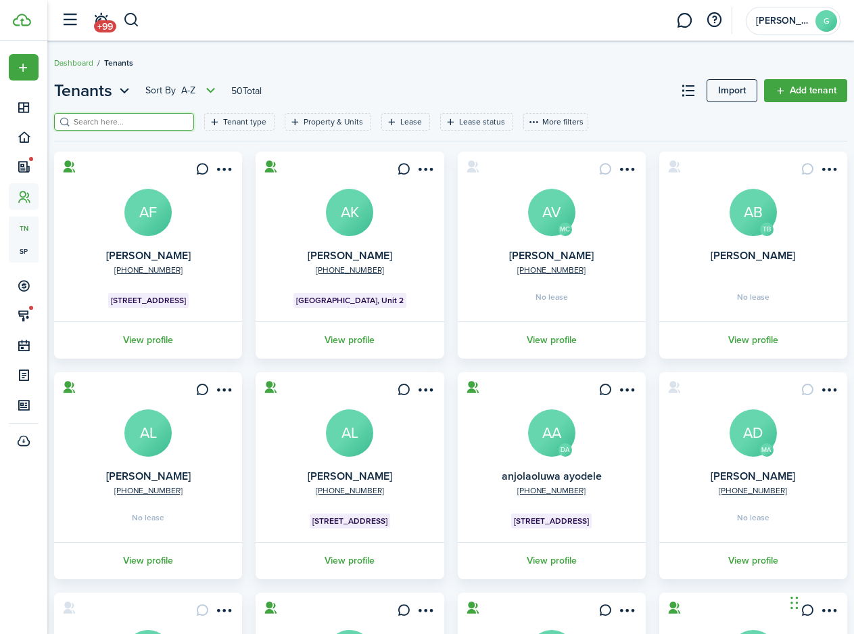
click at [182, 119] on input "search" at bounding box center [129, 122] width 119 height 13
type input "matt"
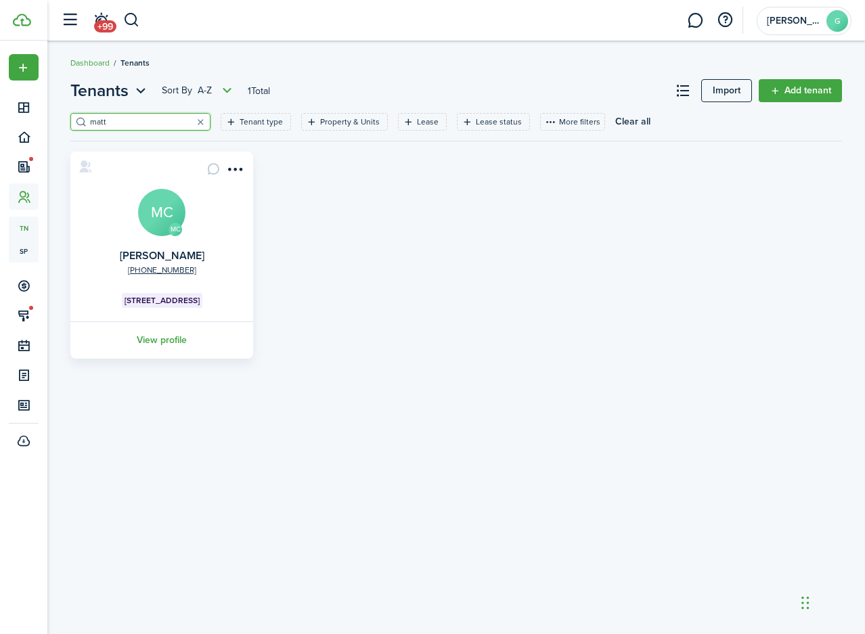
click at [177, 221] on avatar-text "MC" at bounding box center [161, 212] width 47 height 47
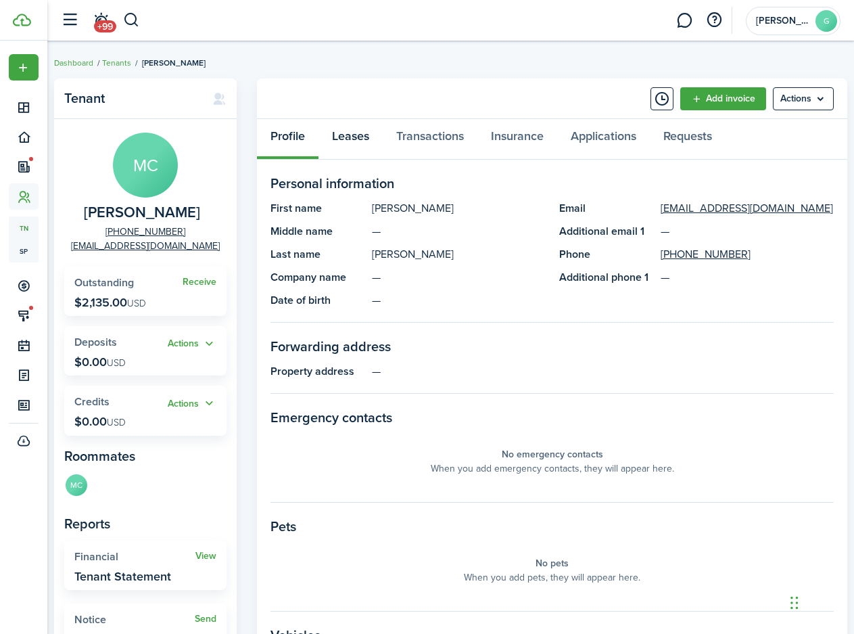
click at [369, 139] on link "Leases" at bounding box center [351, 139] width 64 height 41
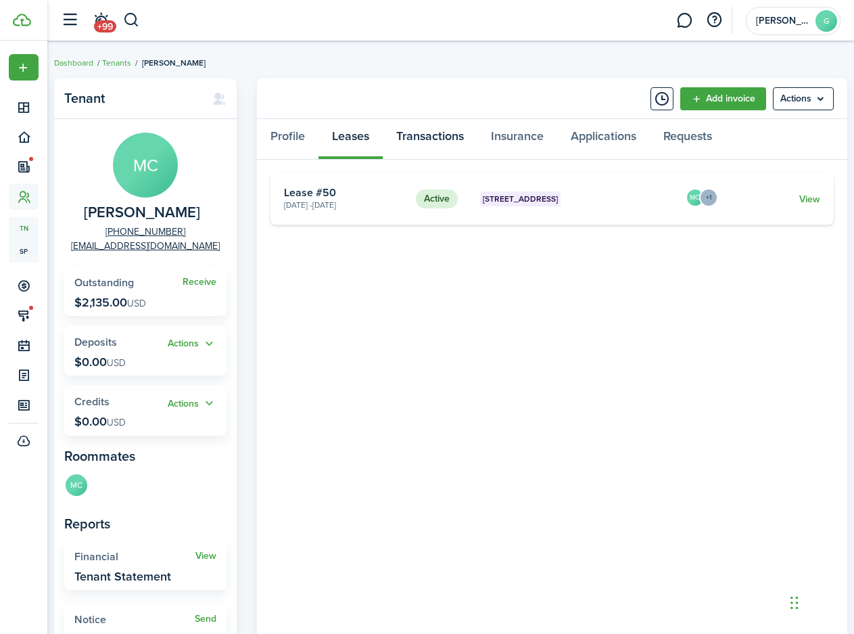
click at [415, 138] on link "Transactions" at bounding box center [430, 139] width 95 height 41
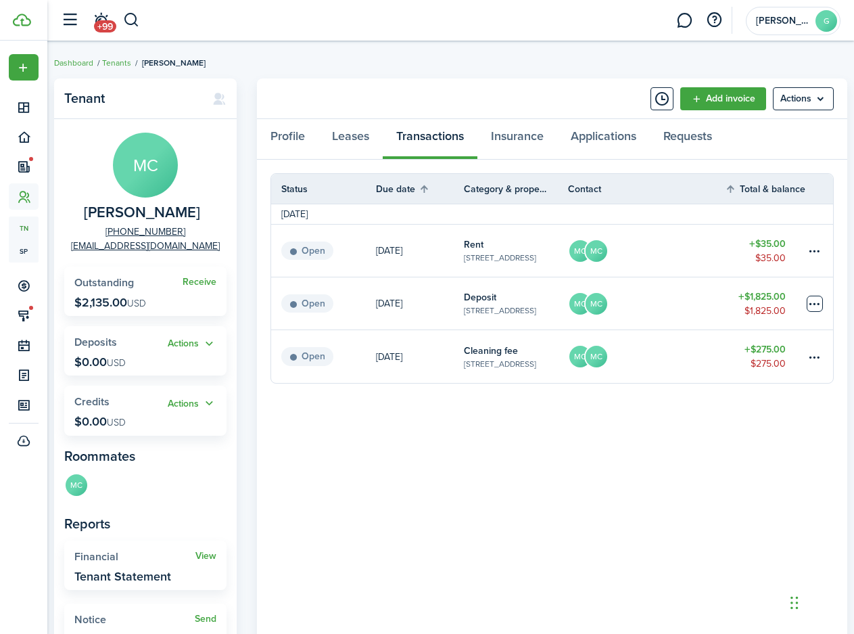
click at [815, 304] on table-menu-btn-icon at bounding box center [815, 304] width 16 height 16
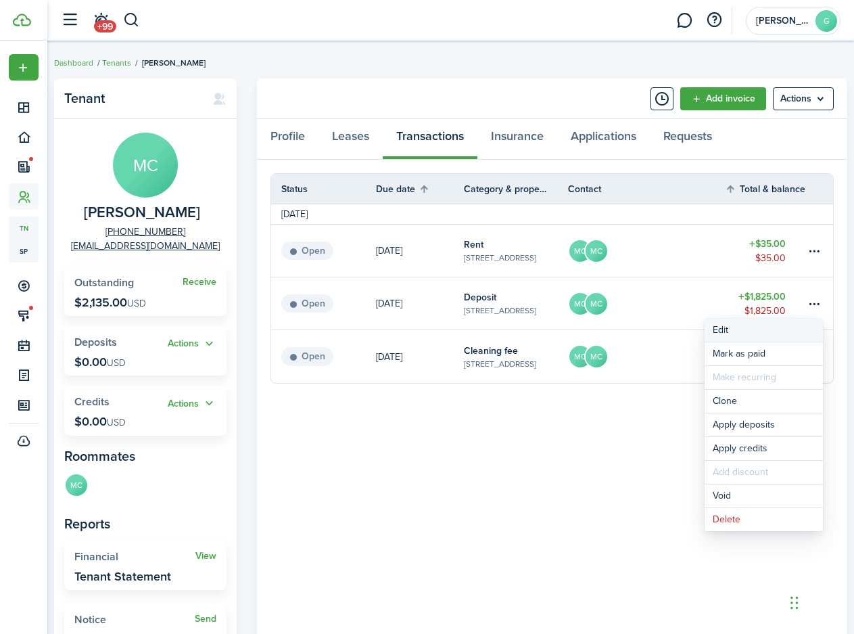
click at [742, 333] on button "Edit" at bounding box center [764, 330] width 118 height 23
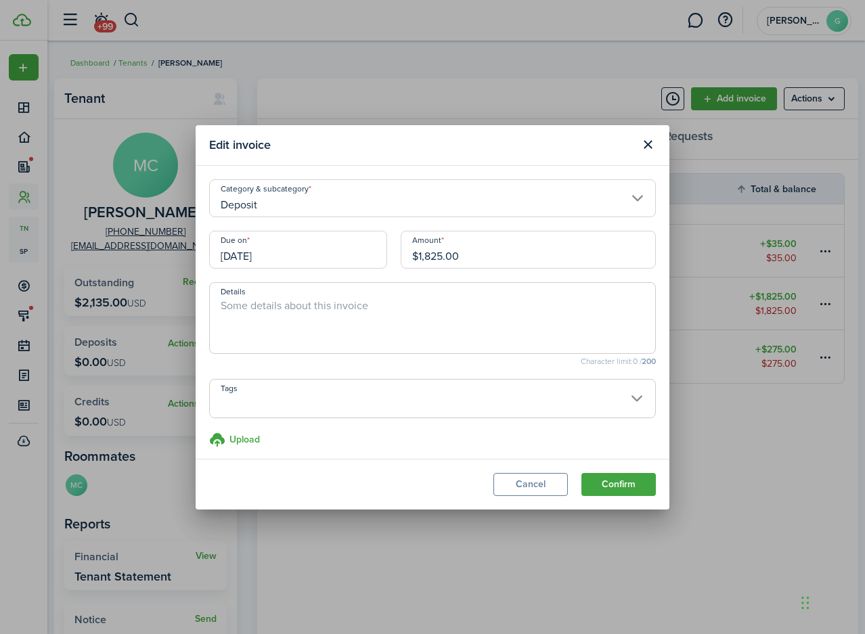
click at [460, 254] on input "$1,825.00" at bounding box center [527, 250] width 255 height 38
click at [460, 253] on input "$1,825.00" at bounding box center [527, 250] width 255 height 38
click at [480, 258] on input "$1,825.00" at bounding box center [527, 250] width 255 height 38
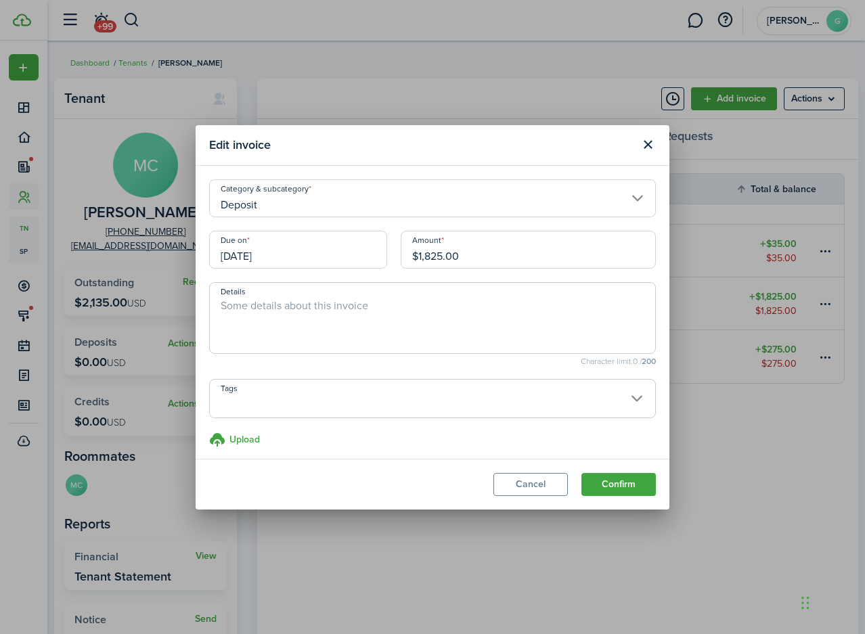
click at [480, 258] on input "$1,825.00" at bounding box center [527, 250] width 255 height 38
click at [438, 334] on textarea "Details" at bounding box center [432, 322] width 445 height 49
type input "$1,575.00"
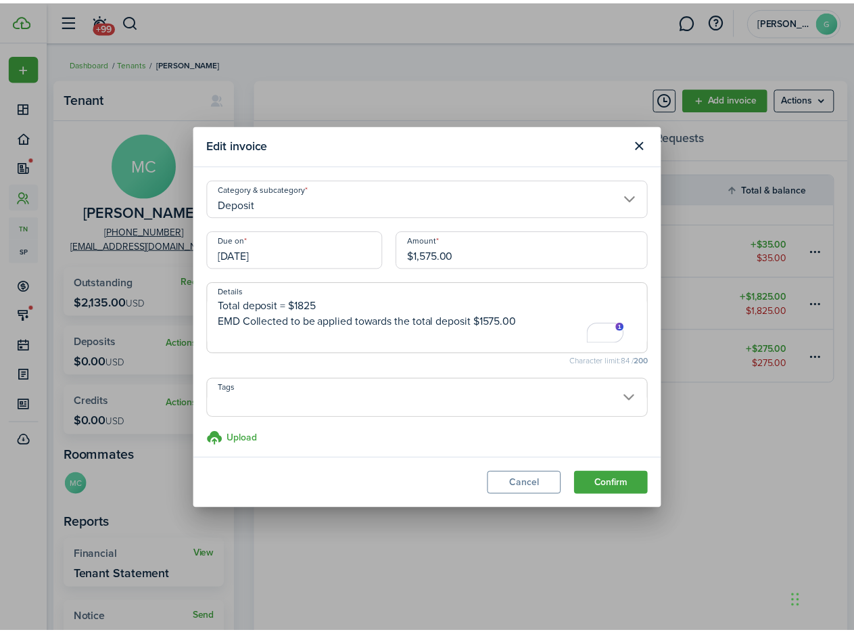
scroll to position [6, 0]
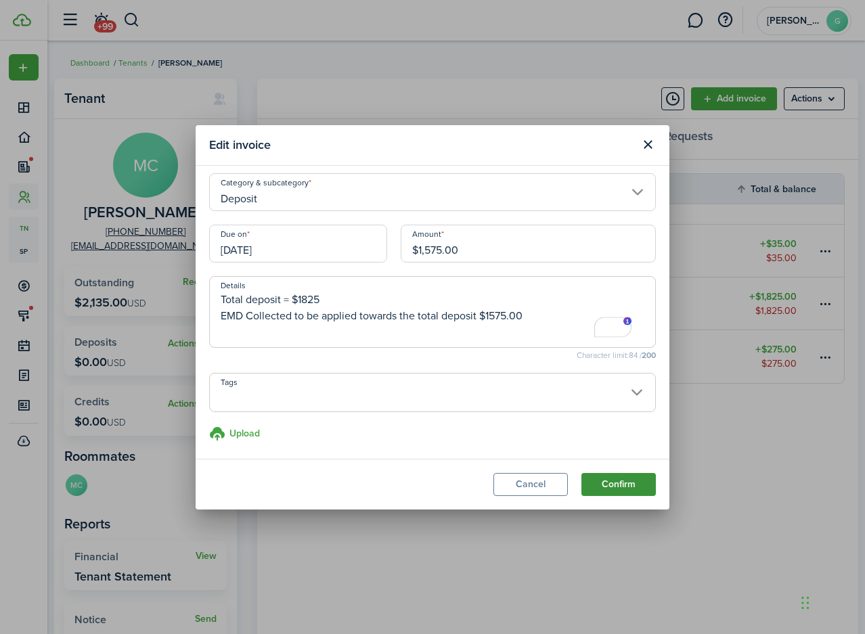
type textarea "Total deposit = $1825 EMD Collected to be applied towards the total deposit $15…"
click at [630, 485] on button "Confirm" at bounding box center [618, 484] width 74 height 23
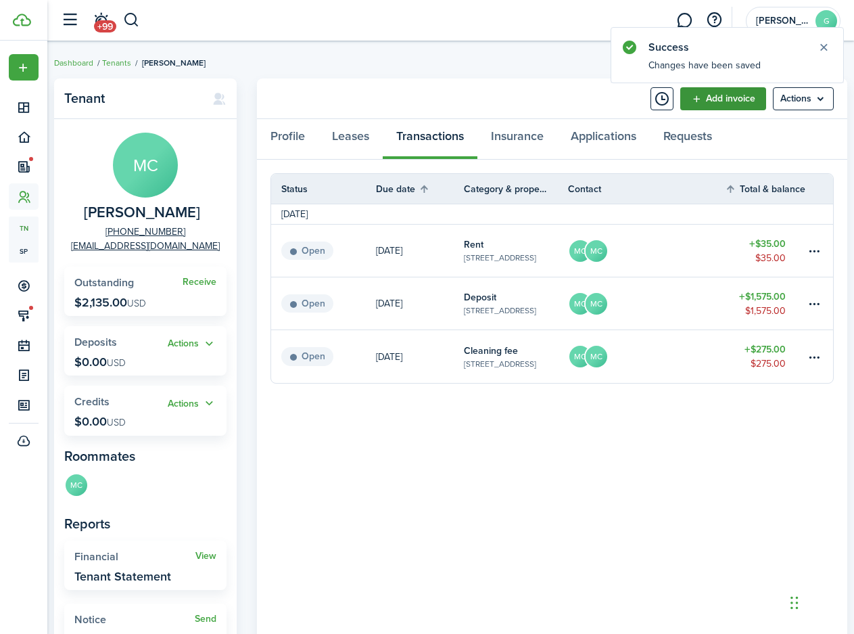
click at [735, 104] on link "Add invoice" at bounding box center [724, 98] width 86 height 23
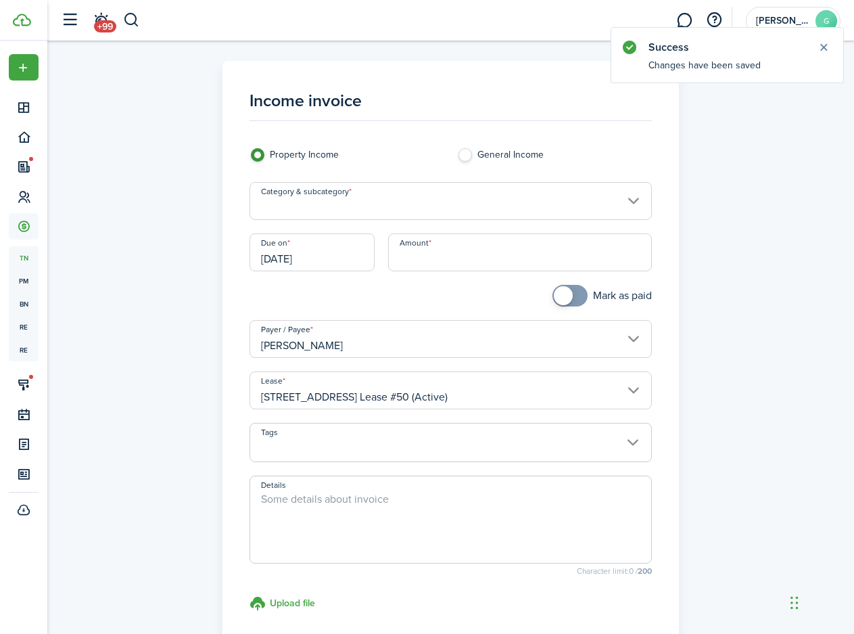
click at [367, 204] on input "Category & subcategory" at bounding box center [451, 201] width 403 height 38
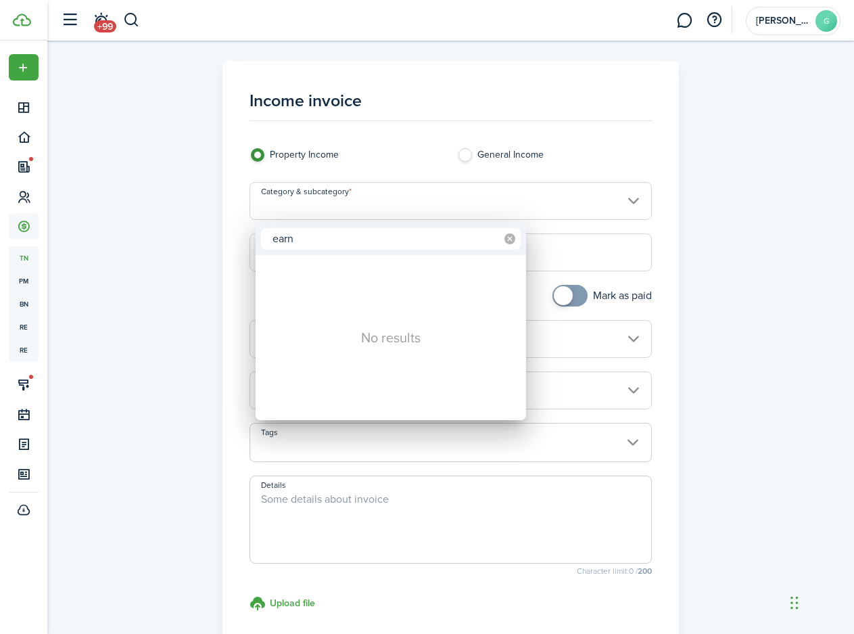
type input "earn"
click at [509, 242] on icon at bounding box center [510, 238] width 11 height 11
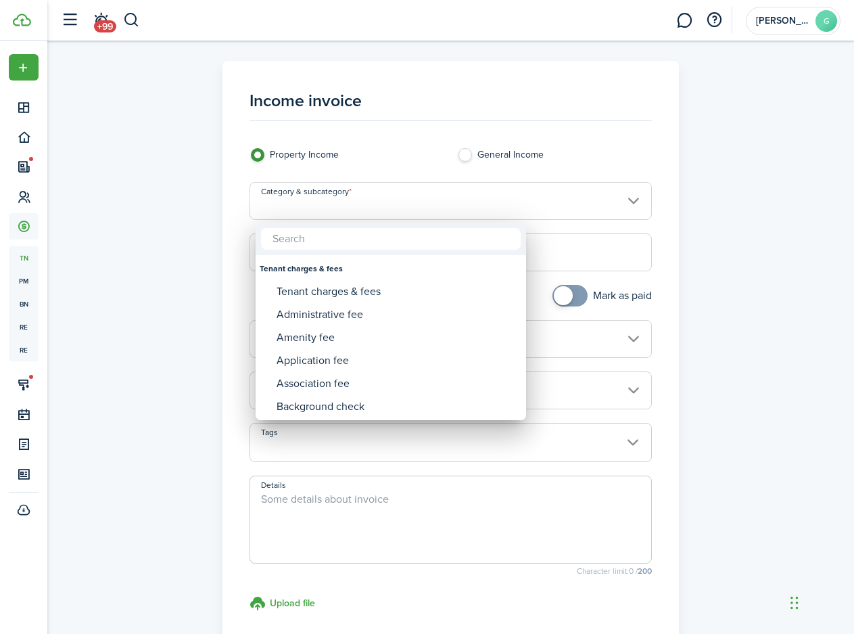
click at [311, 245] on input "text" at bounding box center [391, 239] width 260 height 22
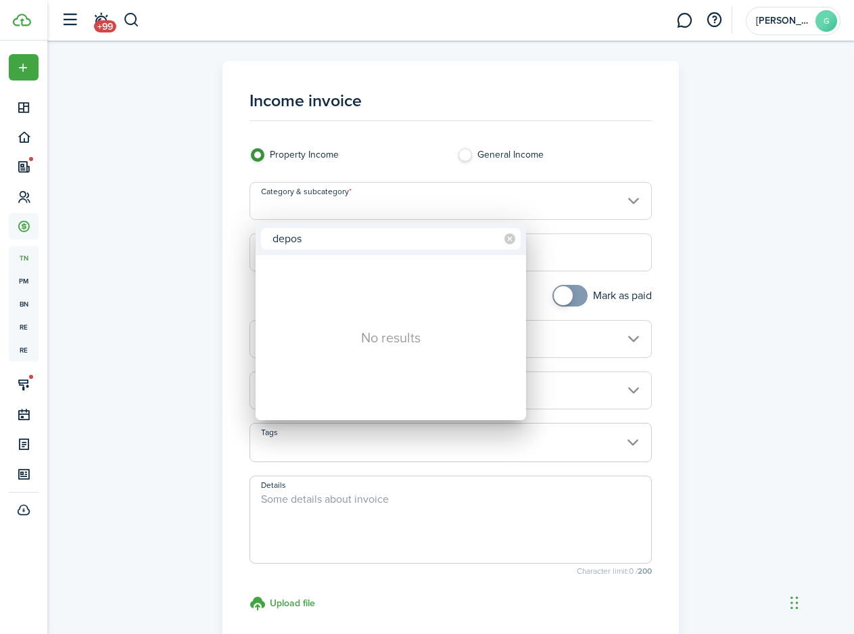
type input "depos"
click at [248, 255] on div at bounding box center [427, 317] width 1071 height 850
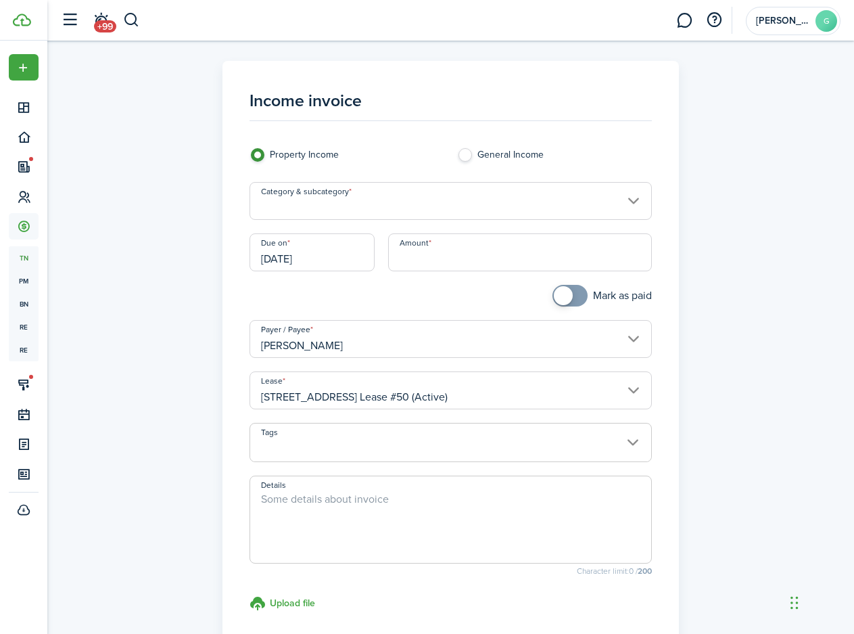
click at [432, 258] on input "Amount" at bounding box center [520, 252] width 265 height 38
click at [331, 210] on input "Category & subcategory" at bounding box center [451, 201] width 403 height 38
type input "$250.00"
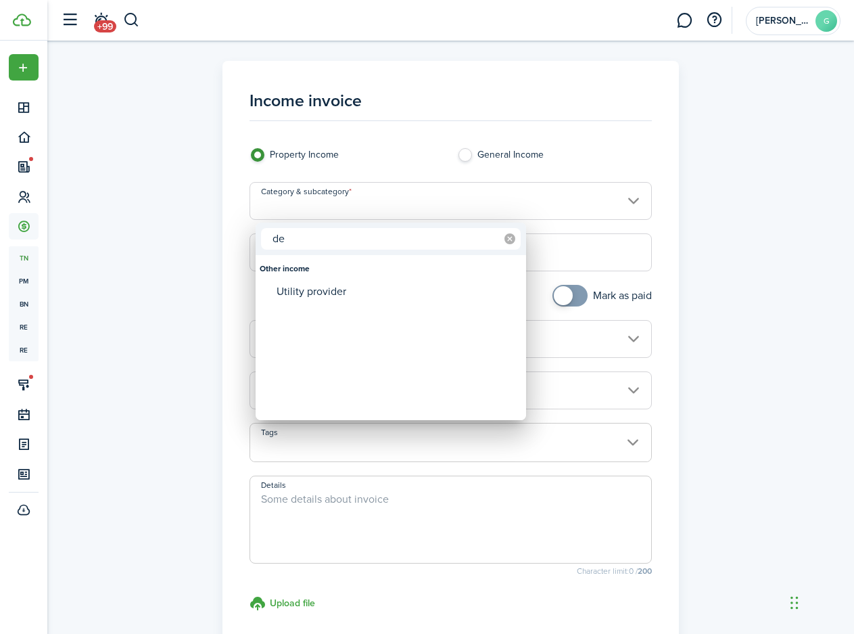
type input "de"
click at [509, 241] on icon at bounding box center [510, 238] width 11 height 11
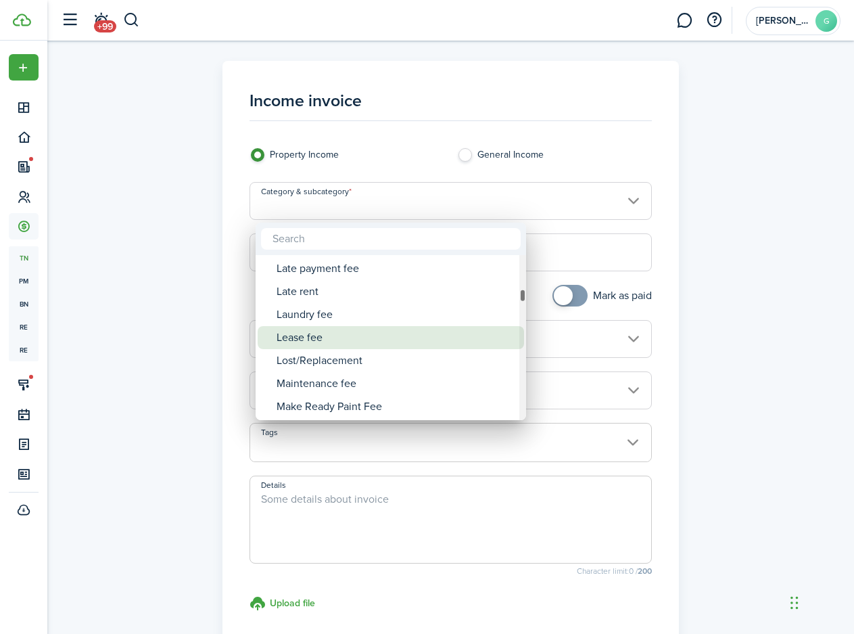
click at [381, 342] on div "Lease fee" at bounding box center [396, 337] width 239 height 23
type input "Tenant charges & fees / Lease fee"
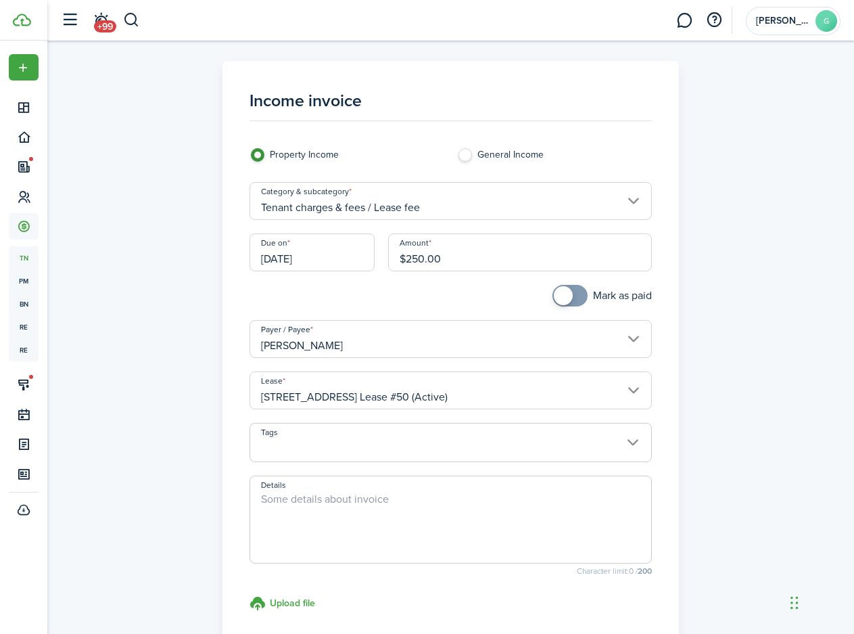
click at [364, 523] on textarea "Details" at bounding box center [451, 523] width 402 height 65
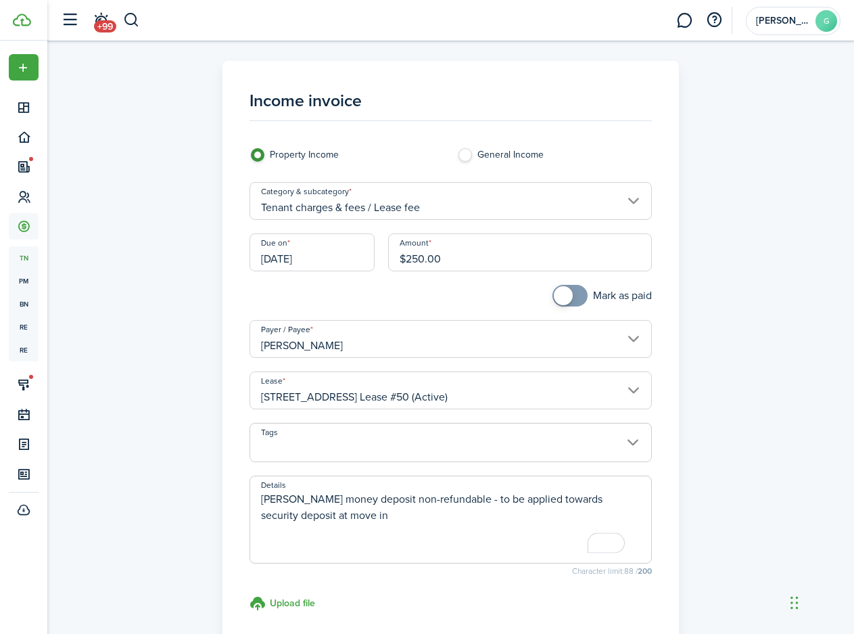
click at [412, 519] on textarea "[PERSON_NAME] money deposit non-refundable - to be applied towards security dep…" at bounding box center [451, 523] width 402 height 65
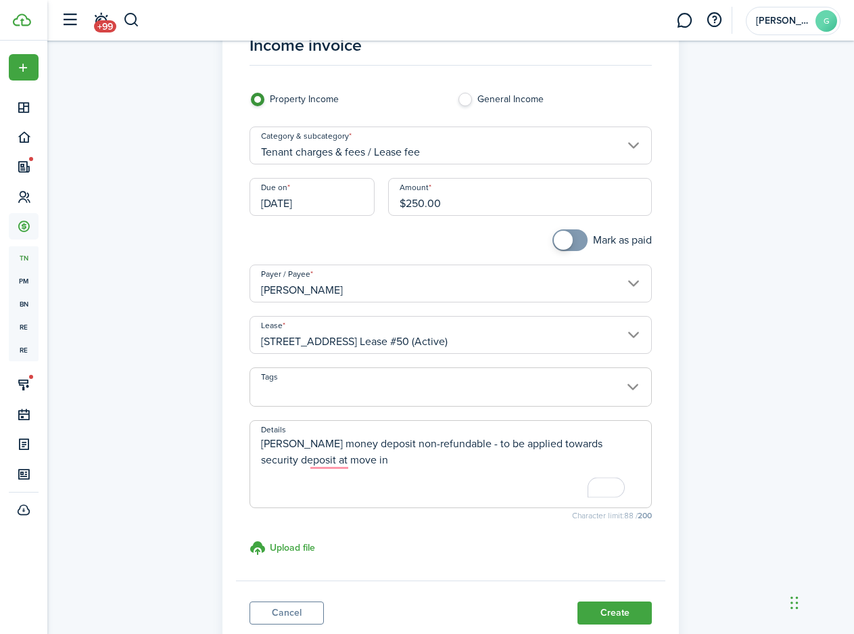
scroll to position [151, 0]
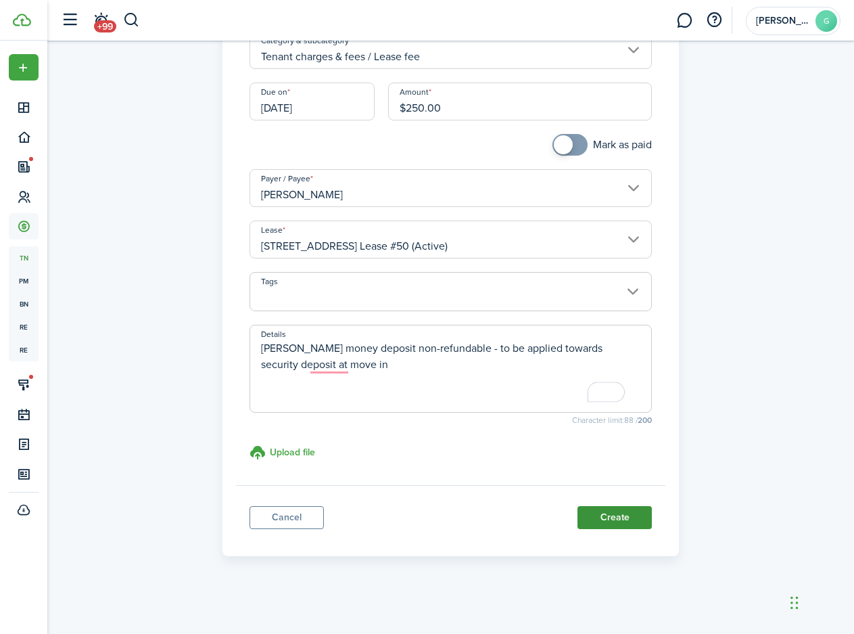
type textarea "[PERSON_NAME] money deposit non-refundable - to be applied towards security dep…"
click at [621, 526] on button "Create" at bounding box center [615, 517] width 74 height 23
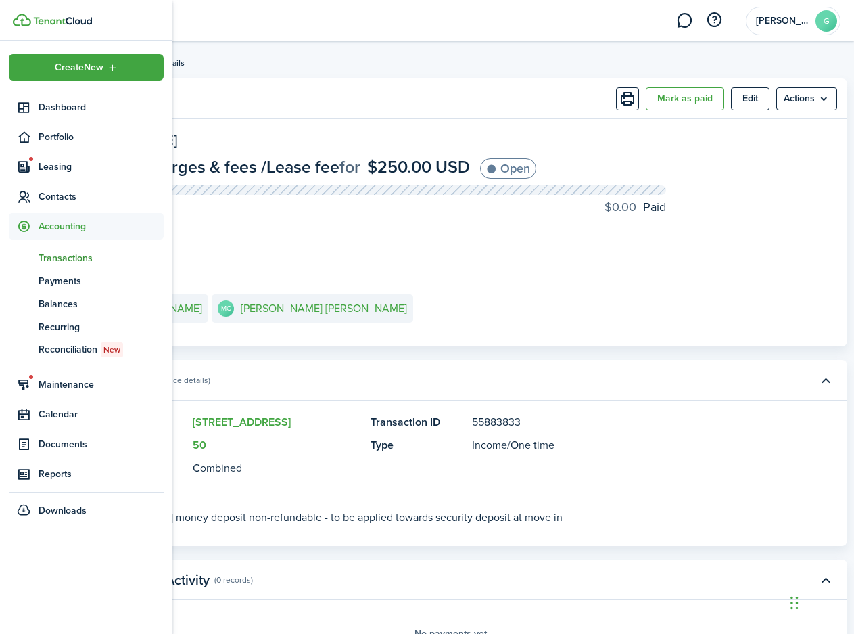
click at [61, 198] on span "Contacts" at bounding box center [101, 196] width 125 height 14
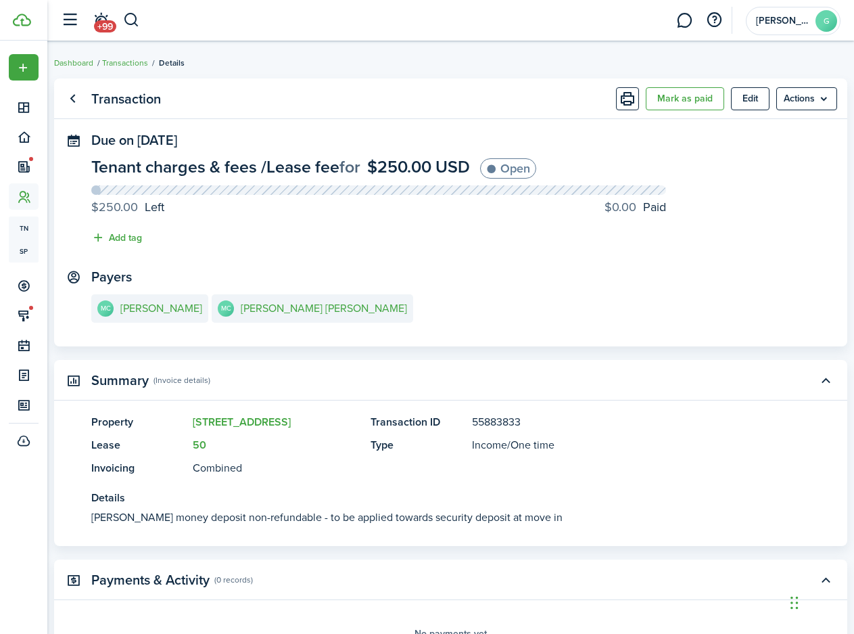
click at [344, 237] on panel-main-content "Tenant charges & fees / Lease fee for $250.00 USD Open $250.00 Left $0.00 Paid …" at bounding box center [450, 205] width 719 height 94
click at [190, 306] on e-details-info-title "[PERSON_NAME]" at bounding box center [161, 308] width 82 height 12
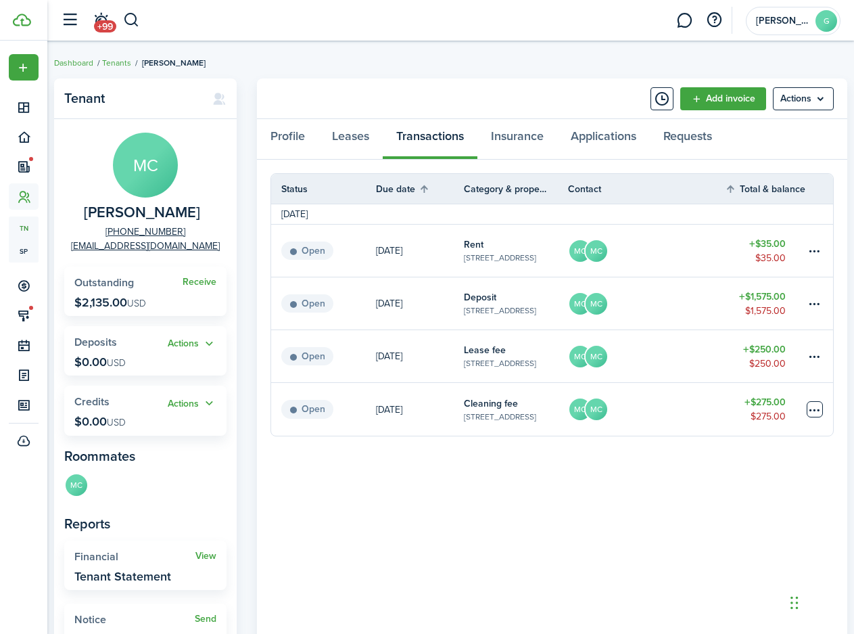
click at [818, 407] on table-menu-btn-icon at bounding box center [815, 409] width 16 height 16
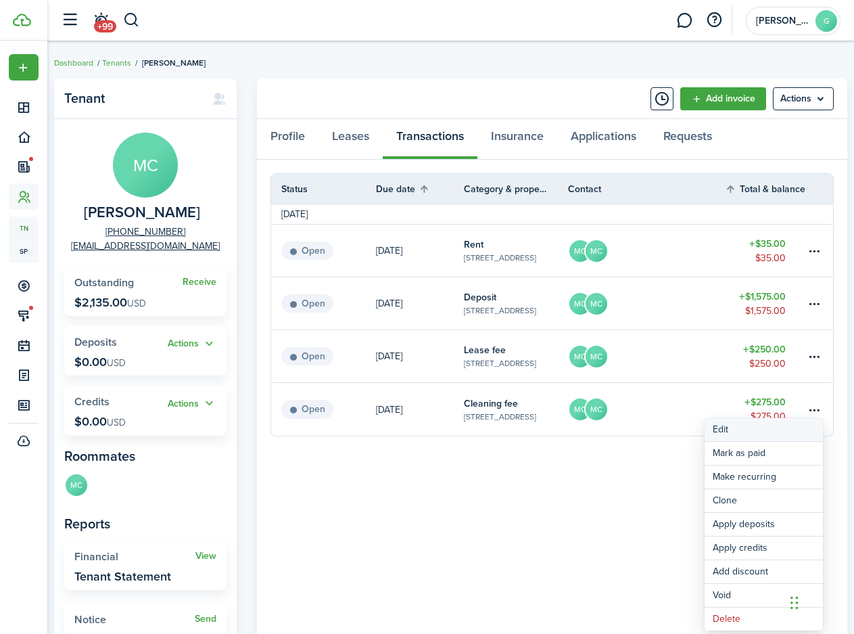
click at [760, 428] on button "Edit" at bounding box center [764, 429] width 118 height 23
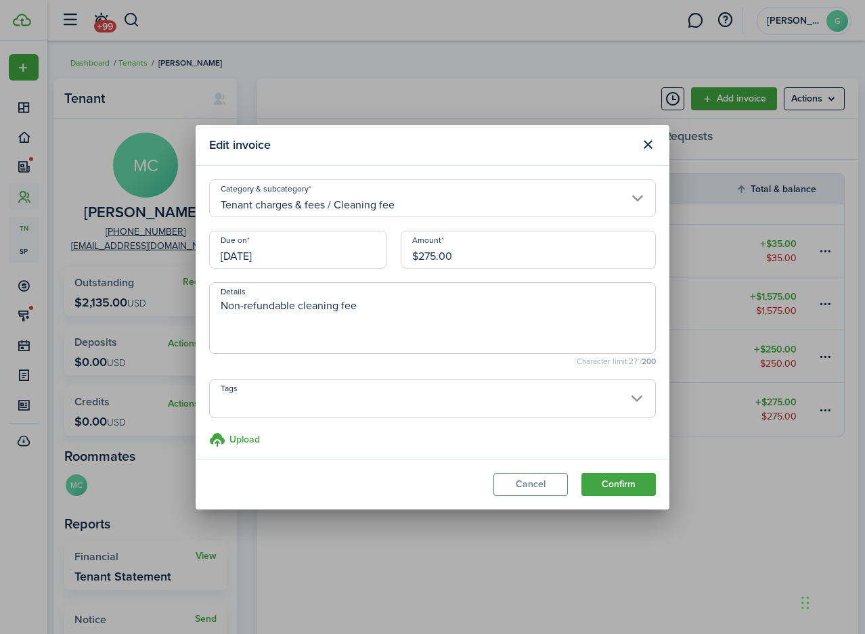
click at [279, 254] on input "[DATE]" at bounding box center [298, 250] width 178 height 38
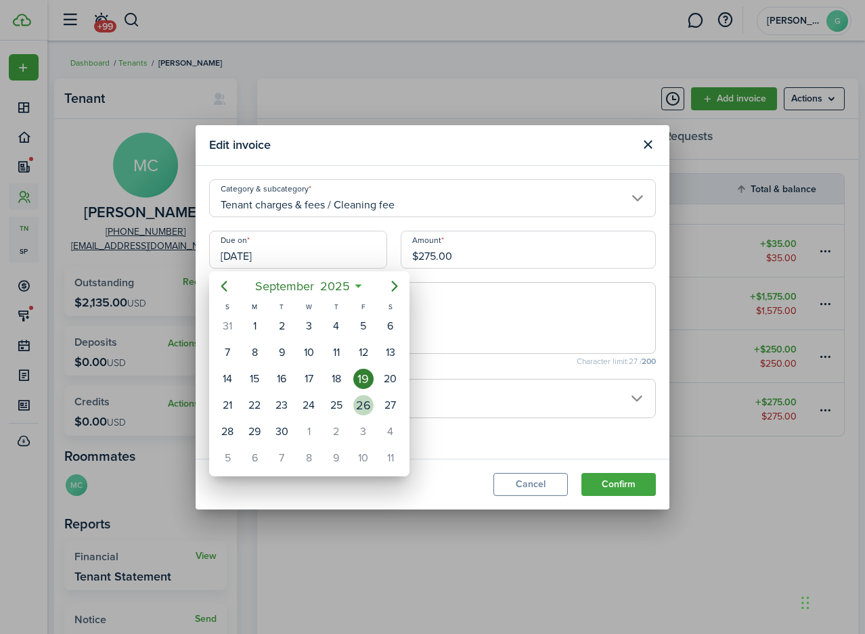
click at [352, 405] on div "26" at bounding box center [363, 405] width 27 height 26
type input "[DATE]"
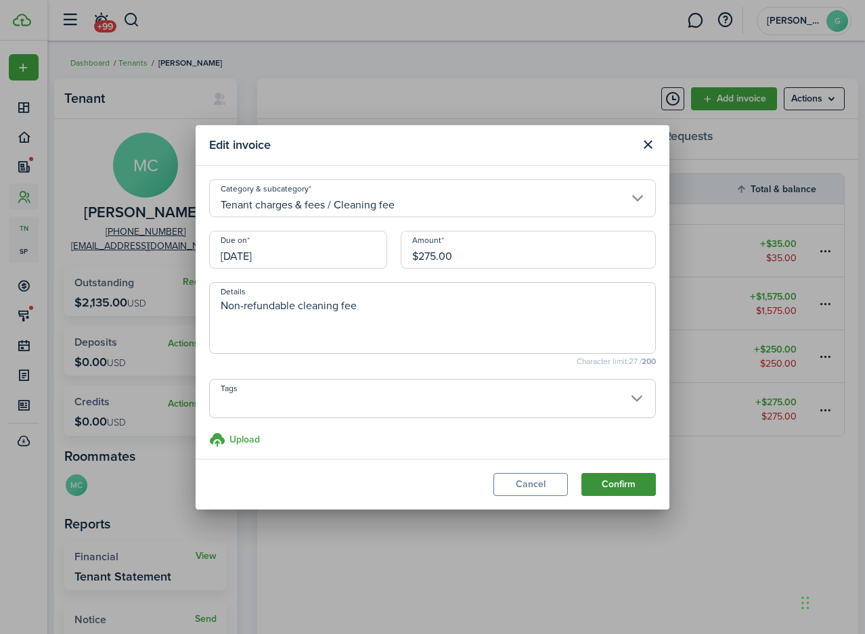
click at [635, 488] on button "Confirm" at bounding box center [618, 484] width 74 height 23
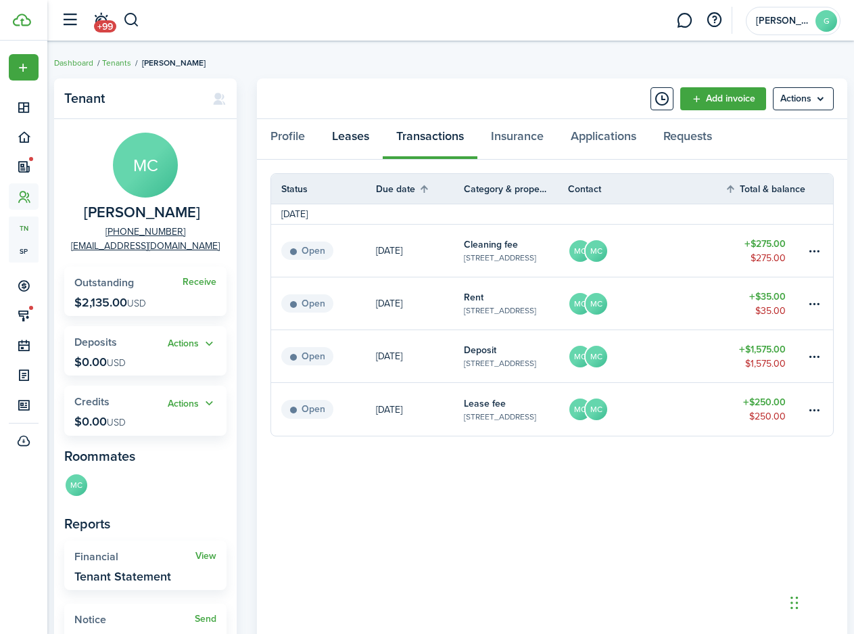
click at [359, 144] on link "Leases" at bounding box center [351, 139] width 64 height 41
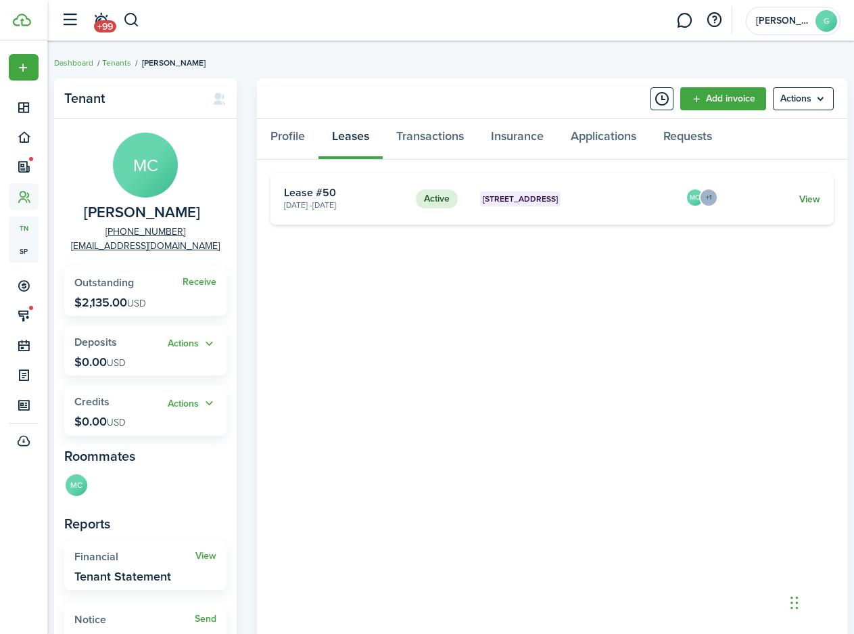
click at [806, 196] on link "View" at bounding box center [810, 199] width 21 height 14
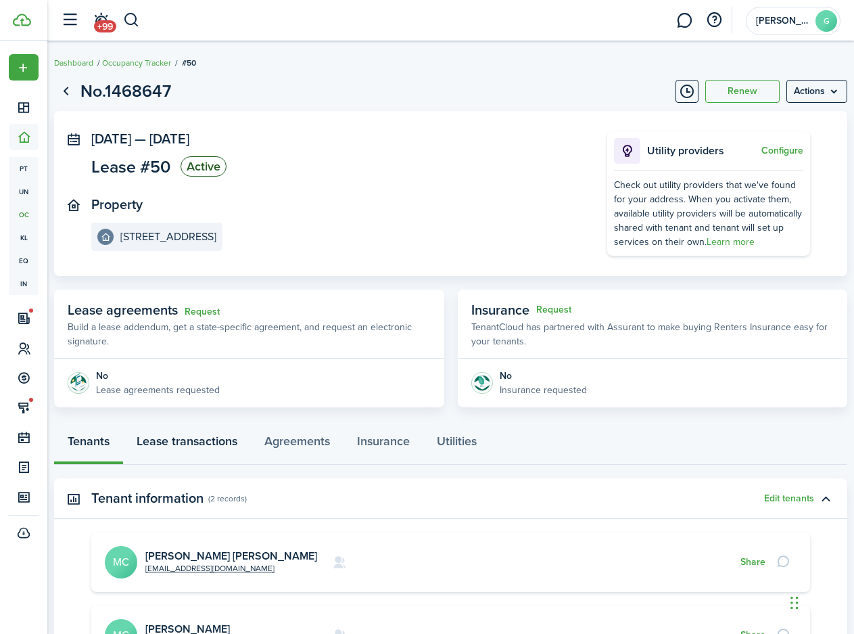
click at [230, 438] on link "Lease transactions" at bounding box center [187, 444] width 128 height 41
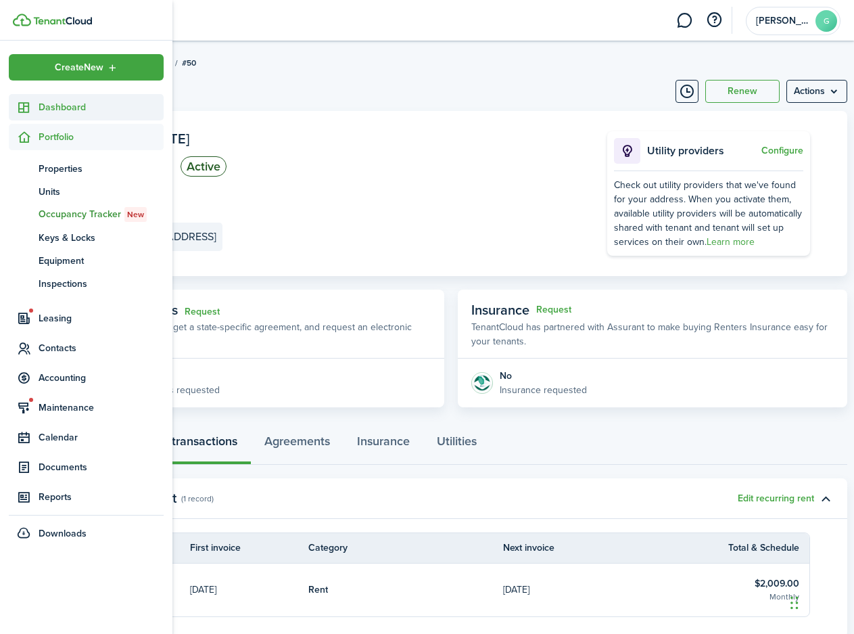
click at [74, 106] on span "Dashboard" at bounding box center [101, 107] width 125 height 14
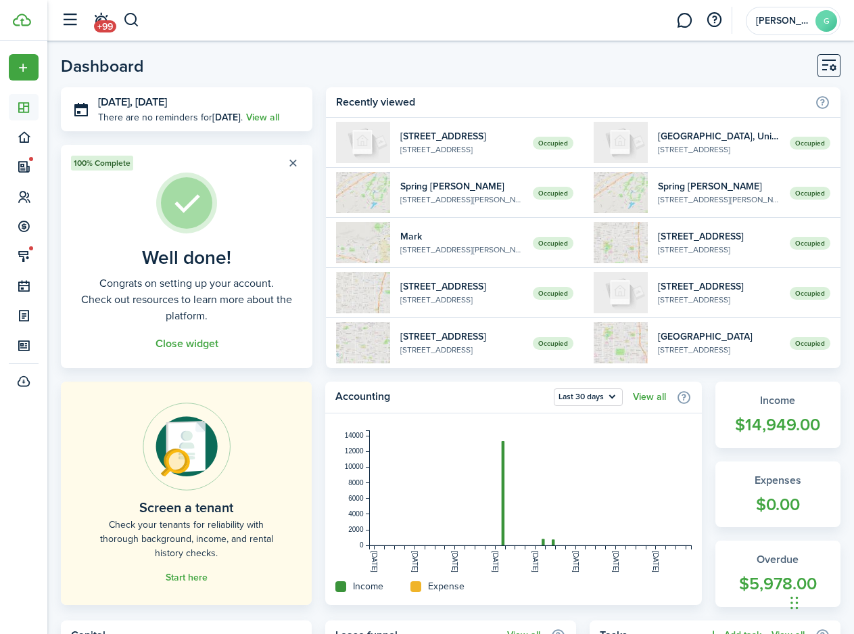
click at [292, 166] on button "button" at bounding box center [292, 163] width 19 height 19
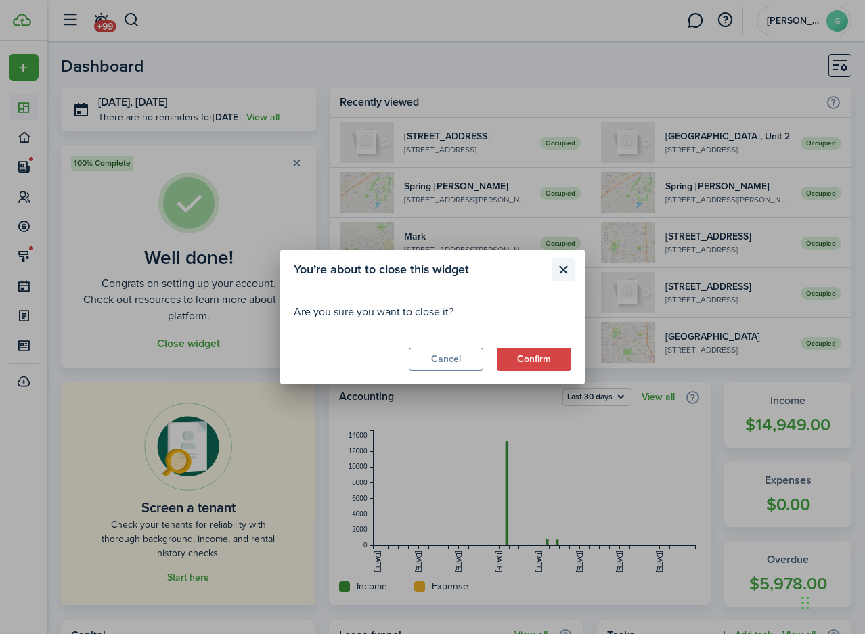
click at [568, 272] on button "Close modal" at bounding box center [562, 269] width 23 height 23
